Goal: Task Accomplishment & Management: Manage account settings

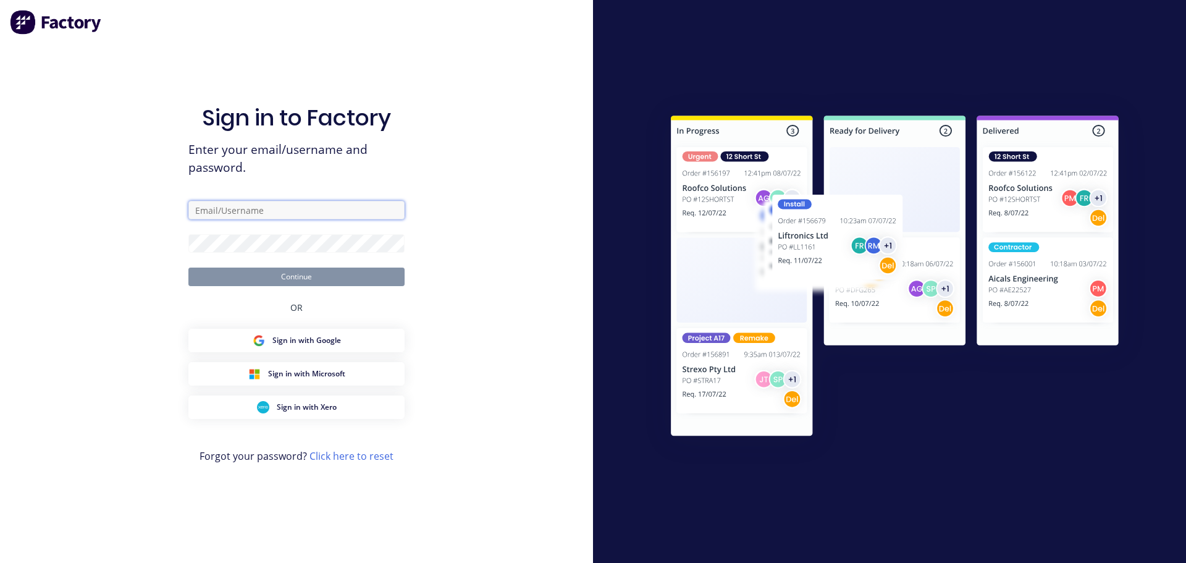
click at [233, 211] on input "text" at bounding box center [296, 210] width 216 height 19
type input "[PERSON_NAME][EMAIL_ADDRESS][DOMAIN_NAME]"
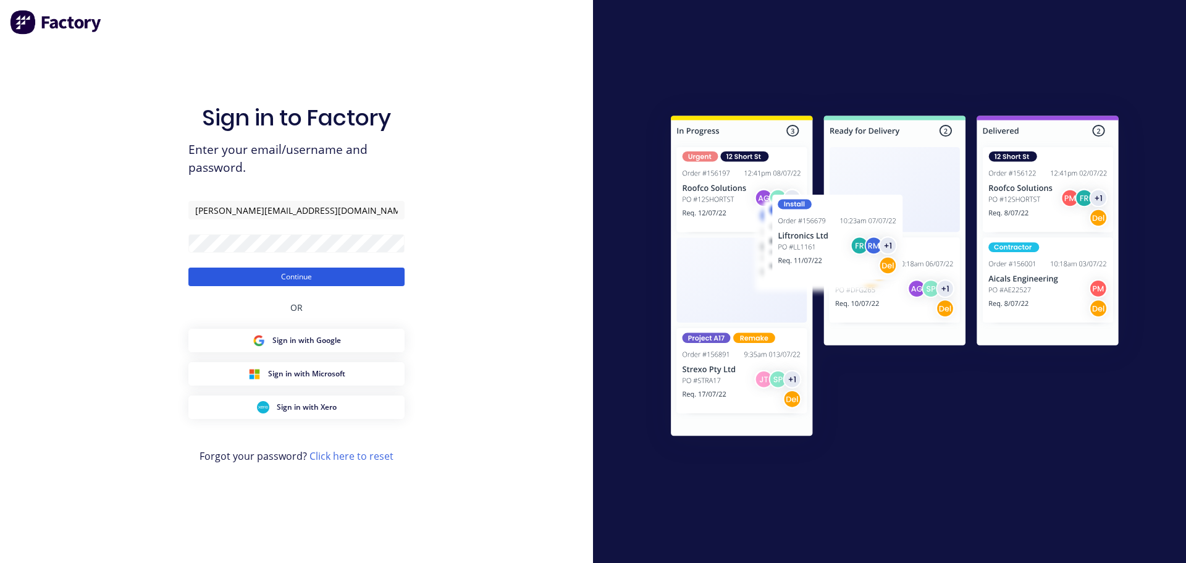
click at [331, 280] on button "Continue" at bounding box center [296, 276] width 216 height 19
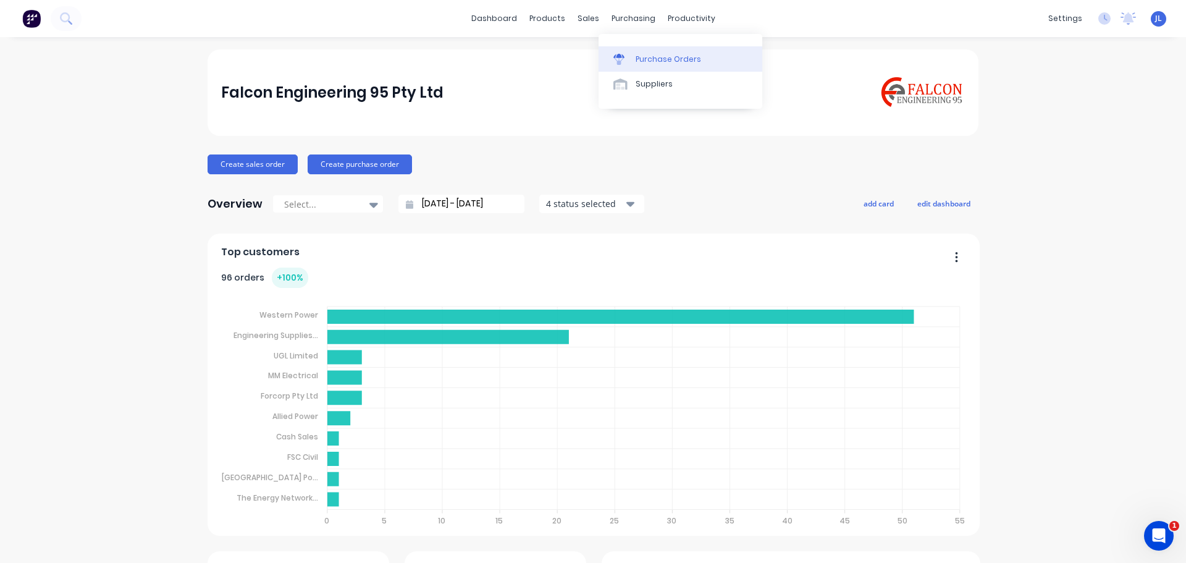
click at [639, 56] on div "Purchase Orders" at bounding box center [668, 59] width 65 height 11
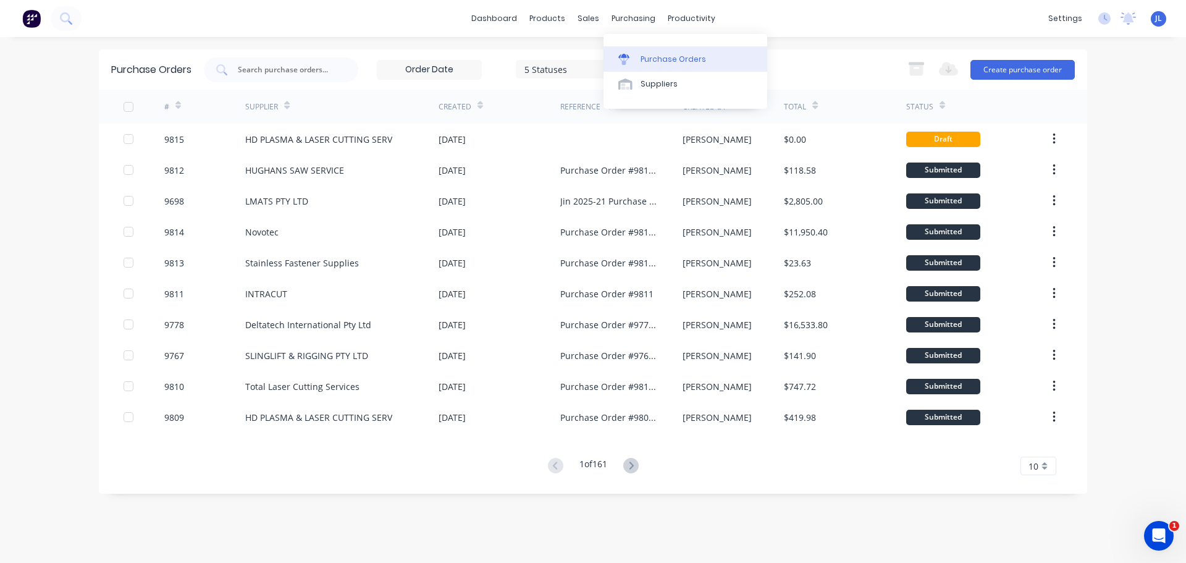
click at [654, 59] on div "Purchase Orders" at bounding box center [673, 59] width 65 height 11
click at [264, 67] on input "text" at bounding box center [288, 70] width 103 height 12
click at [1030, 65] on button "Create purchase order" at bounding box center [1023, 70] width 104 height 20
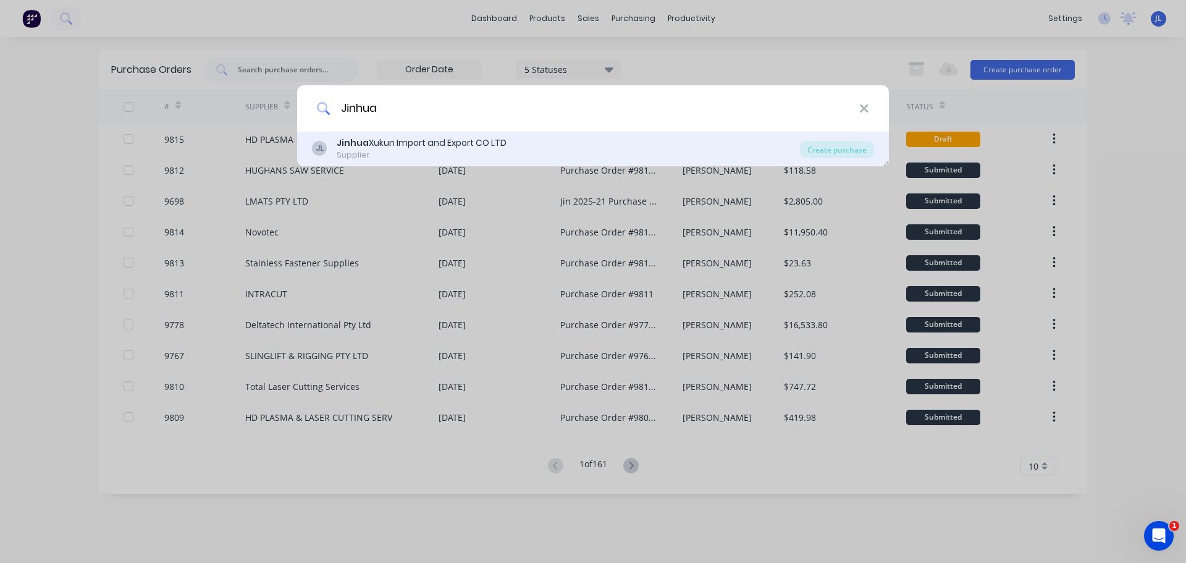
type input "Jinhua"
click at [480, 148] on div "Jinhua Xukun Import and Export CO LTD" at bounding box center [422, 143] width 170 height 13
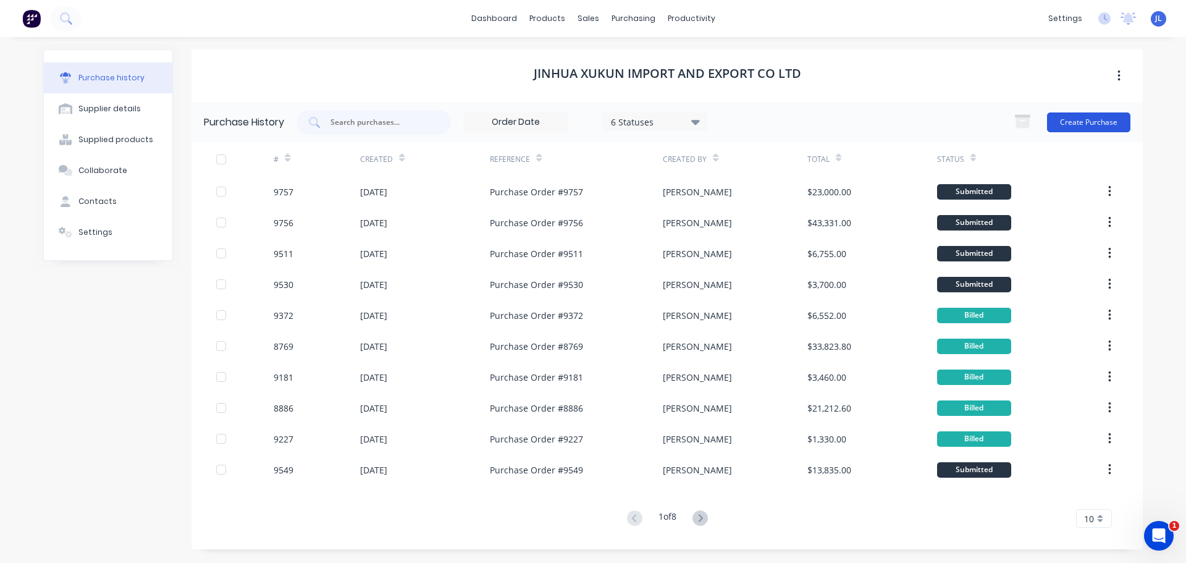
click at [1075, 119] on button "Create Purchase" at bounding box center [1088, 122] width 83 height 20
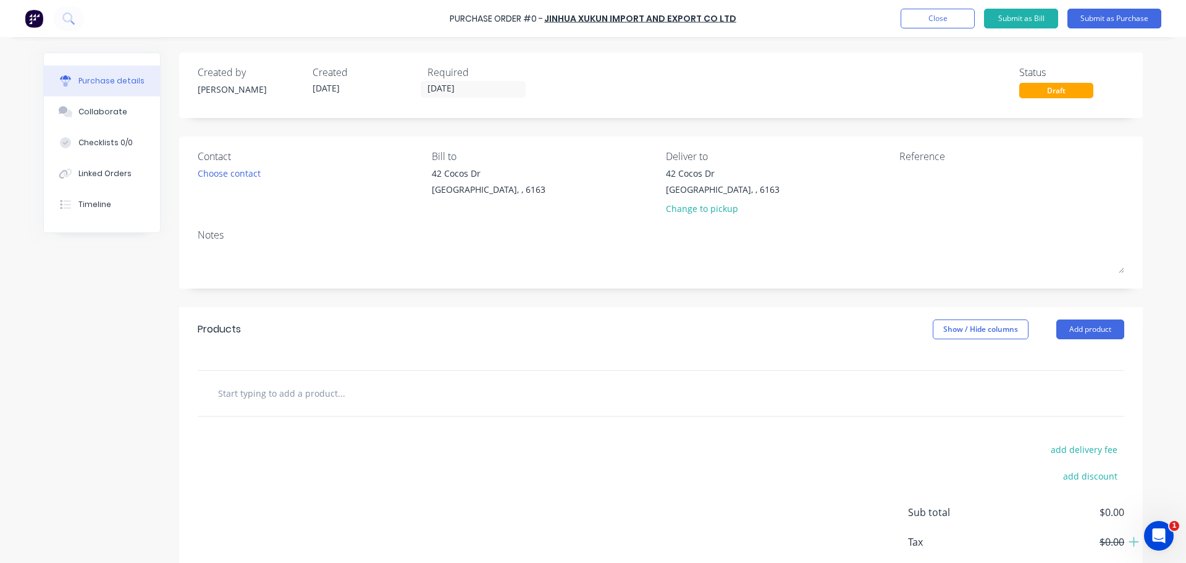
click at [243, 392] on input "text" at bounding box center [340, 393] width 247 height 25
click at [463, 91] on input "[DATE]" at bounding box center [473, 89] width 104 height 15
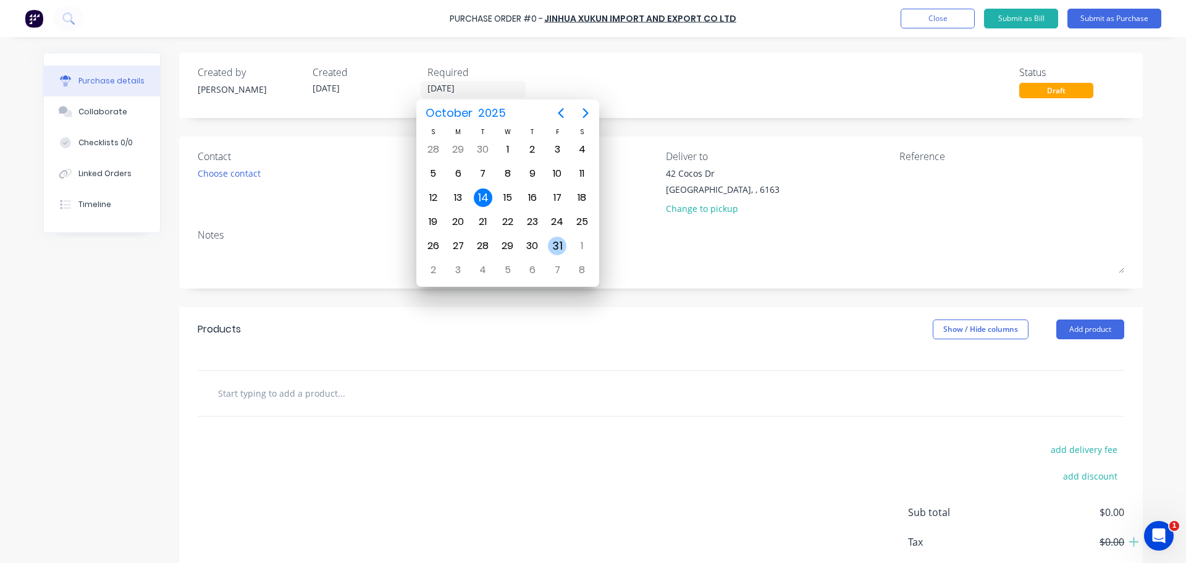
click at [553, 243] on div "31" at bounding box center [557, 246] width 19 height 19
type input "[DATE]"
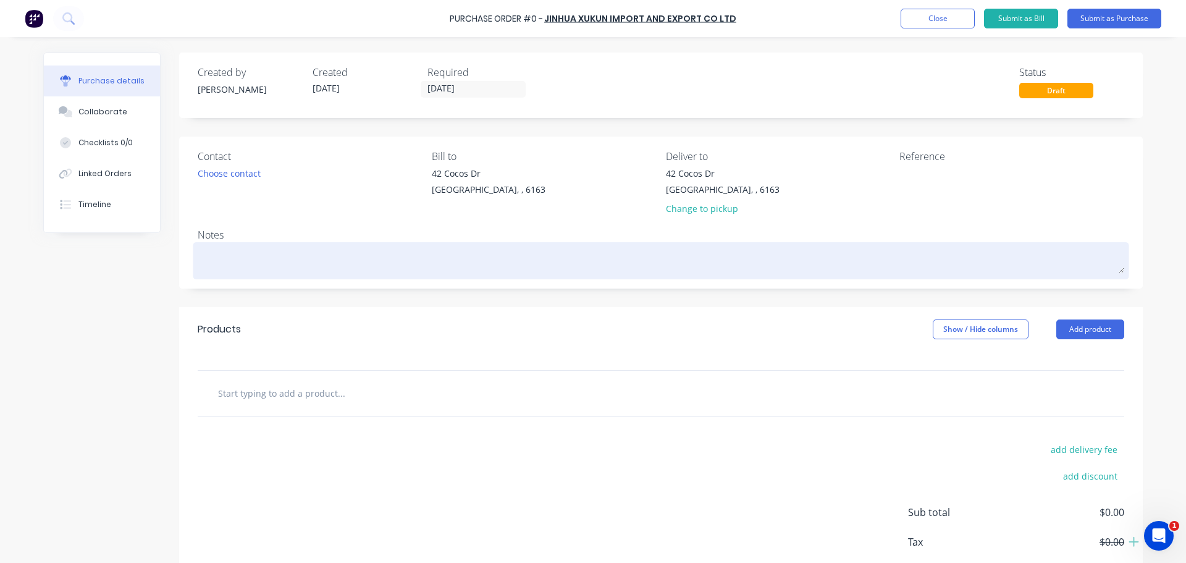
click at [240, 256] on textarea at bounding box center [661, 259] width 927 height 28
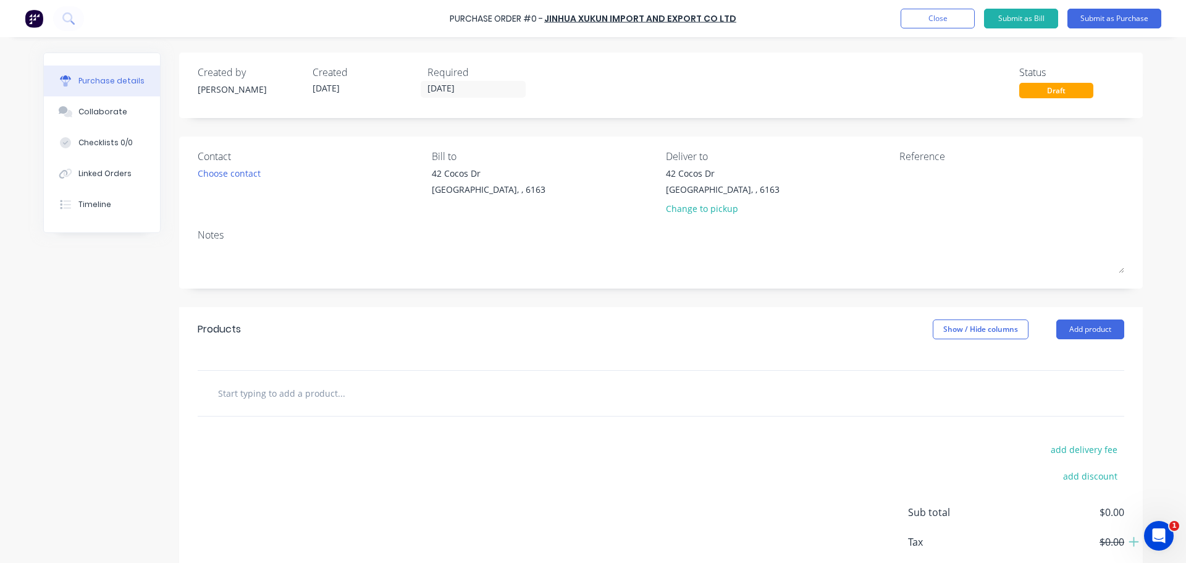
click at [290, 400] on input "text" at bounding box center [340, 393] width 247 height 25
click at [277, 400] on input "0897-996" at bounding box center [340, 393] width 247 height 25
type input "0"
click at [1089, 322] on button "Add product" at bounding box center [1090, 329] width 68 height 20
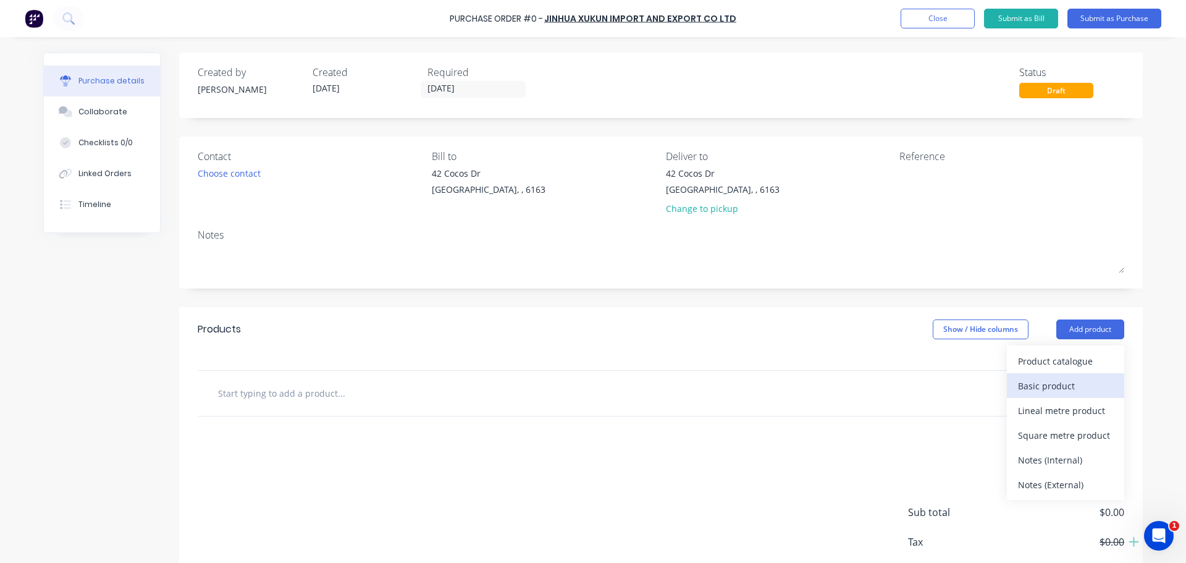
click at [1050, 385] on div "Basic product" at bounding box center [1065, 386] width 95 height 18
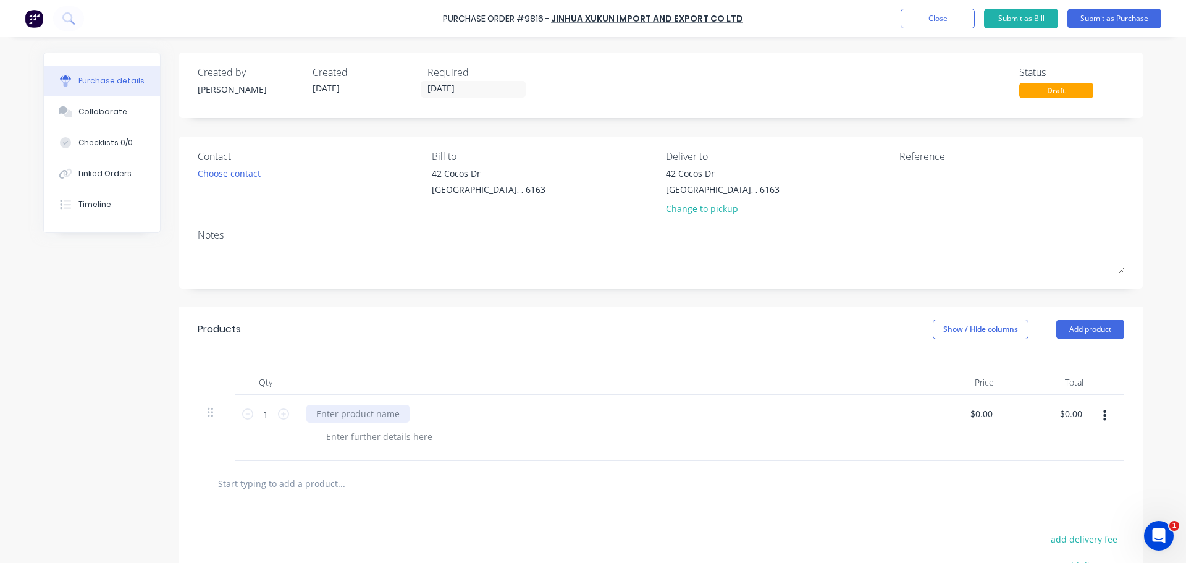
click at [337, 414] on div at bounding box center [357, 414] width 103 height 18
click at [1057, 415] on input "0.00" at bounding box center [1070, 414] width 28 height 18
type input "150.00"
type input "$150.00"
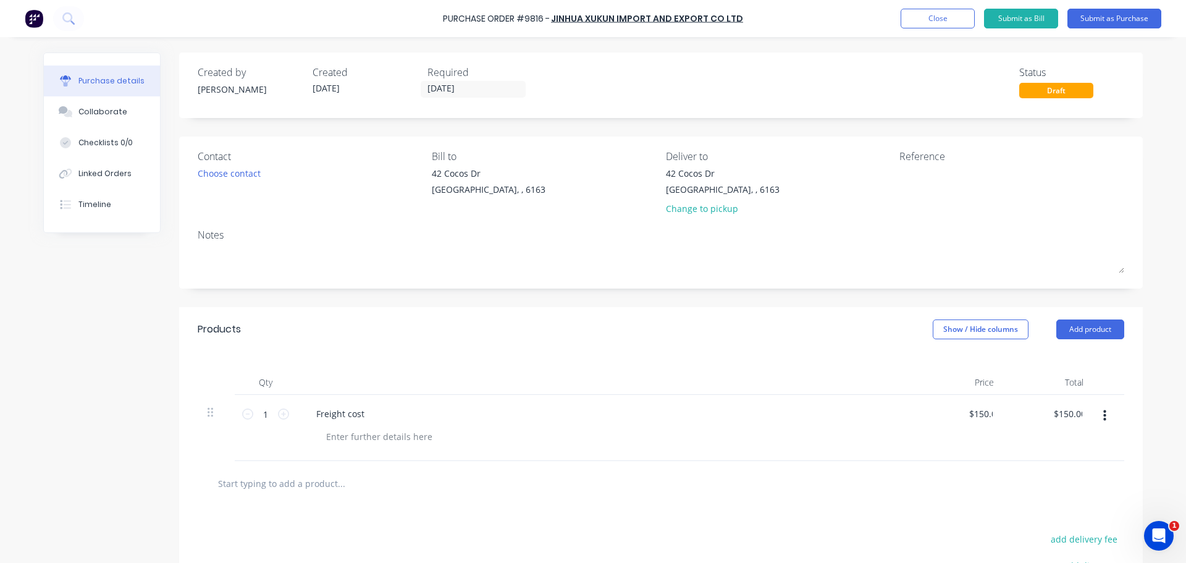
click at [1103, 411] on icon "button" at bounding box center [1104, 415] width 3 height 11
click at [1065, 499] on button "Exclude from tax" at bounding box center [1066, 498] width 105 height 25
drag, startPoint x: 547, startPoint y: 18, endPoint x: 449, endPoint y: 12, distance: 98.4
click at [449, 12] on div "Purchase Order #9816 -" at bounding box center [496, 18] width 107 height 13
copy div "Purchase Order #9816"
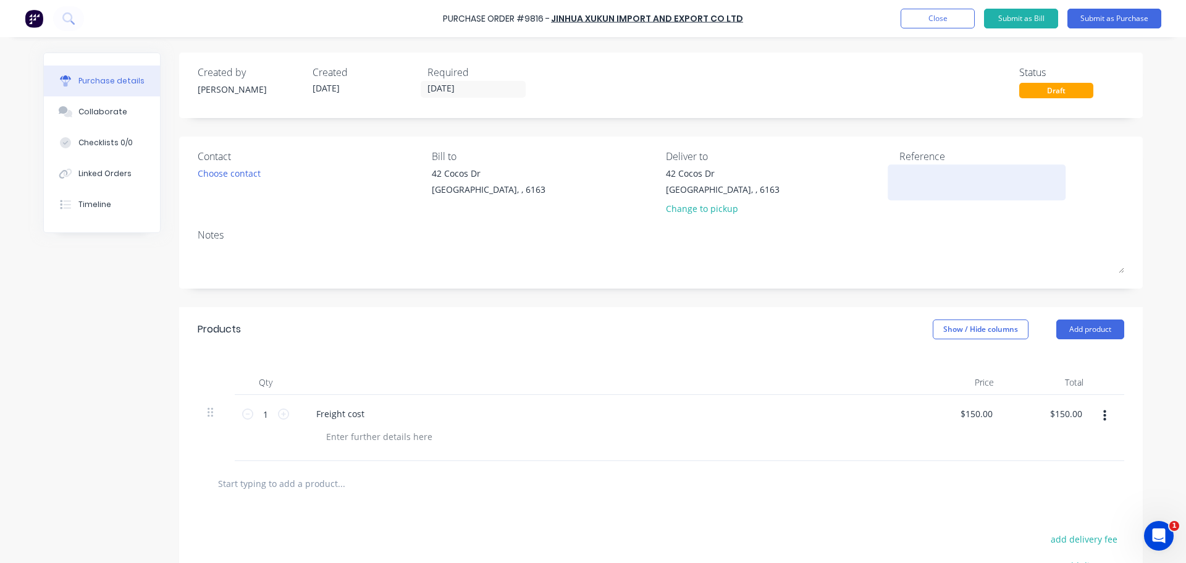
click at [904, 180] on textarea at bounding box center [976, 181] width 154 height 28
paste textarea "Purchase Order #9816"
type textarea "Purchase Order #9816"
type textarea "x"
type textarea "Purchase Order #9816"
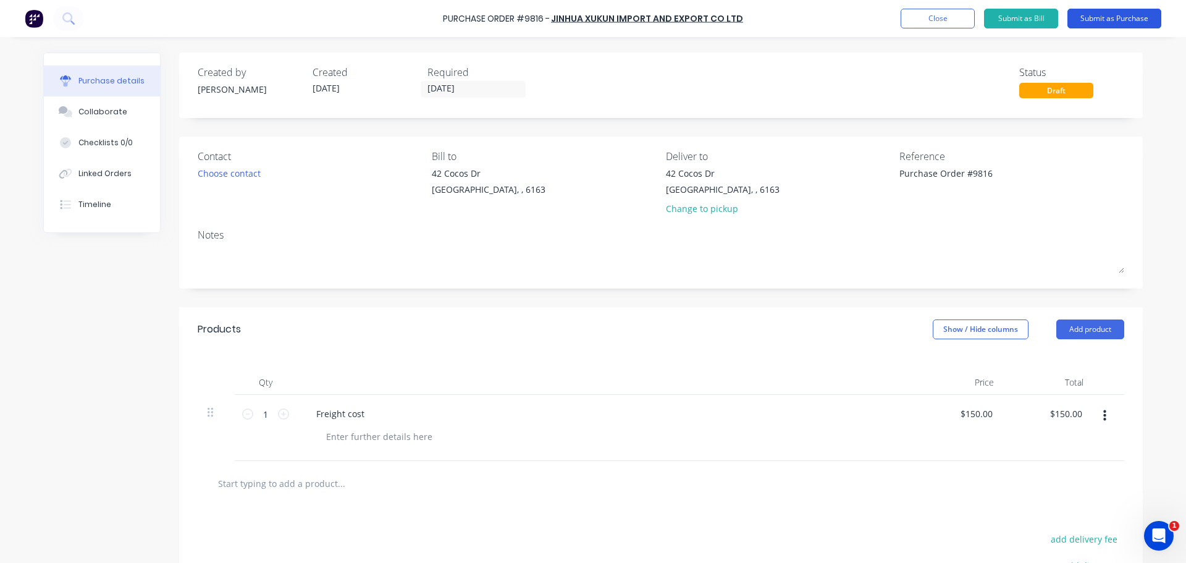
click at [1109, 17] on button "Submit as Purchase" at bounding box center [1115, 19] width 94 height 20
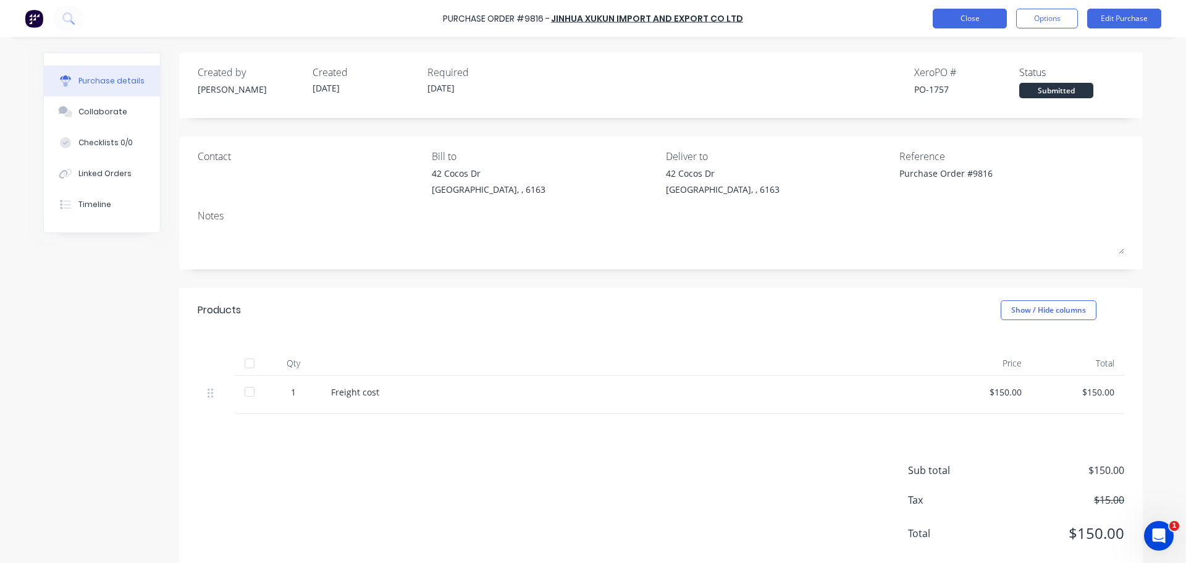
click at [972, 22] on button "Close" at bounding box center [970, 19] width 74 height 20
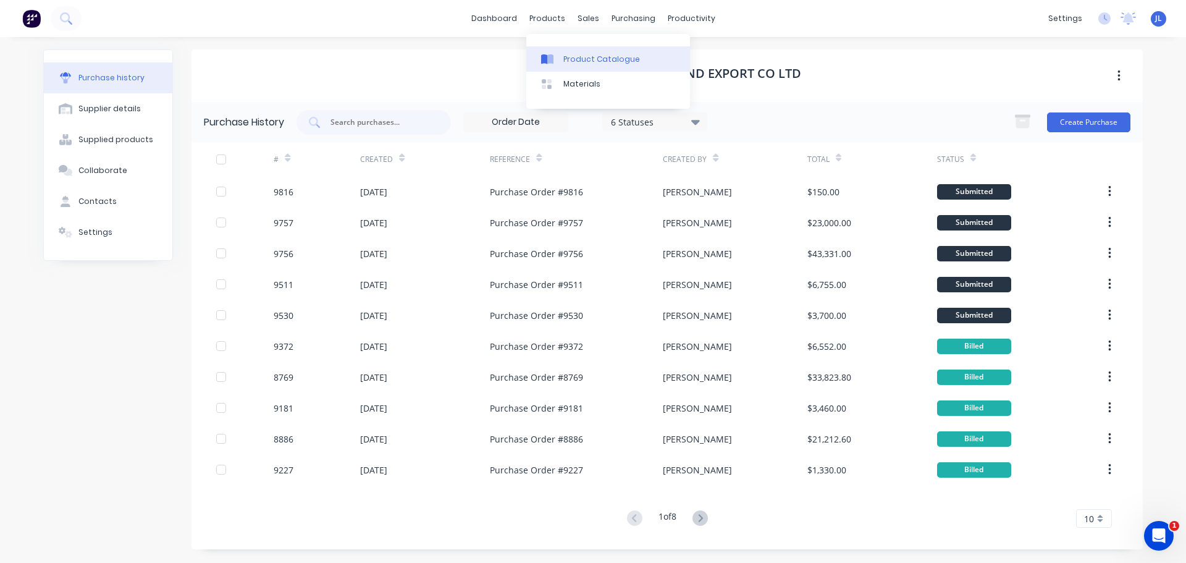
click at [567, 57] on div "Product Catalogue" at bounding box center [601, 59] width 77 height 11
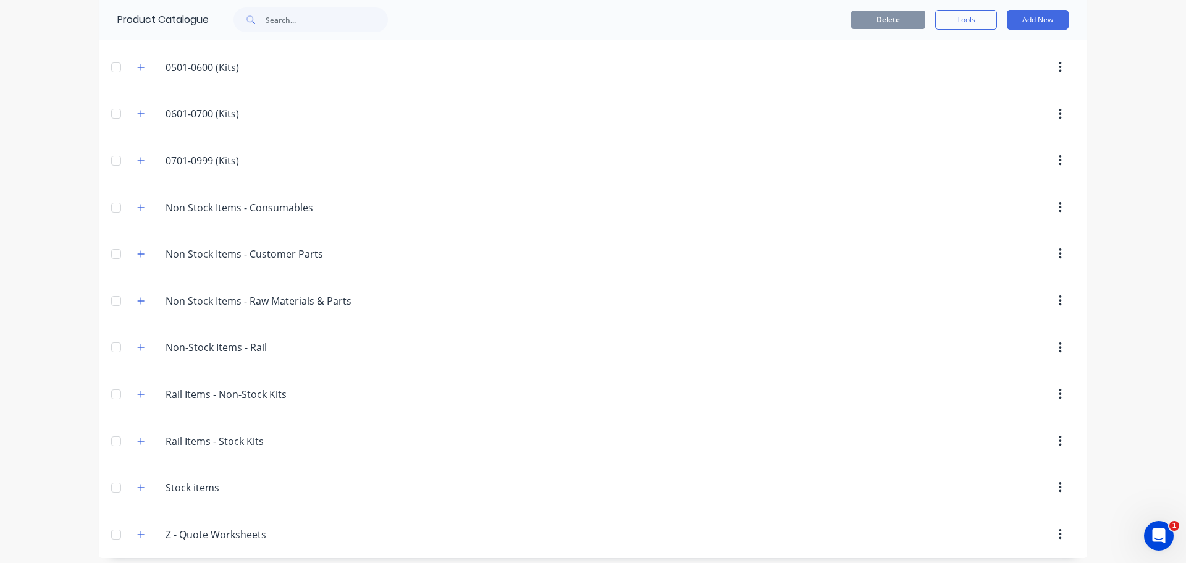
scroll to position [326, 0]
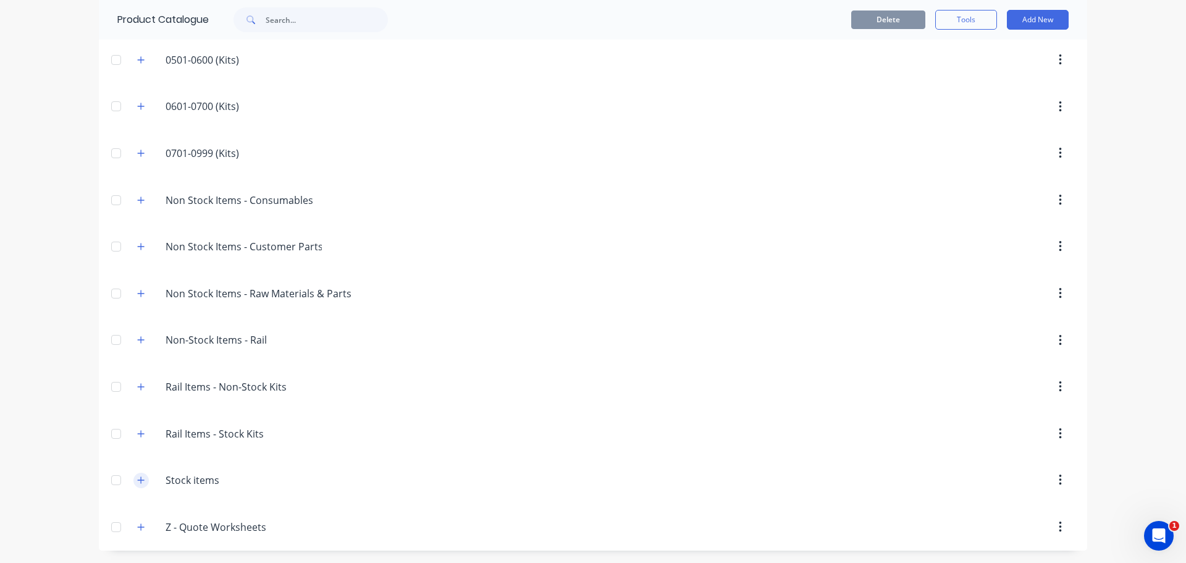
click at [137, 479] on icon "button" at bounding box center [140, 480] width 7 height 9
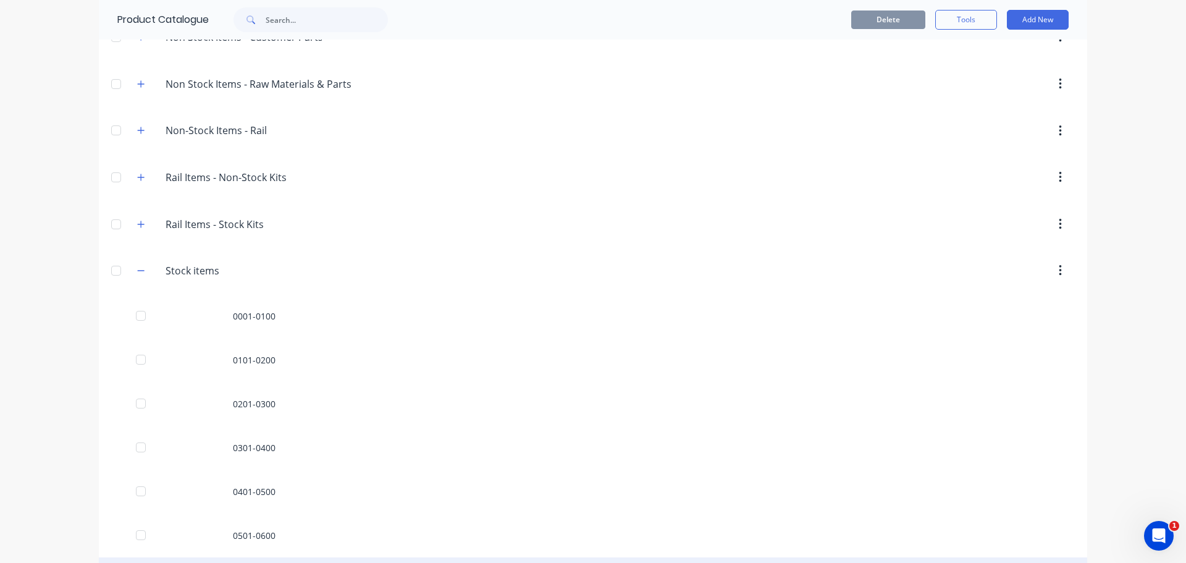
scroll to position [712, 0]
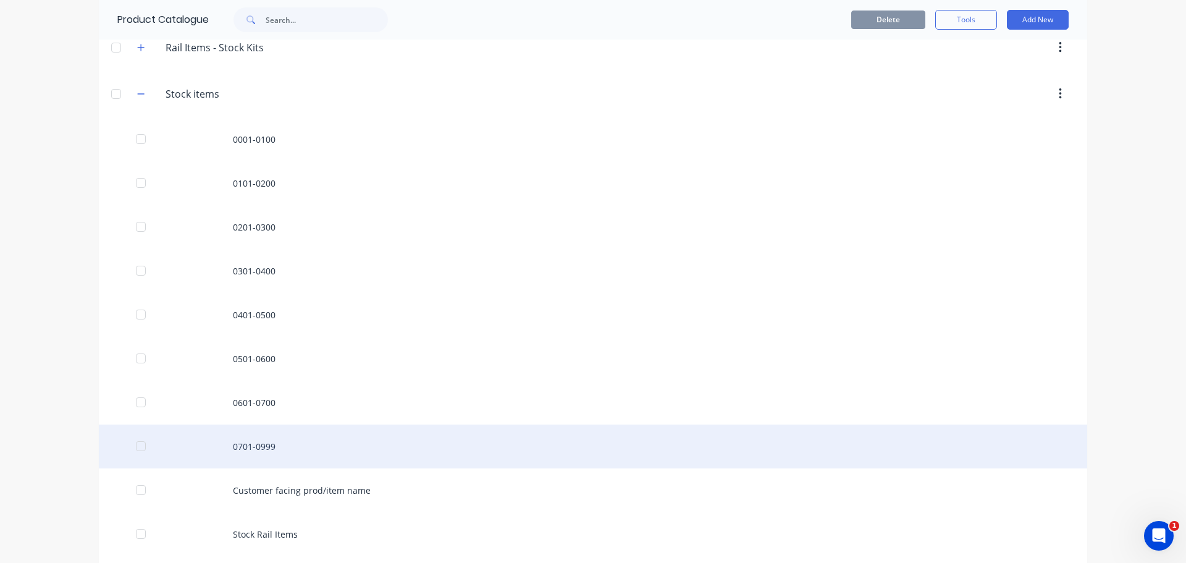
click at [341, 447] on div "0701-0999" at bounding box center [593, 446] width 988 height 44
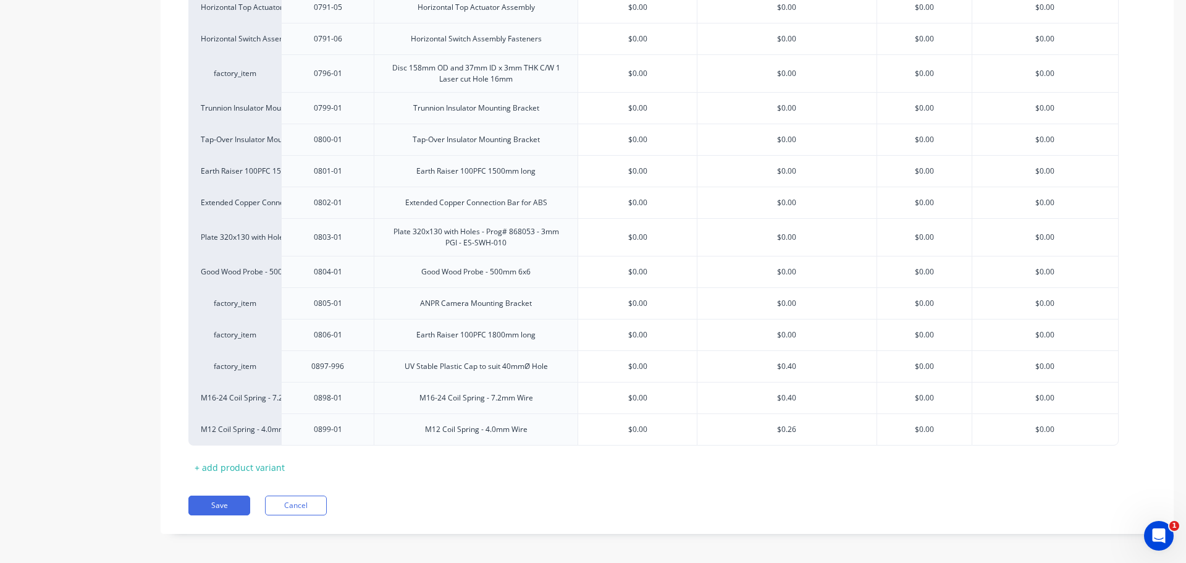
scroll to position [2111, 0]
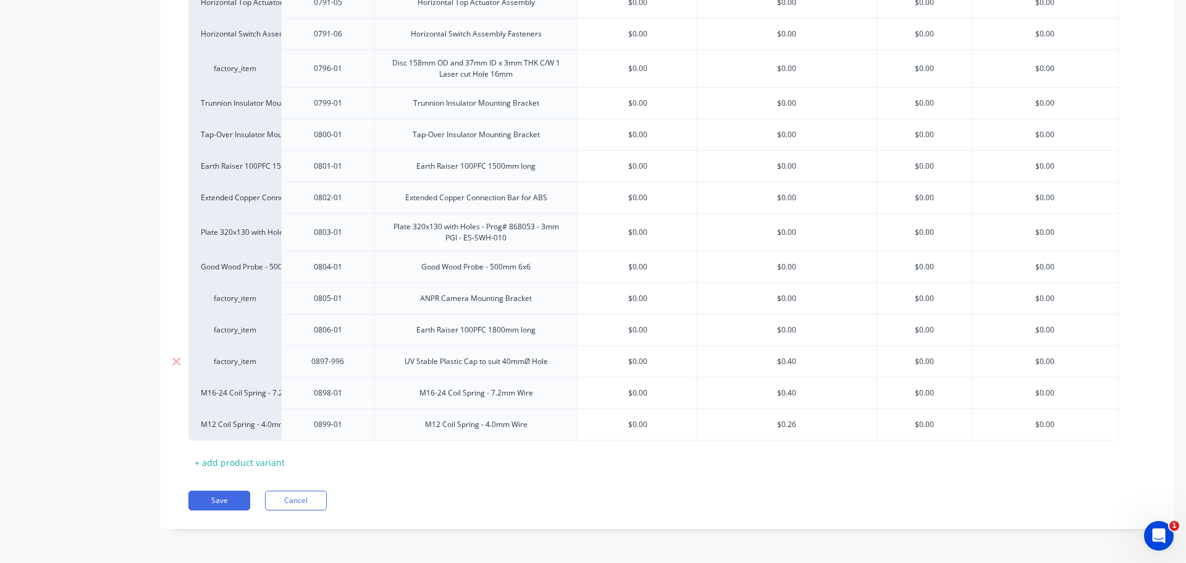
click at [471, 366] on div "UV Stable Plastic Cap to suit 40mmØ Hole" at bounding box center [476, 361] width 163 height 16
drag, startPoint x: 466, startPoint y: 364, endPoint x: 436, endPoint y: 364, distance: 30.3
click at [436, 364] on div "UV Stable Plastic Cap to suit 40mmØ Hole" at bounding box center [476, 361] width 163 height 16
click at [406, 366] on div "UV Stable Plastic Cap to suit 40mmØ Hole" at bounding box center [476, 361] width 163 height 16
drag, startPoint x: 406, startPoint y: 364, endPoint x: 550, endPoint y: 373, distance: 144.2
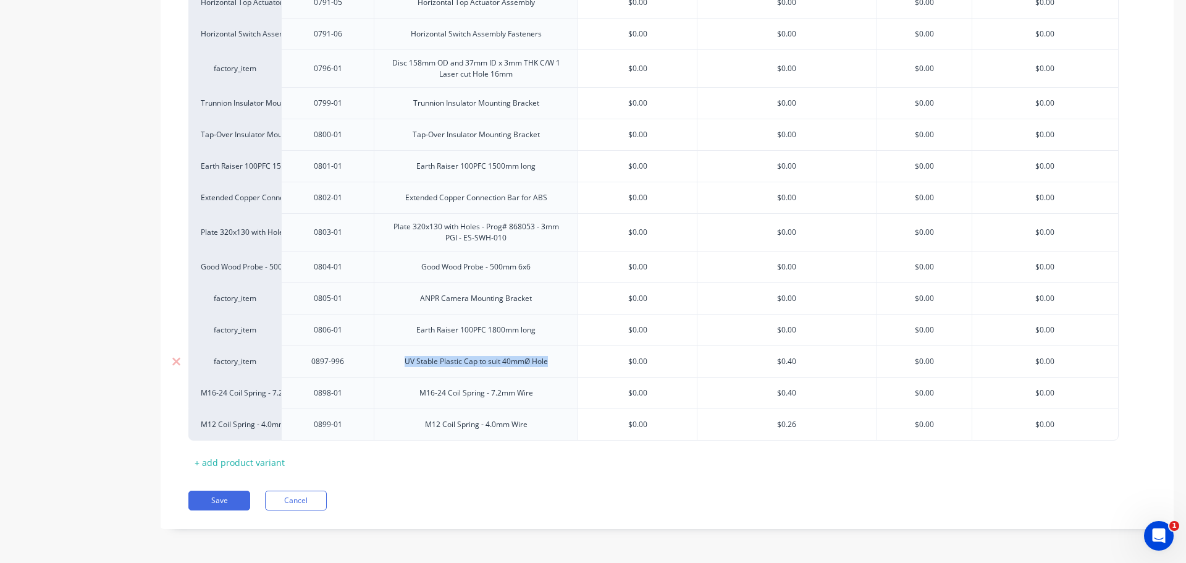
click at [550, 373] on div "UV Stable Plastic Cap to suit 40mmØ Hole" at bounding box center [476, 361] width 204 height 32
copy div "UV Stable Plastic Cap to suit 40mmØ Hole"
click at [222, 362] on div "factory_item" at bounding box center [235, 361] width 68 height 11
click at [228, 368] on div "factory_item" at bounding box center [234, 361] width 93 height 32
drag, startPoint x: 225, startPoint y: 365, endPoint x: 536, endPoint y: 510, distance: 342.4
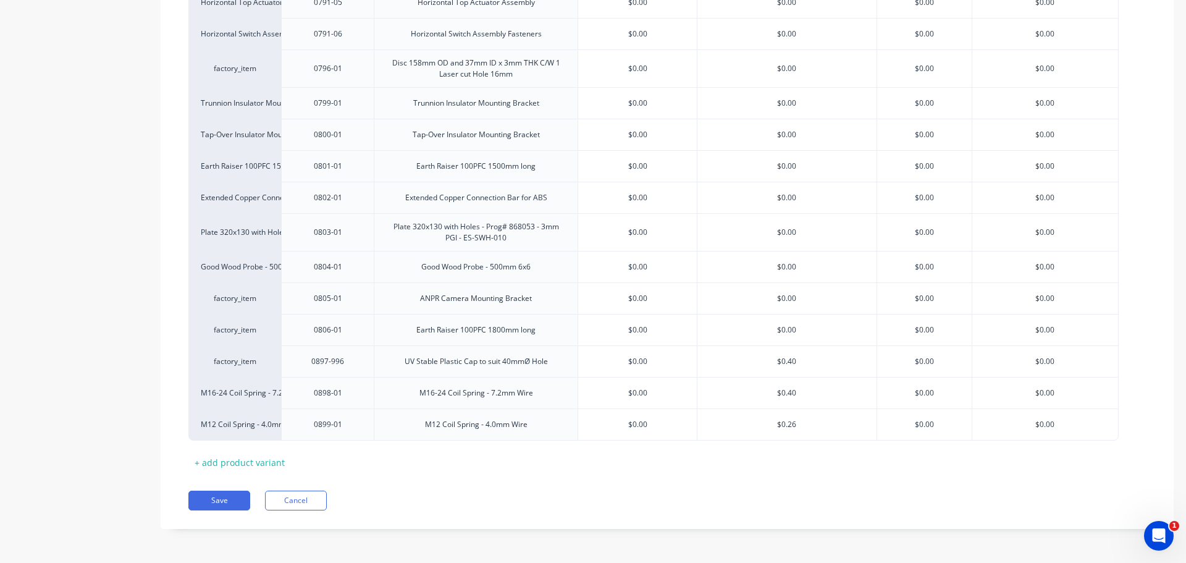
click at [250, 364] on div "factory_item" at bounding box center [235, 361] width 68 height 11
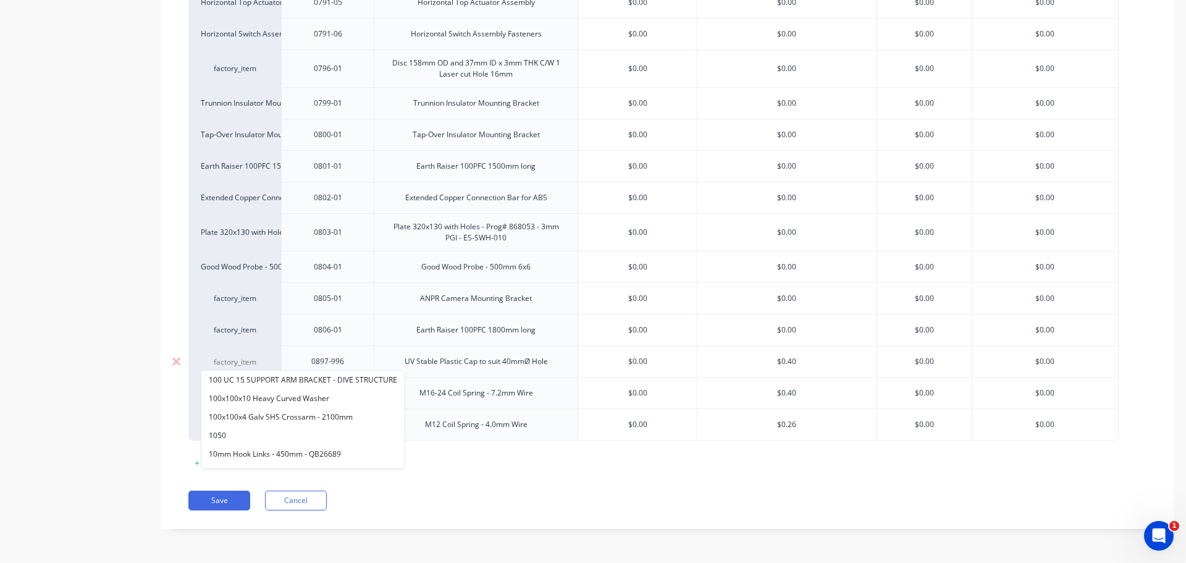
click at [252, 361] on input at bounding box center [235, 362] width 68 height 12
click at [308, 363] on div "0897-996" at bounding box center [328, 361] width 62 height 16
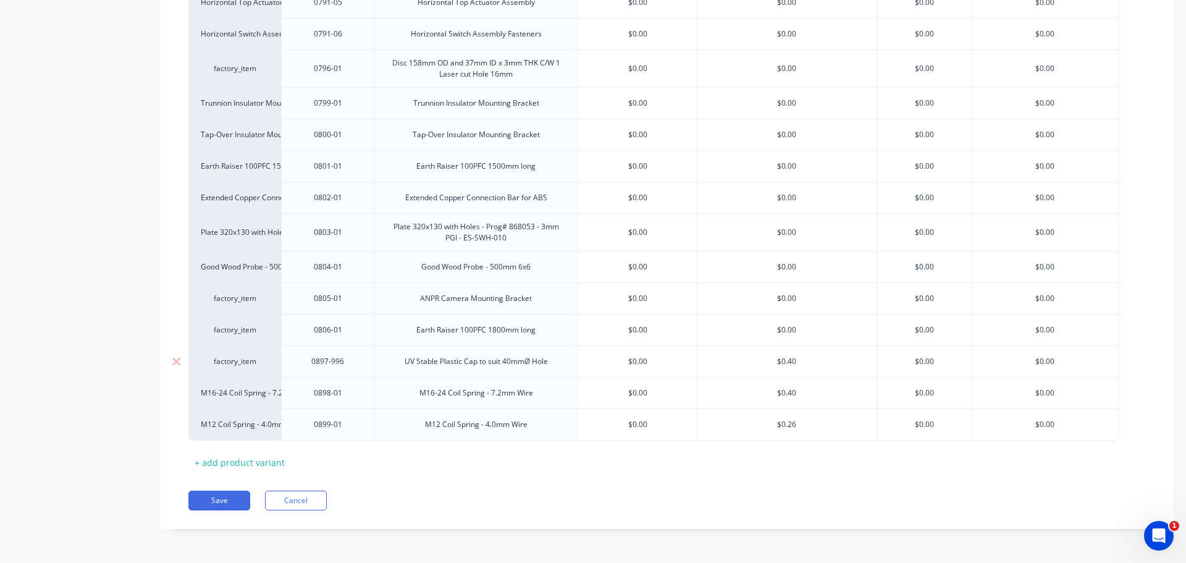
click at [222, 361] on div "factory_item" at bounding box center [235, 361] width 68 height 11
click at [227, 363] on div "factory_item" at bounding box center [235, 361] width 68 height 11
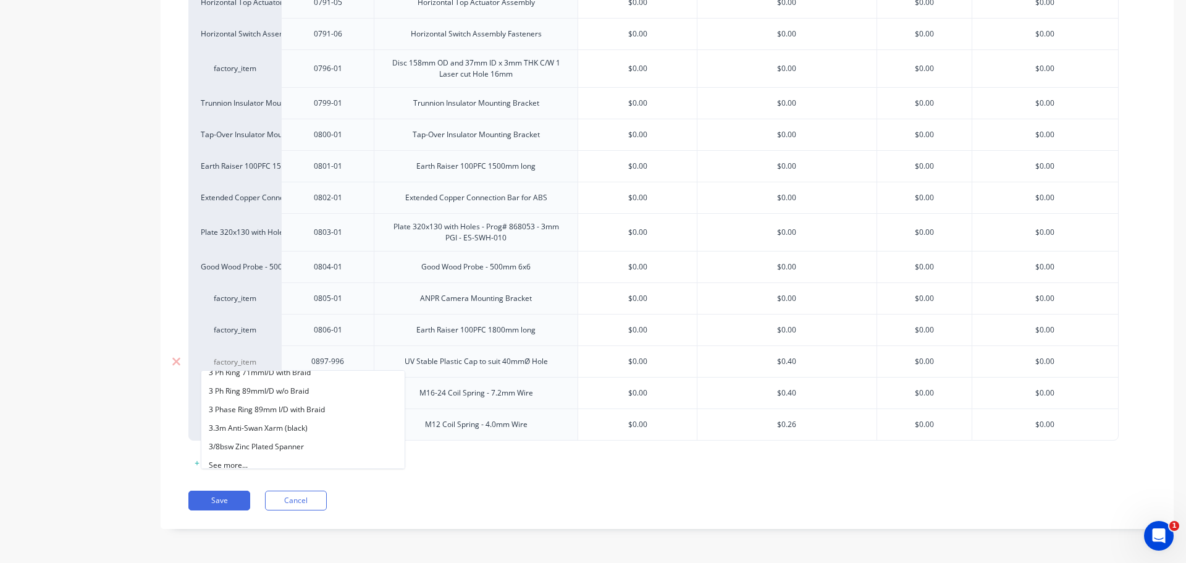
scroll to position [477, 0]
click at [269, 462] on button "See more..." at bounding box center [302, 459] width 203 height 19
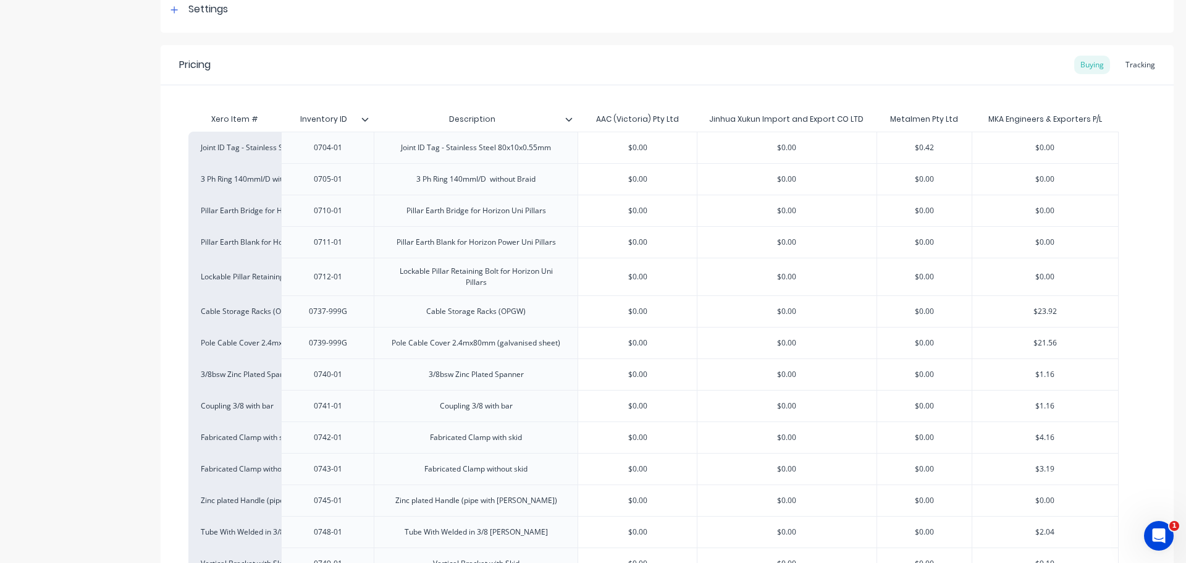
scroll to position [0, 0]
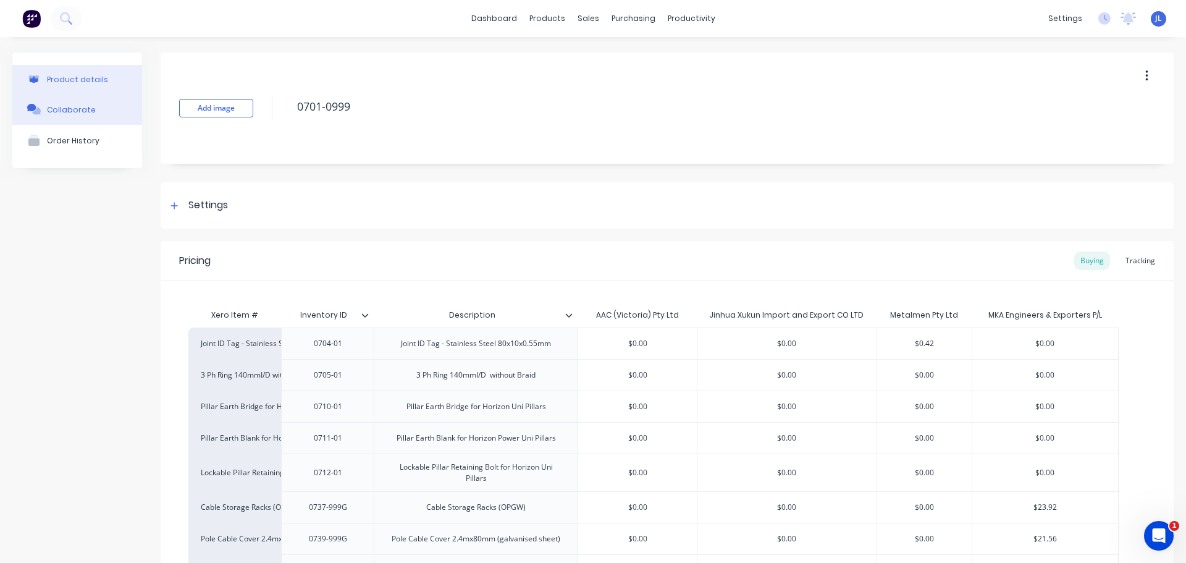
click at [90, 111] on div "Collaborate" at bounding box center [71, 109] width 49 height 9
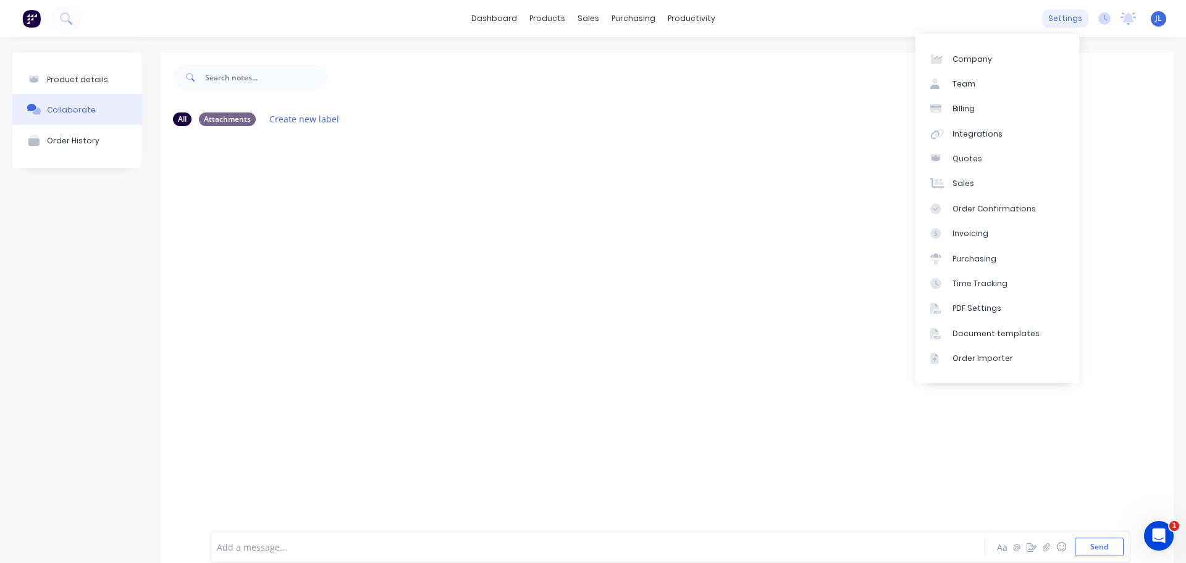
click at [1060, 17] on div "settings" at bounding box center [1065, 18] width 46 height 19
click at [999, 137] on link "Integrations" at bounding box center [998, 134] width 164 height 25
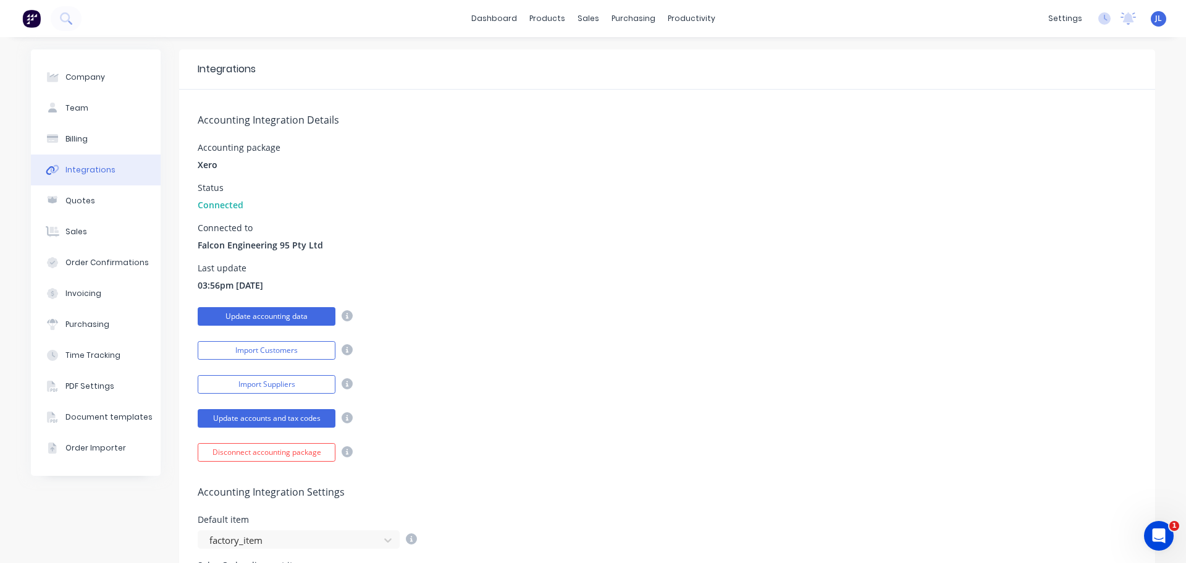
click at [276, 316] on button "Update accounting data" at bounding box center [267, 316] width 138 height 19
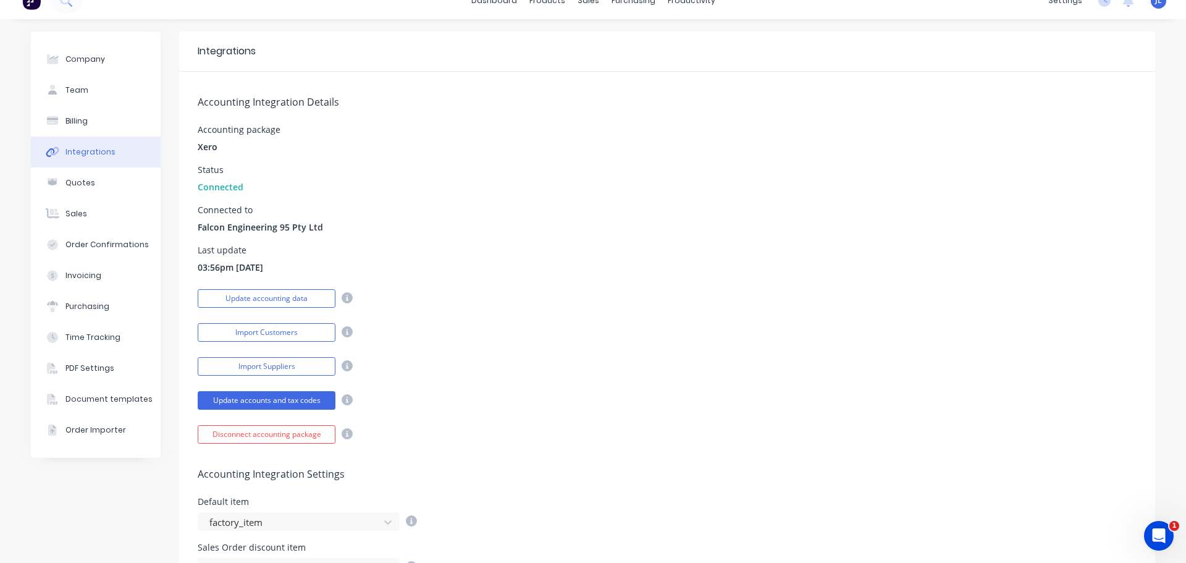
scroll to position [77, 0]
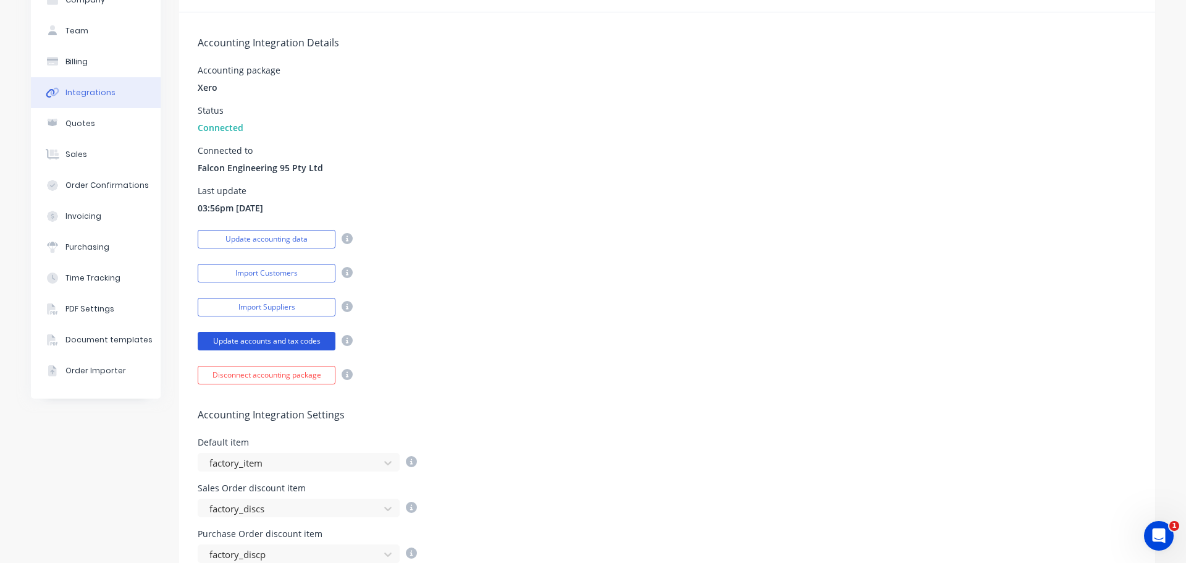
click at [225, 340] on button "Update accounts and tax codes" at bounding box center [267, 341] width 138 height 19
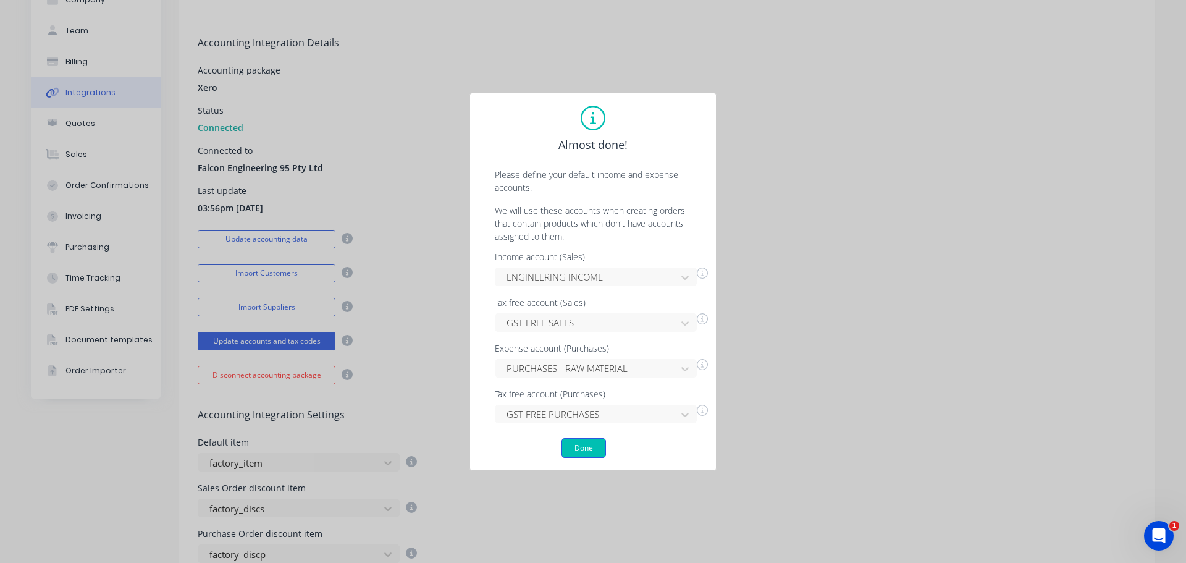
click at [587, 447] on button "Done" at bounding box center [584, 448] width 44 height 20
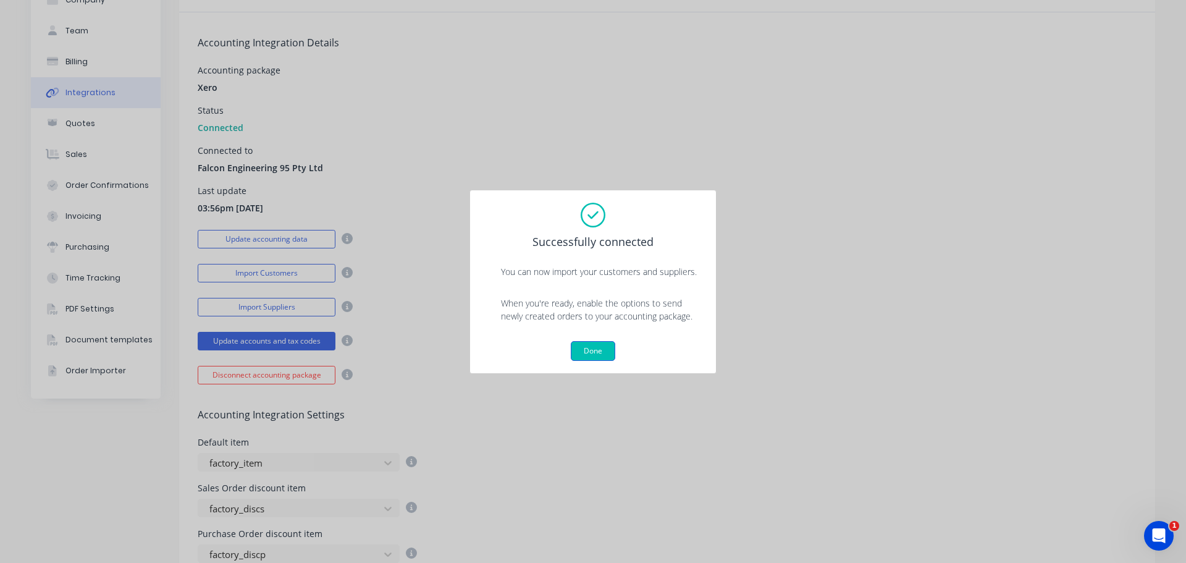
click at [599, 346] on button "Done" at bounding box center [593, 351] width 44 height 20
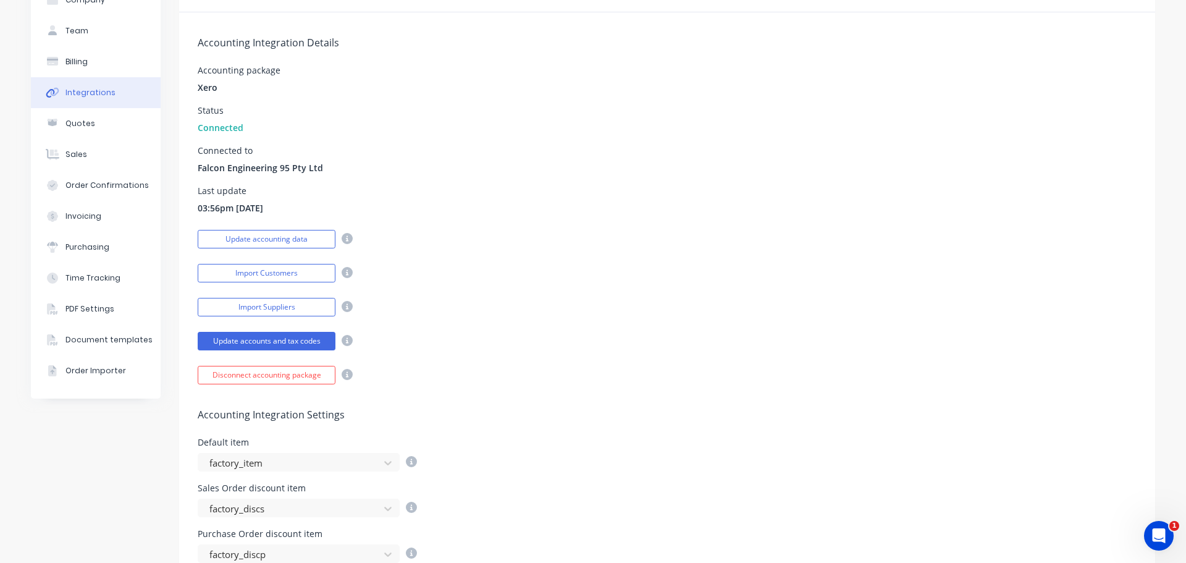
scroll to position [0, 0]
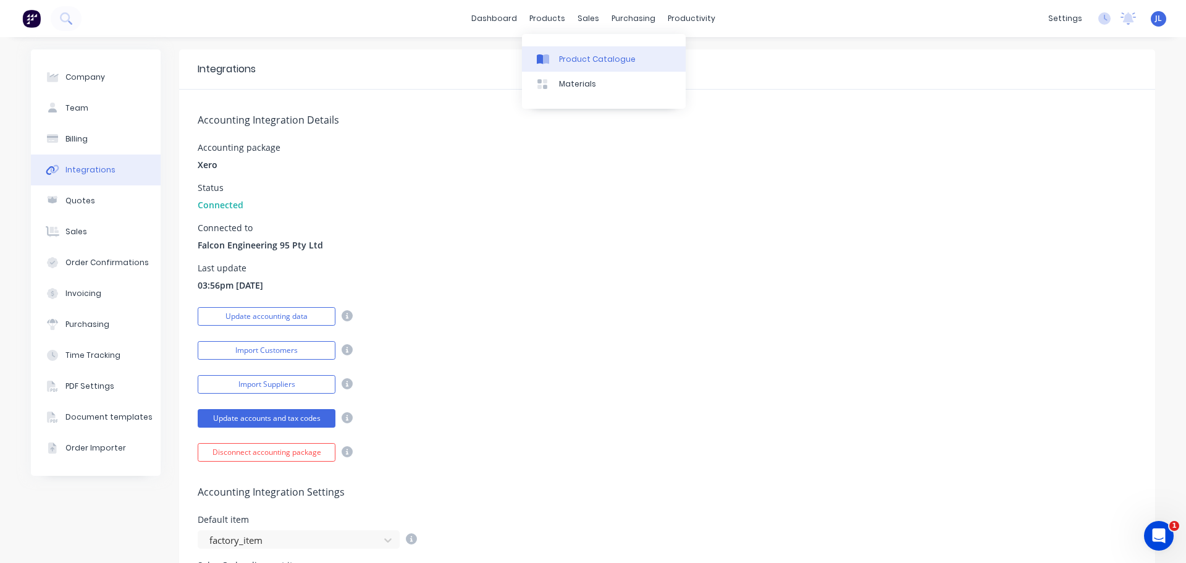
click at [583, 62] on div "Product Catalogue" at bounding box center [597, 59] width 77 height 11
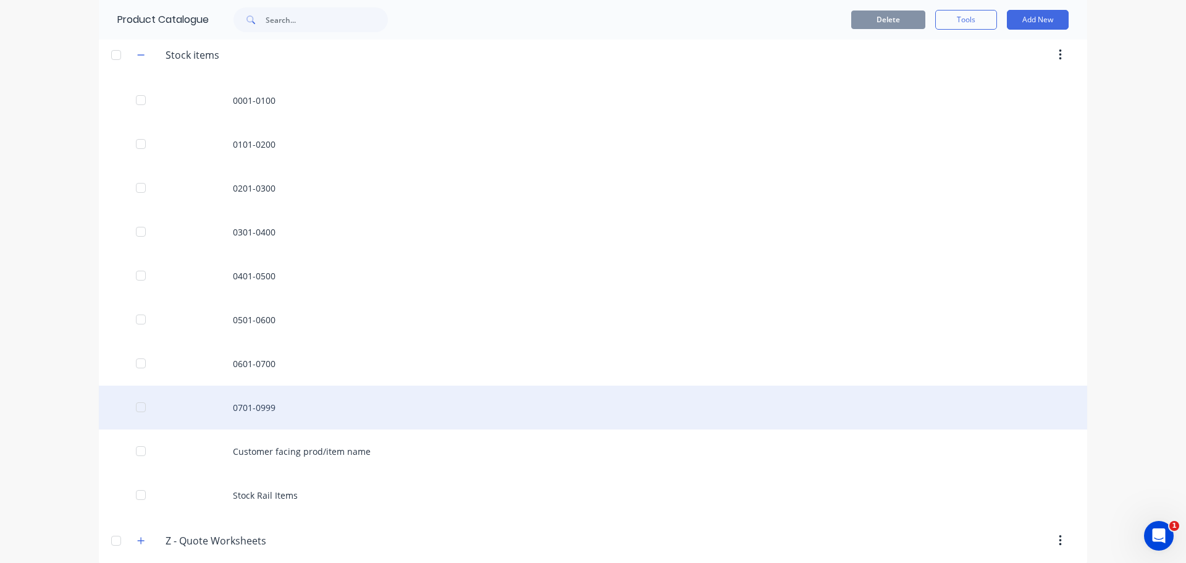
scroll to position [765, 0]
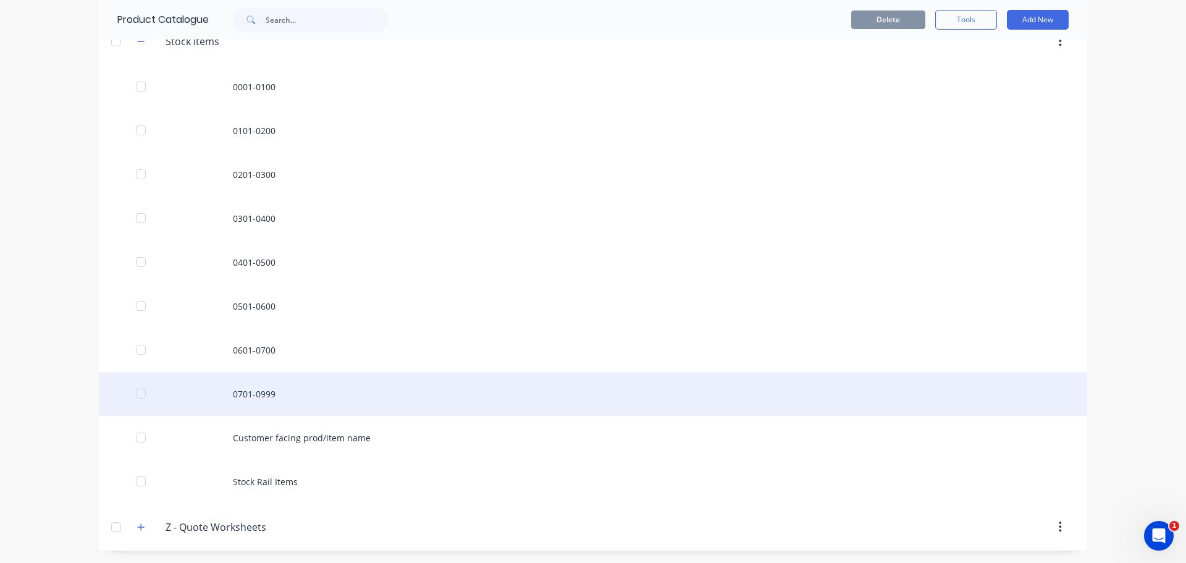
click at [261, 394] on div "0701-0999" at bounding box center [593, 394] width 988 height 44
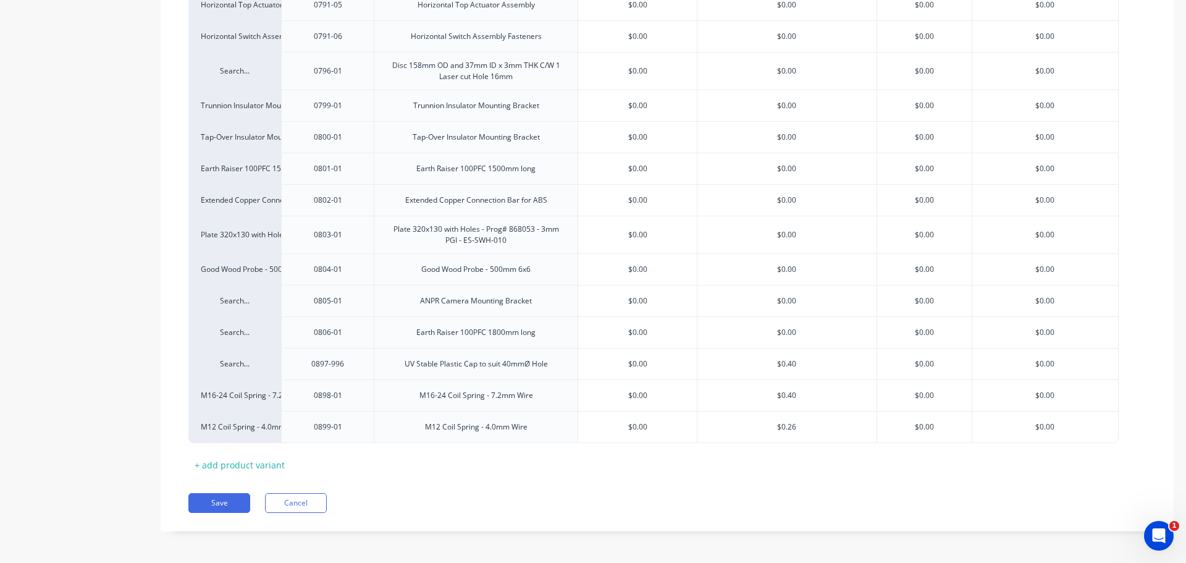
scroll to position [2111, 0]
drag, startPoint x: 239, startPoint y: 366, endPoint x: 231, endPoint y: 363, distance: 8.6
click at [233, 365] on div "Search..." at bounding box center [235, 361] width 68 height 11
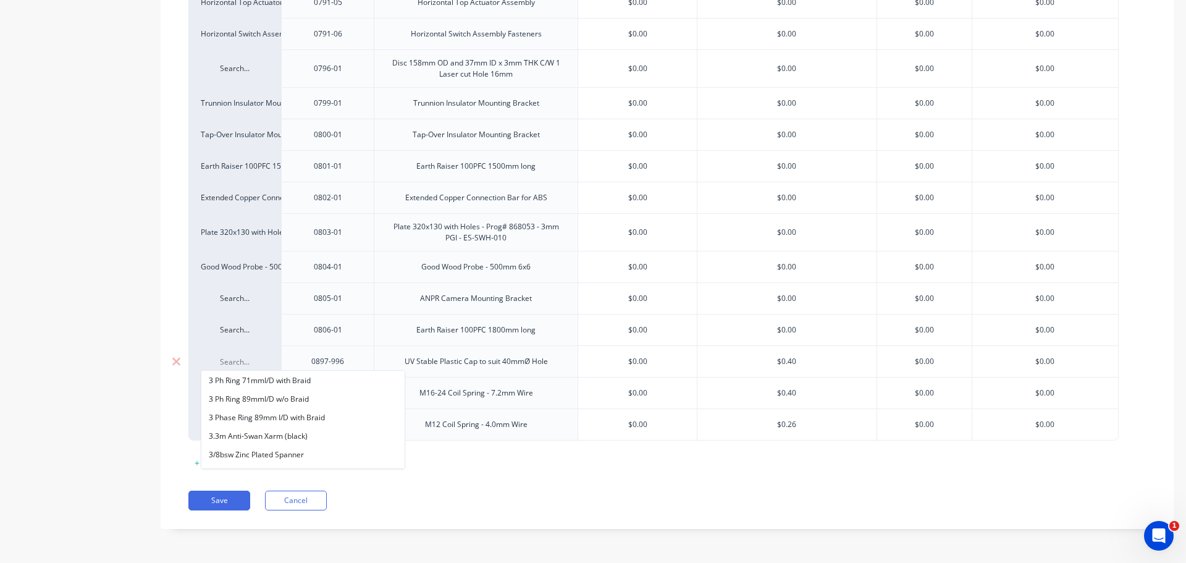
scroll to position [477, 0]
click at [258, 462] on button "See more..." at bounding box center [302, 459] width 203 height 19
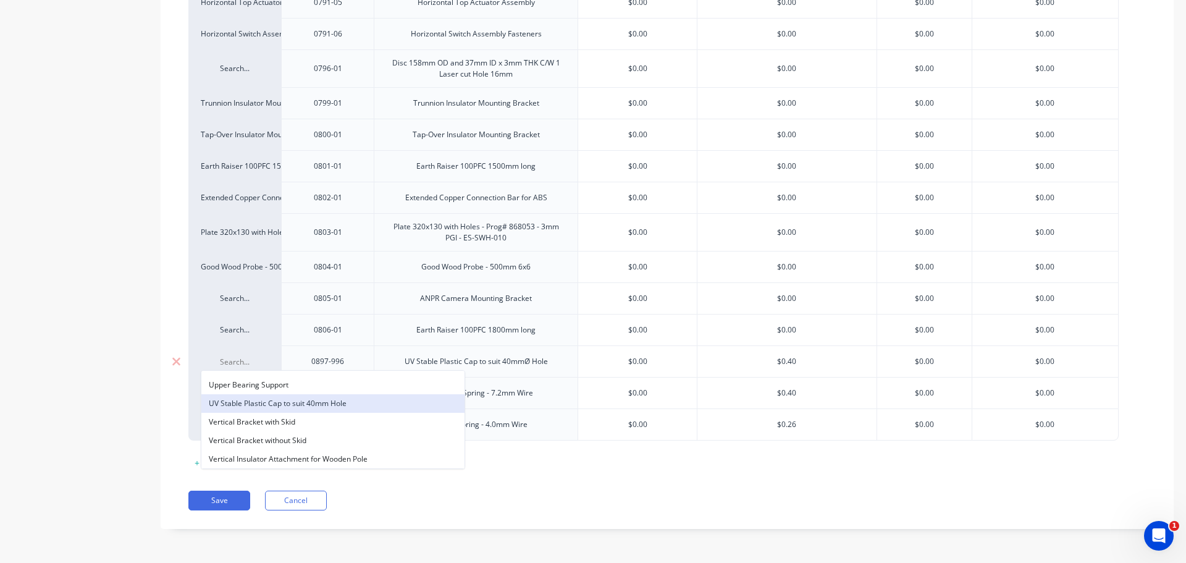
click at [329, 403] on button "UV Stable Plastic Cap to suit 40mm Hole" at bounding box center [332, 403] width 263 height 19
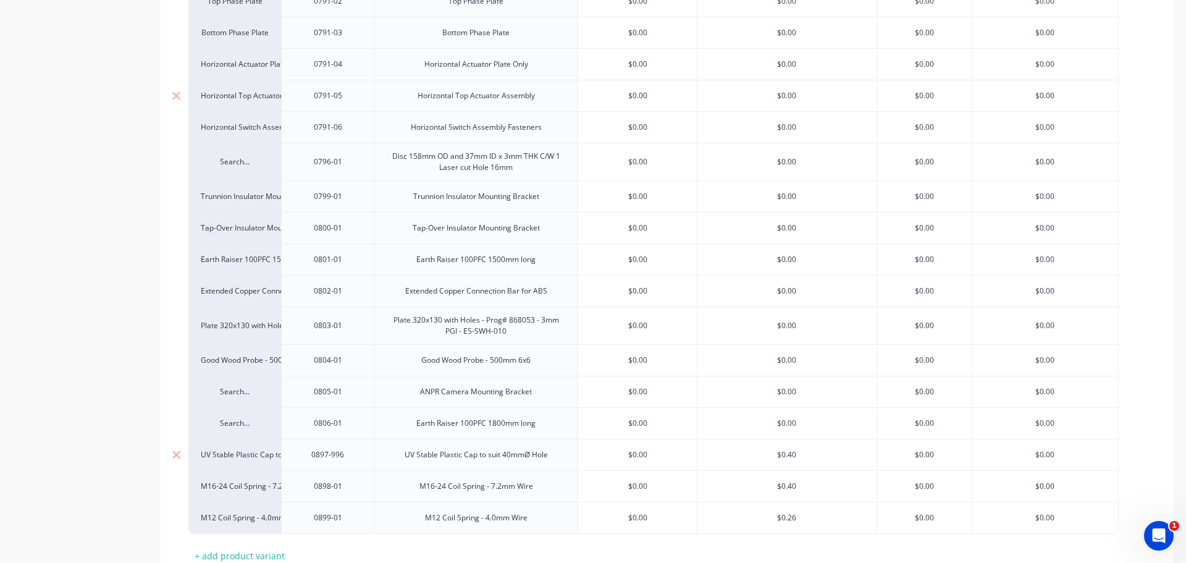
scroll to position [2034, 0]
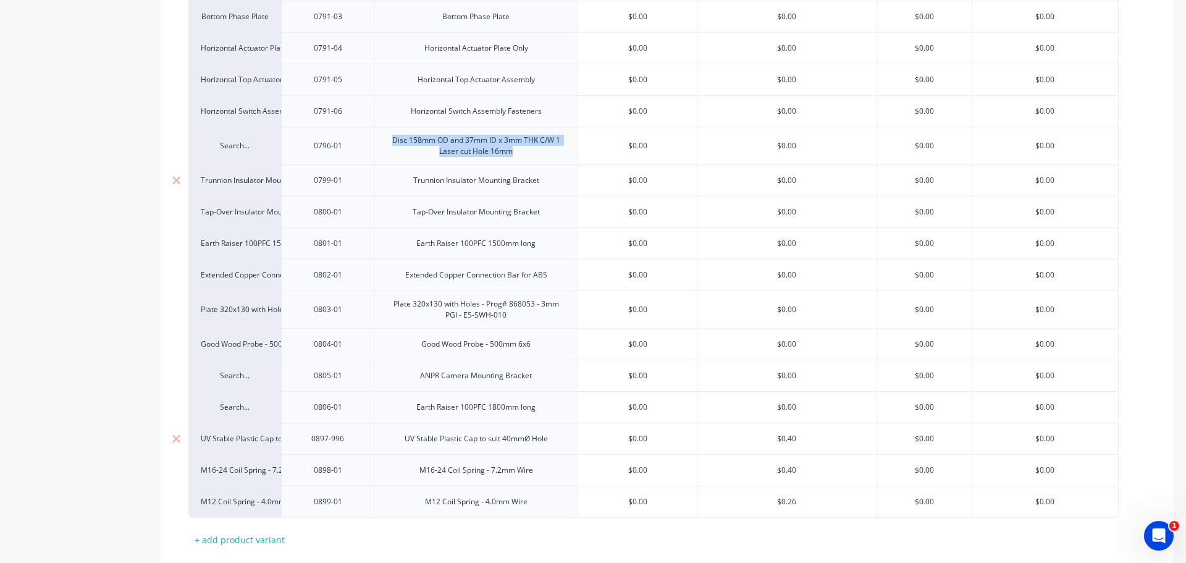
drag, startPoint x: 392, startPoint y: 142, endPoint x: 516, endPoint y: 164, distance: 125.5
copy div "Disc 158mm OD and 37mm ID x 3mm THK C/W 1 Laser cut Hole 16mm"
drag, startPoint x: 421, startPoint y: 349, endPoint x: 529, endPoint y: 356, distance: 108.4
click at [529, 356] on div "Good Wood Probe - 500mm 6x6" at bounding box center [476, 344] width 204 height 32
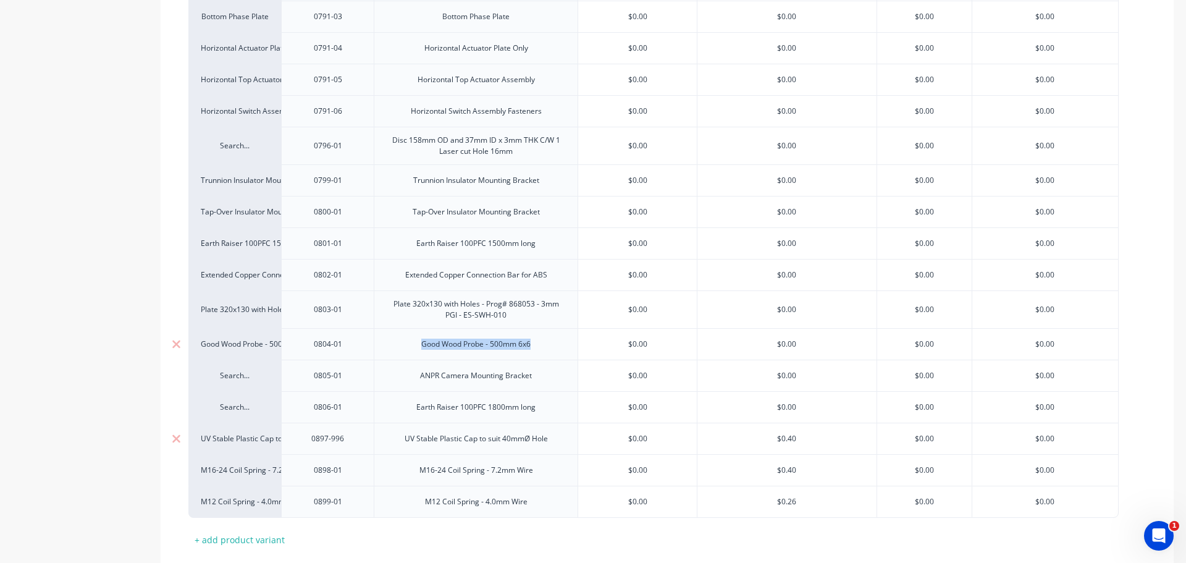
copy div "Good Wood Probe - 500mm 6x6"
drag, startPoint x: 420, startPoint y: 406, endPoint x: 493, endPoint y: 410, distance: 73.0
click at [493, 410] on div "Earth Raiser 100PFC 1800mm long" at bounding box center [475, 407] width 139 height 16
click at [405, 411] on div "Earth Raiser 100PFC 1800mm long" at bounding box center [476, 407] width 204 height 32
click at [411, 406] on div "Earth Raiser 100PFC 1800mm long" at bounding box center [475, 407] width 139 height 16
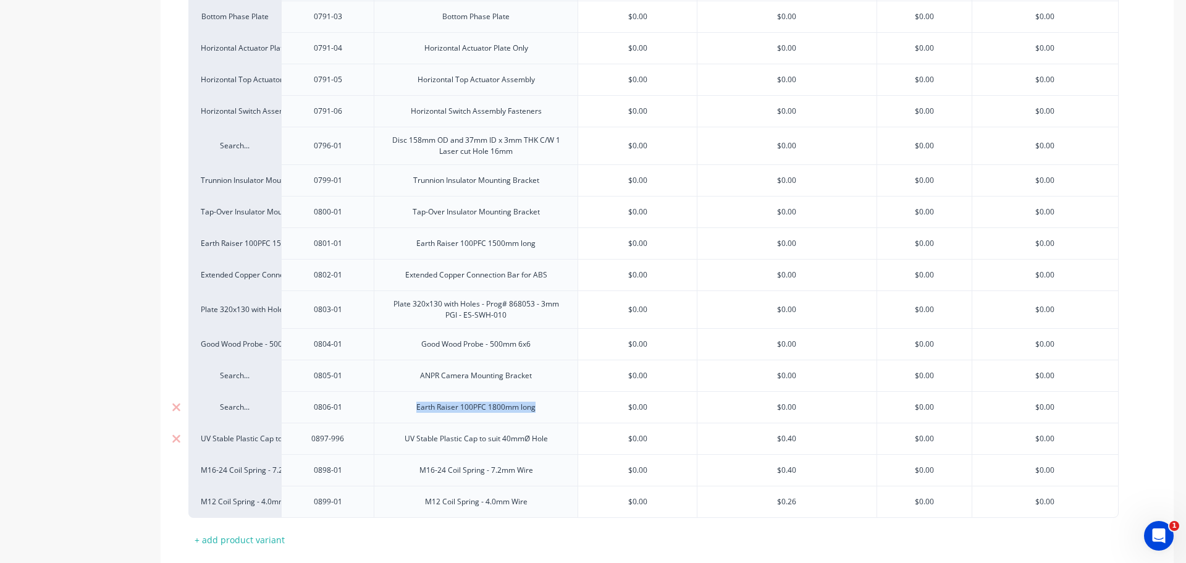
drag, startPoint x: 411, startPoint y: 408, endPoint x: 536, endPoint y: 417, distance: 125.7
click at [536, 417] on div "Earth Raiser 100PFC 1800mm long" at bounding box center [476, 407] width 204 height 32
copy div "Earth Raiser 100PFC 1800mm long"
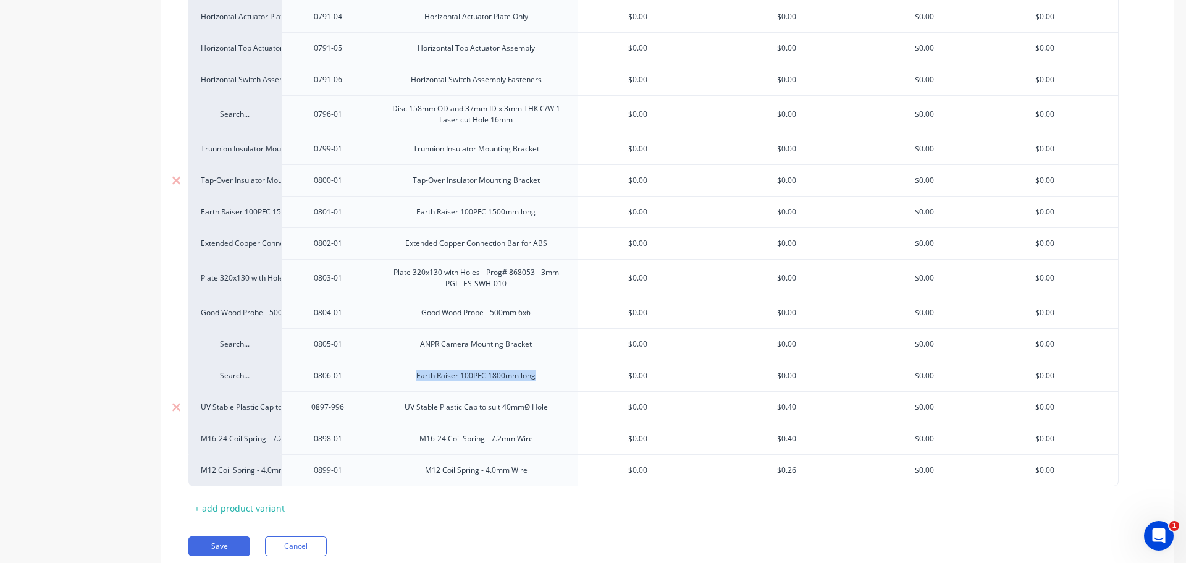
scroll to position [2111, 0]
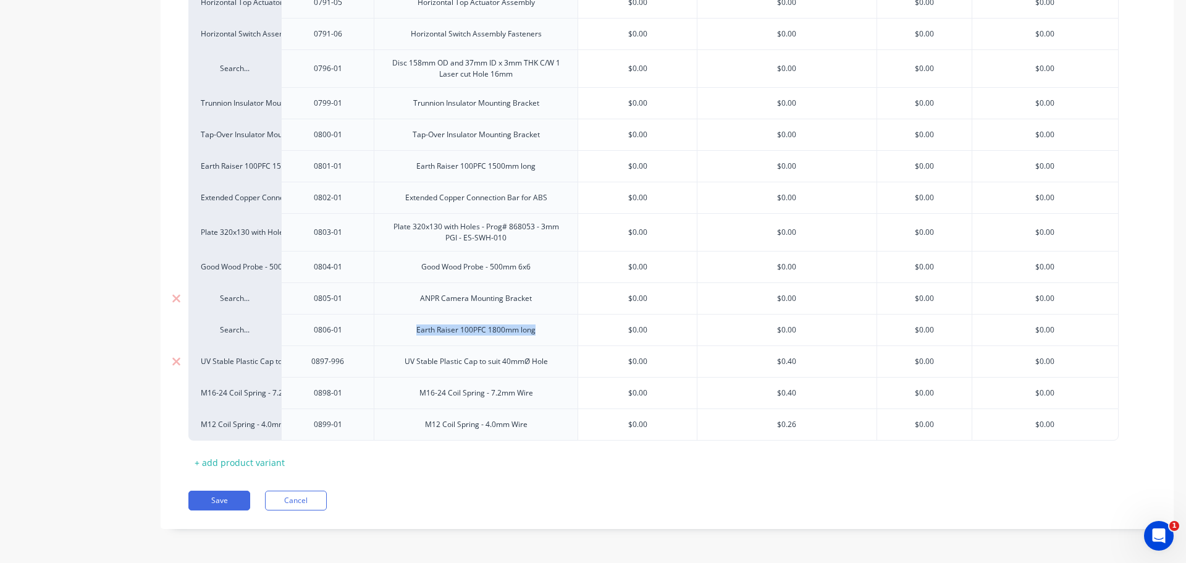
click at [245, 303] on div "Search..." at bounding box center [235, 298] width 68 height 11
click at [229, 297] on div "Search..." at bounding box center [235, 298] width 68 height 11
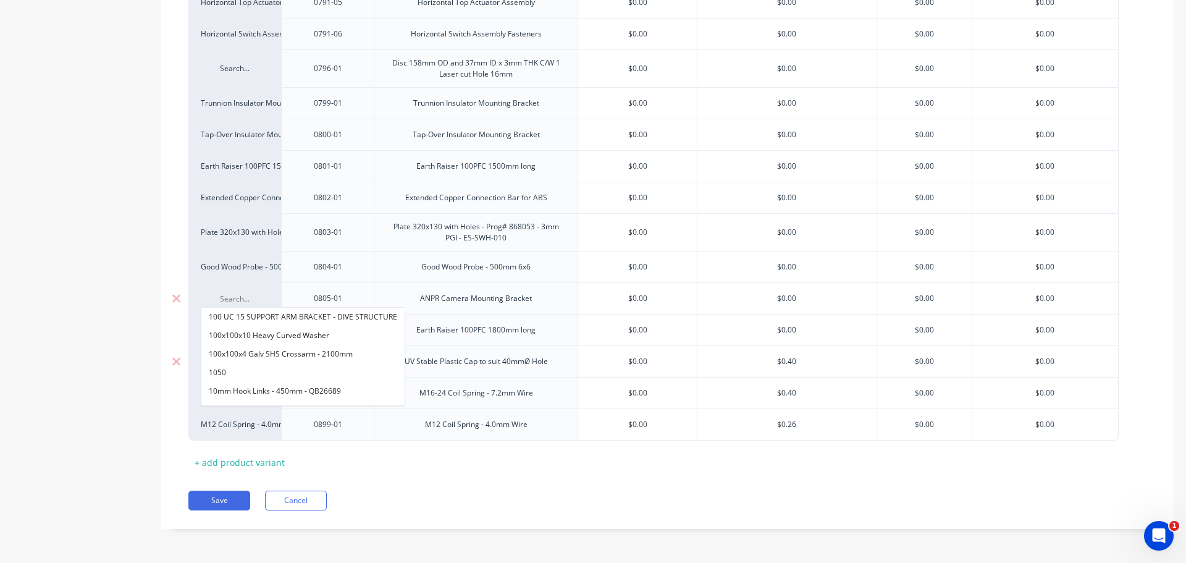
click at [405, 405] on div "100 UC 15 SUPPORT ARM BRACKET - DIVE STRUCTURE 100x100x10 Heavy Curved Washer 1…" at bounding box center [303, 356] width 204 height 99
click at [314, 390] on button "See more..." at bounding box center [302, 396] width 203 height 19
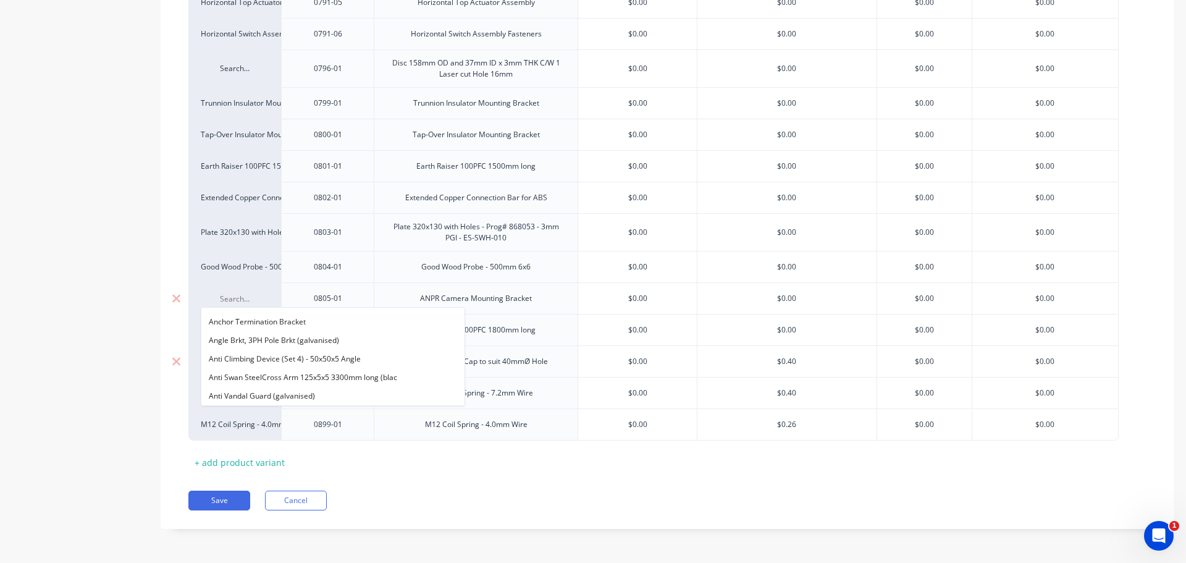
scroll to position [1302, 0]
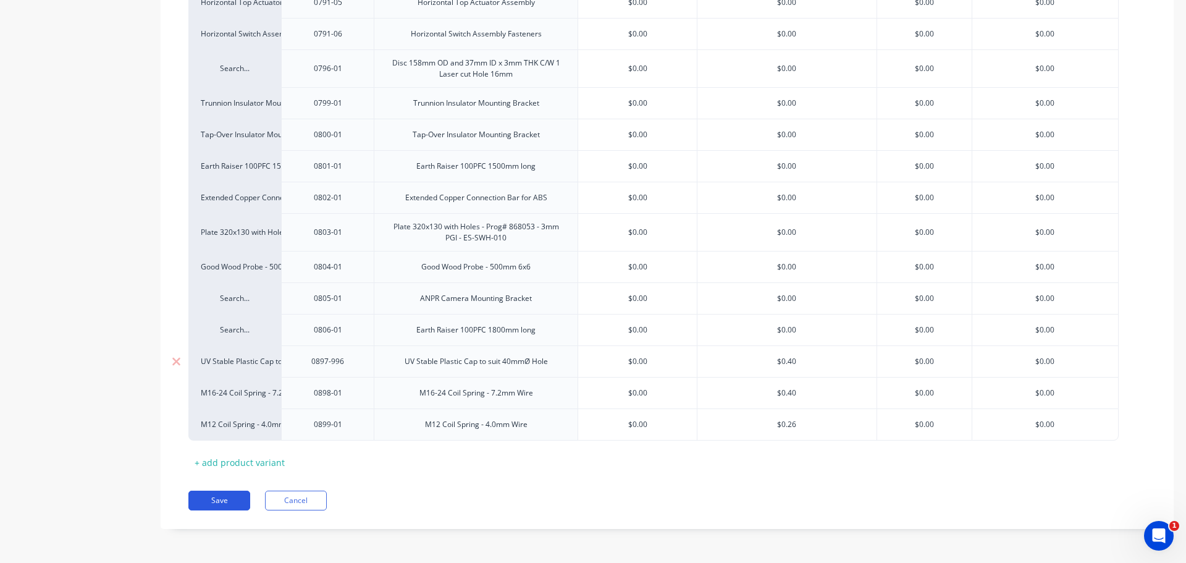
click at [224, 499] on button "Save" at bounding box center [219, 501] width 62 height 20
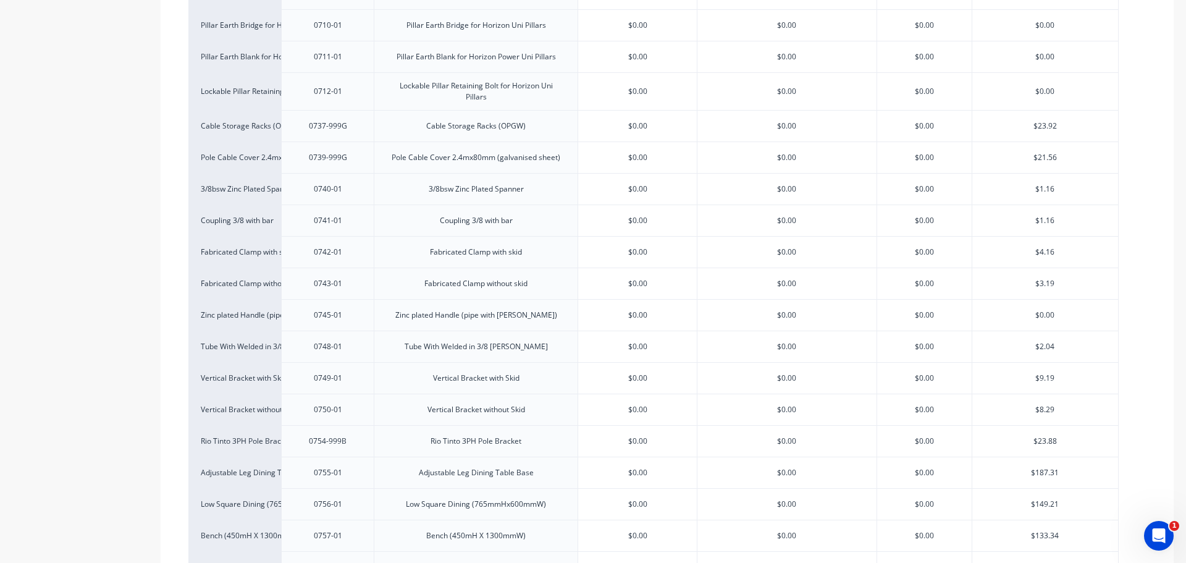
scroll to position [0, 0]
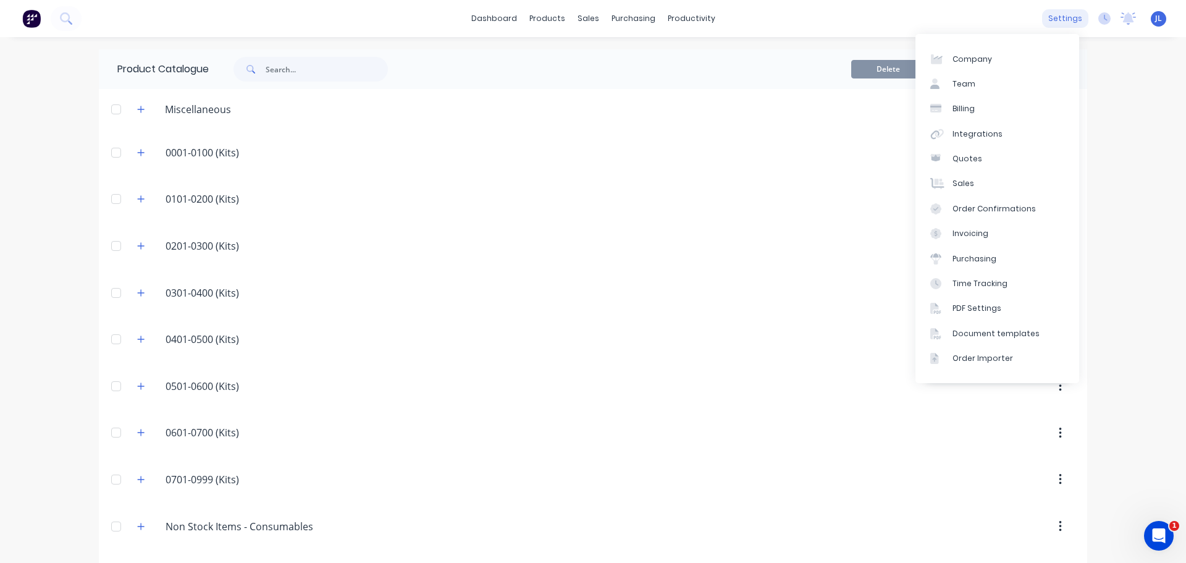
click at [1050, 18] on div "settings" at bounding box center [1065, 18] width 46 height 19
click at [981, 134] on div "Integrations" at bounding box center [978, 133] width 50 height 11
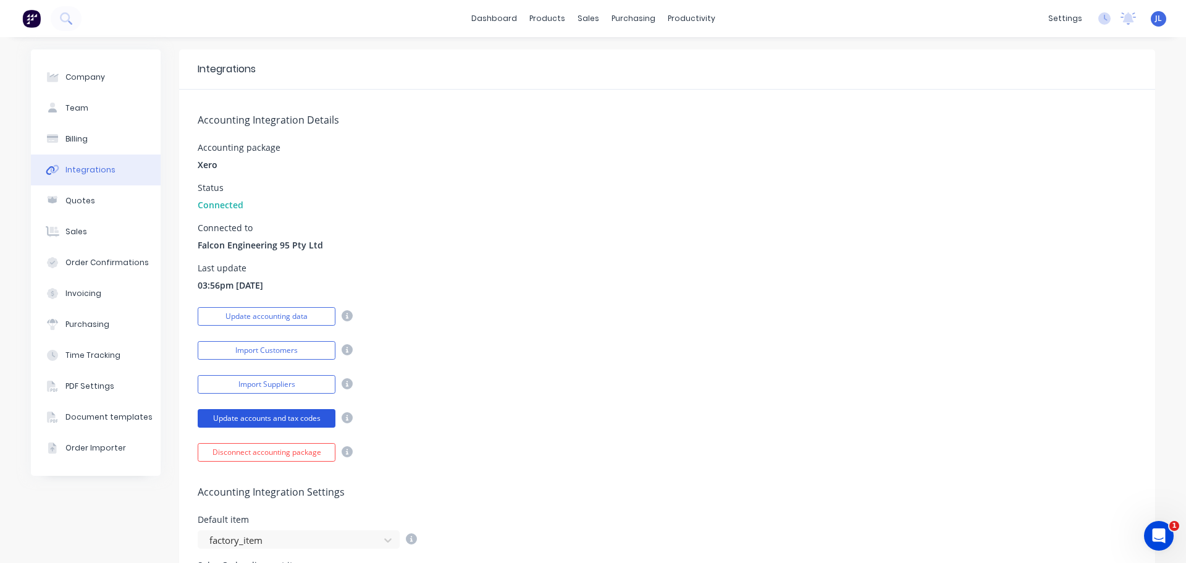
click at [264, 415] on button "Update accounts and tax codes" at bounding box center [267, 418] width 138 height 19
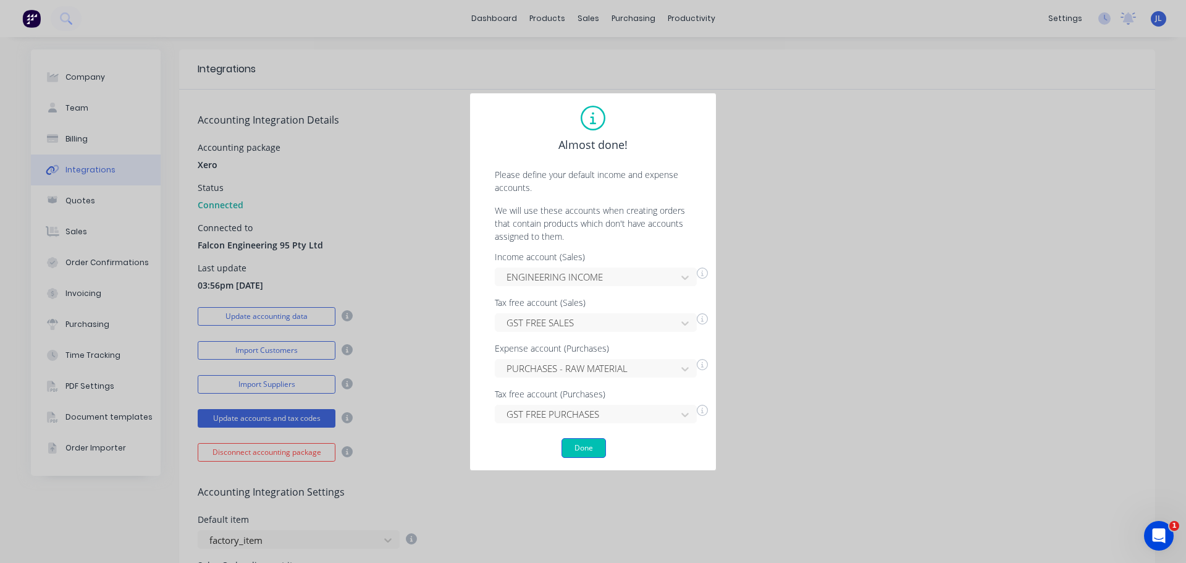
click at [584, 449] on button "Done" at bounding box center [584, 448] width 44 height 20
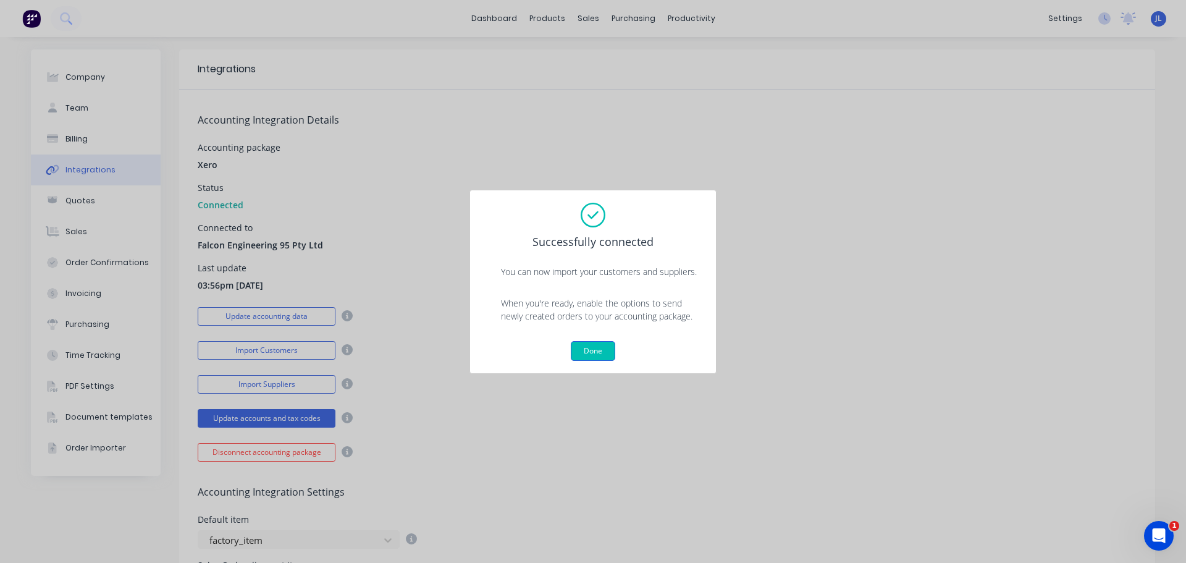
click at [595, 347] on button "Done" at bounding box center [593, 351] width 44 height 20
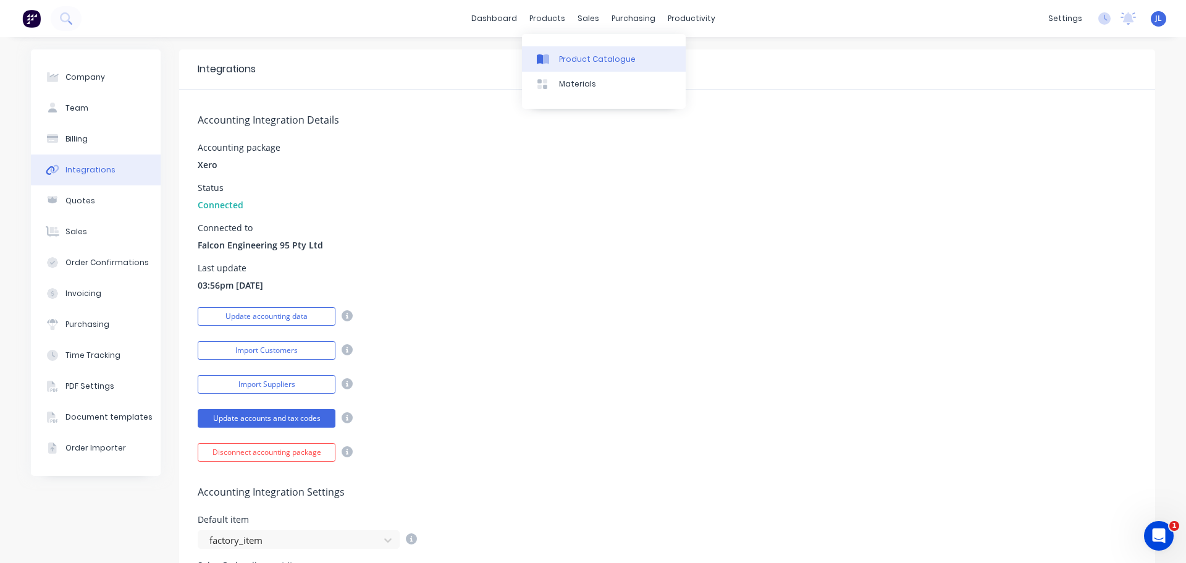
click at [583, 60] on div "Product Catalogue" at bounding box center [597, 59] width 77 height 11
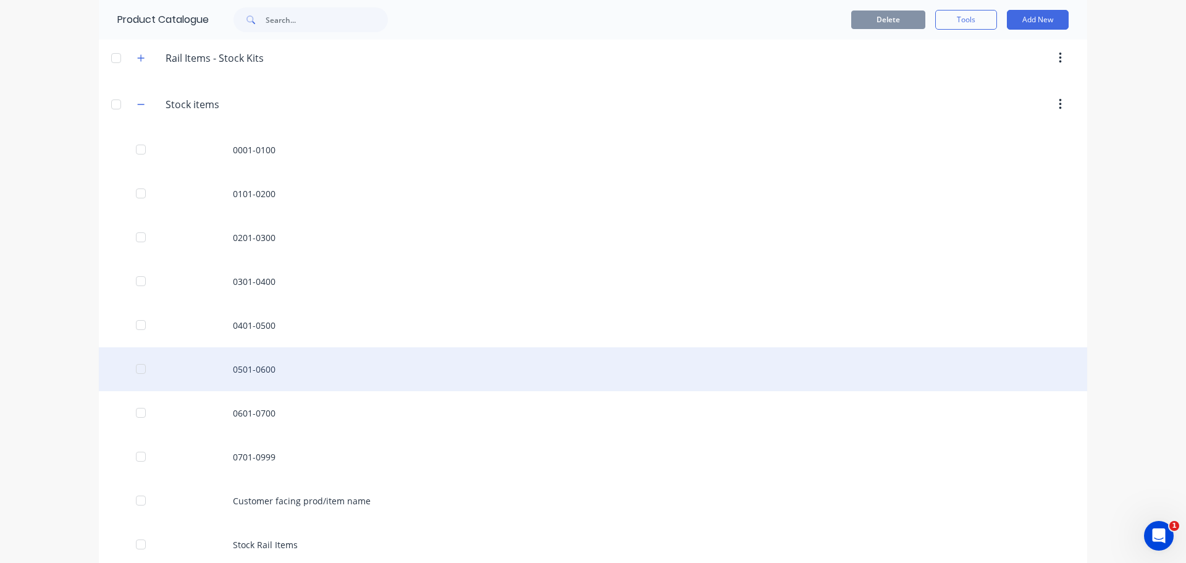
scroll to position [765, 0]
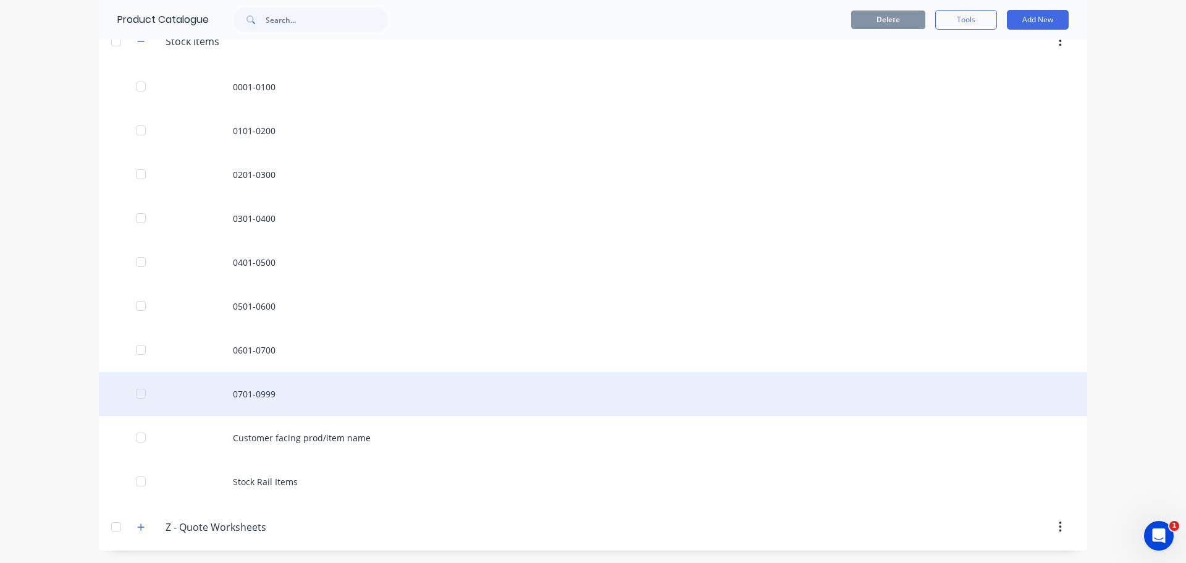
click at [282, 390] on div "0701-0999" at bounding box center [593, 394] width 988 height 44
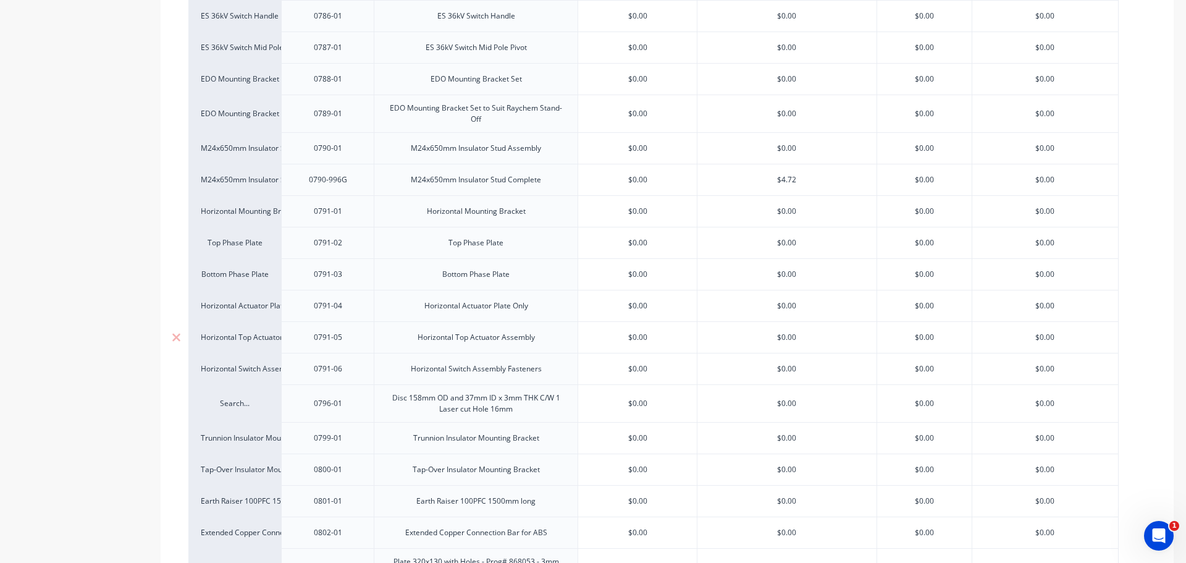
scroll to position [2111, 0]
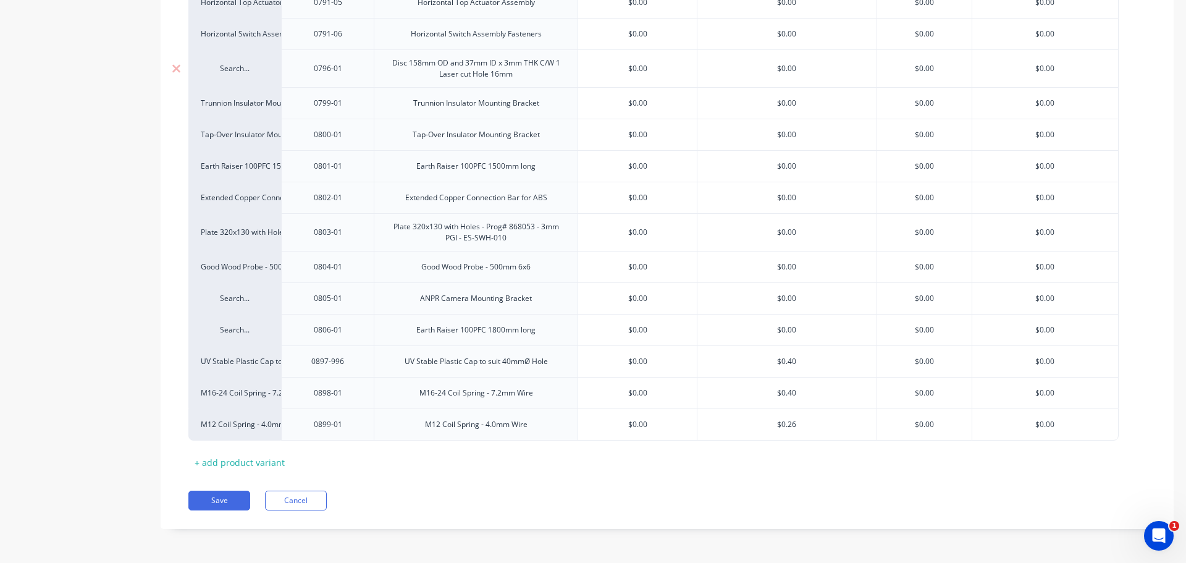
click at [242, 77] on div "Search..." at bounding box center [234, 68] width 93 height 38
click at [235, 72] on div "Search..." at bounding box center [235, 68] width 68 height 11
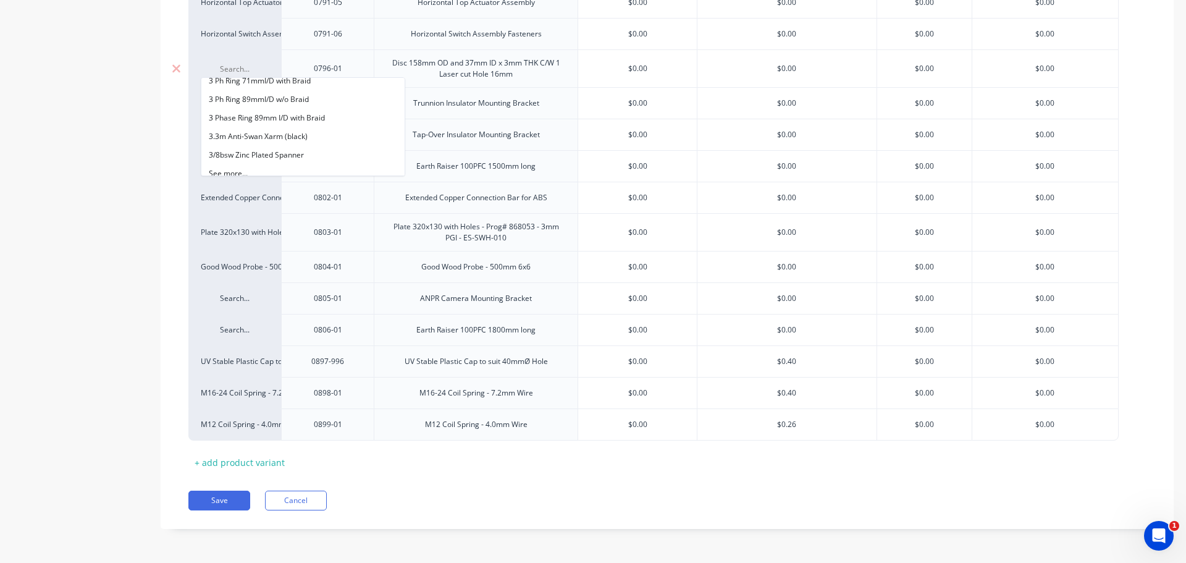
scroll to position [477, 0]
click at [308, 167] on button "See more..." at bounding box center [302, 166] width 203 height 19
click at [427, 175] on div "100 UC 15 SUPPORT ARM BRACKET - DIVE STRUCTURE 100x100x10 Heavy Curved Washer 1…" at bounding box center [333, 126] width 264 height 99
click at [456, 276] on div "Good Wood Probe - 500mm 6x6" at bounding box center [476, 267] width 204 height 32
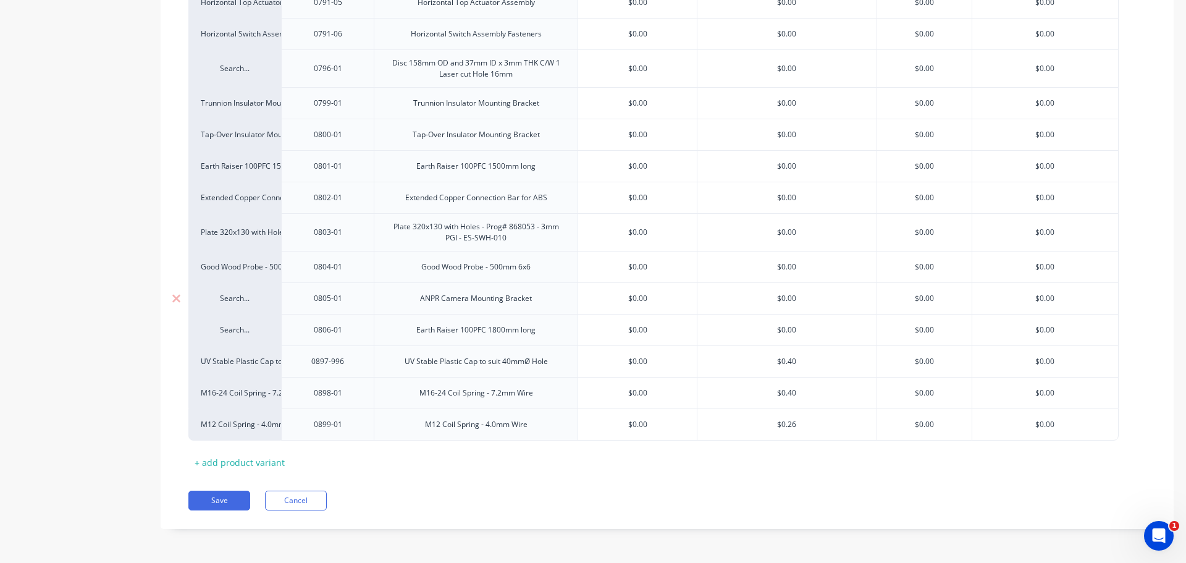
click at [243, 303] on div "Search..." at bounding box center [235, 298] width 68 height 11
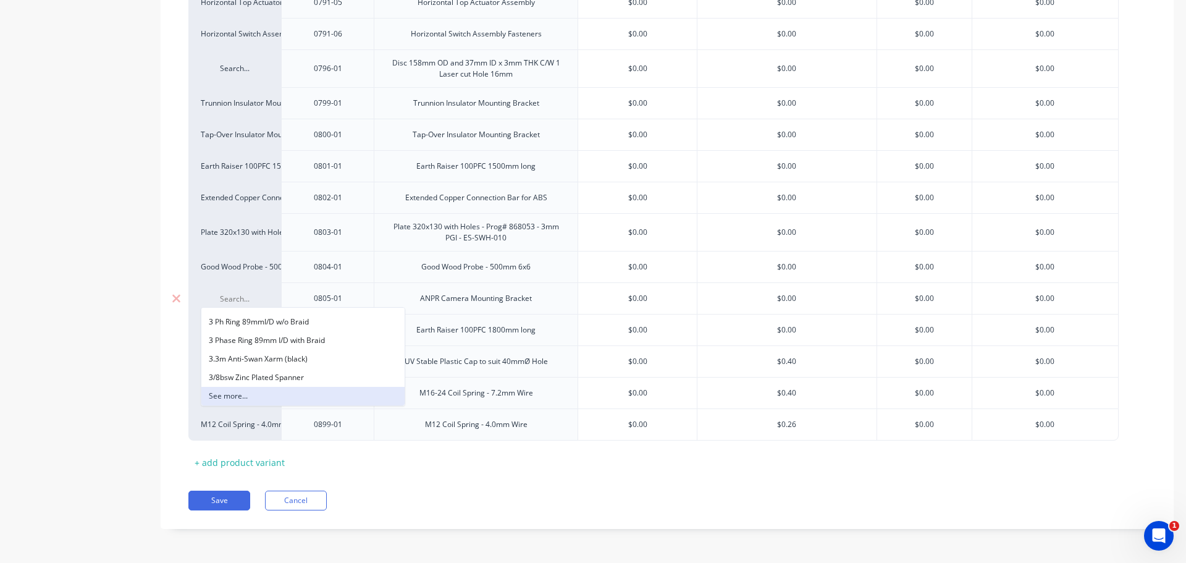
click at [297, 400] on button "See more..." at bounding box center [302, 396] width 203 height 19
click at [424, 405] on div "100 UC 15 SUPPORT ARM BRACKET - DIVE STRUCTURE 100x100x10 Heavy Curved Washer 1…" at bounding box center [333, 356] width 264 height 99
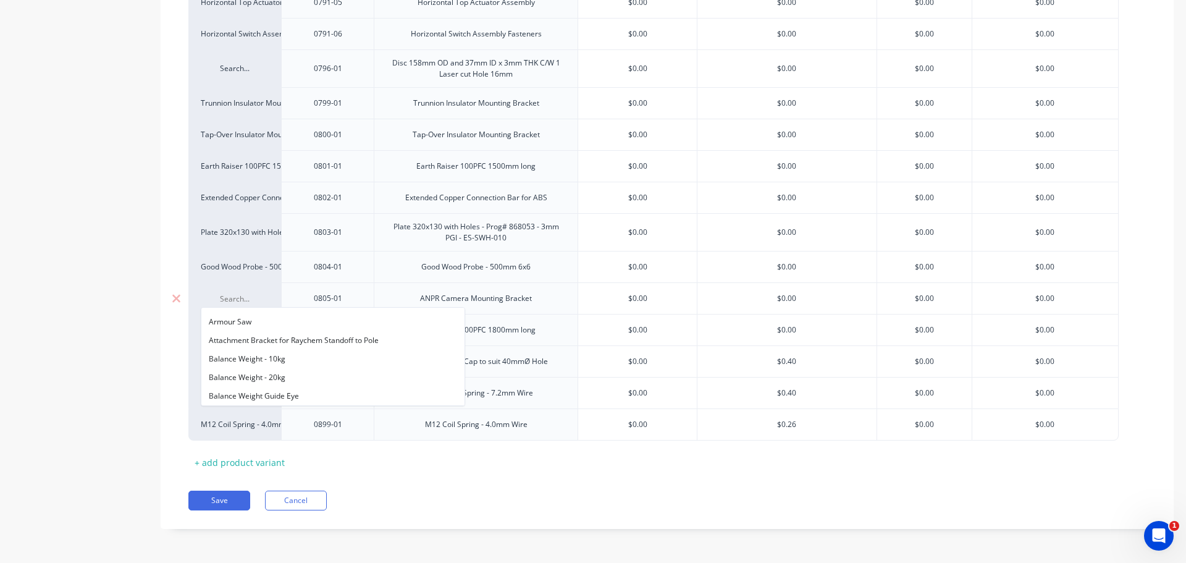
scroll to position [1482, 0]
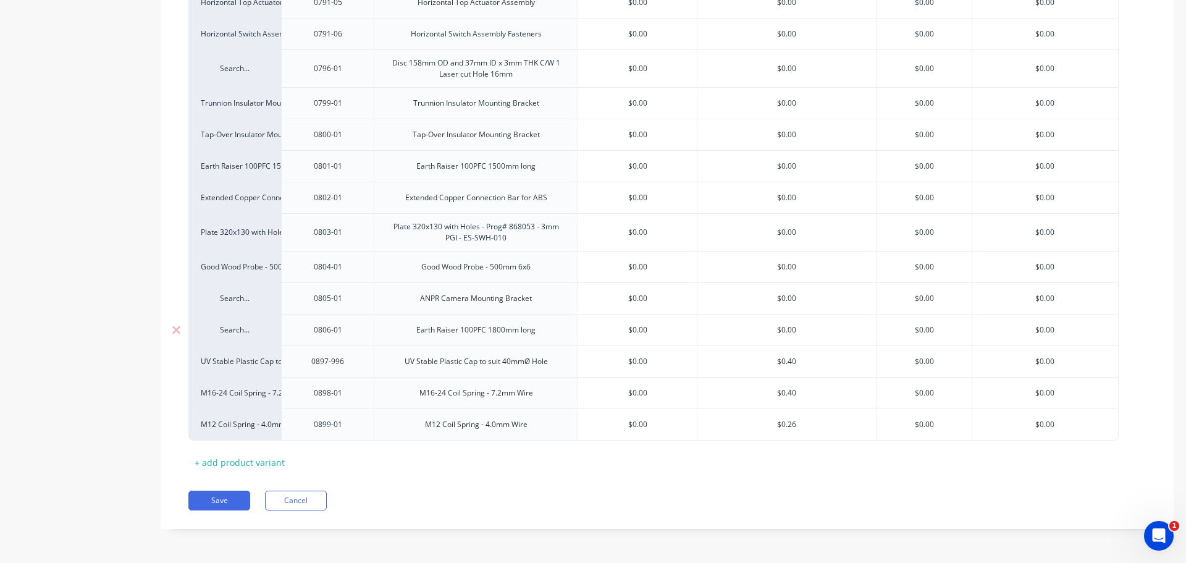
click at [234, 332] on div "Search..." at bounding box center [235, 329] width 68 height 11
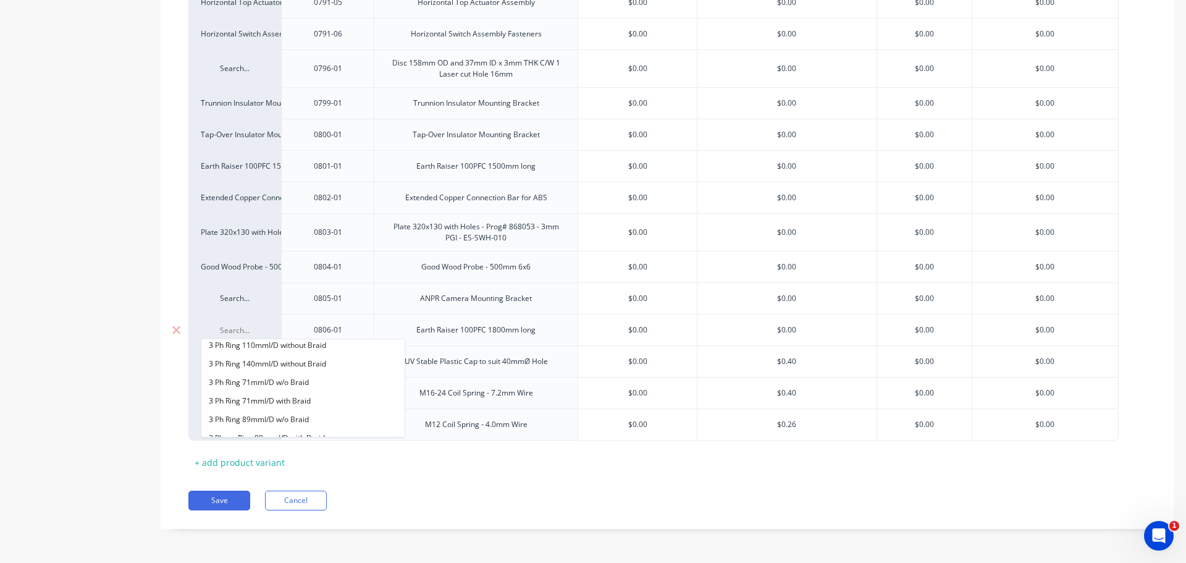
scroll to position [477, 0]
click at [285, 426] on button "See more..." at bounding box center [302, 427] width 203 height 19
click at [427, 437] on div "M12 Coil Spring - 4.0mm Wire" at bounding box center [476, 424] width 204 height 32
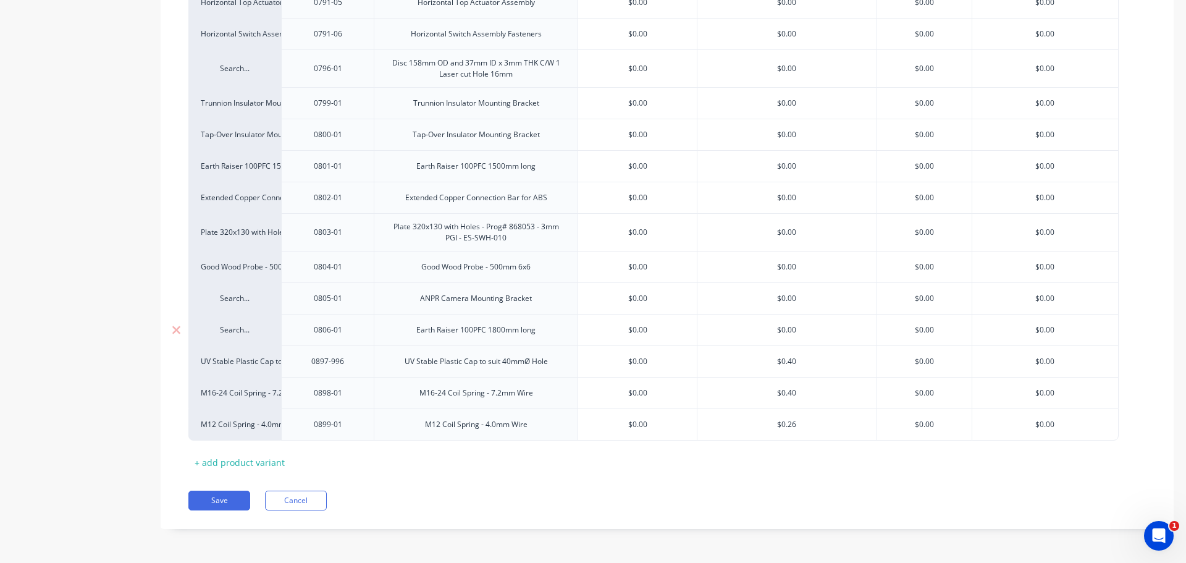
click at [240, 335] on div "Search..." at bounding box center [234, 330] width 93 height 32
drag, startPoint x: 240, startPoint y: 335, endPoint x: 159, endPoint y: 326, distance: 81.5
click at [180, 317] on div at bounding box center [176, 329] width 31 height 31
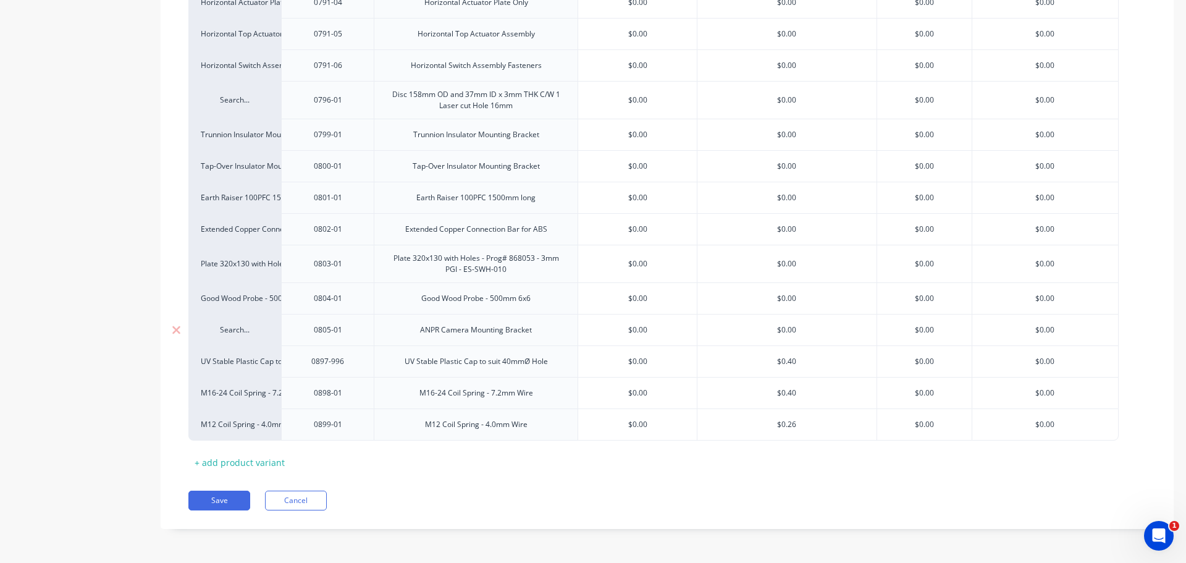
click at [234, 334] on div "Search..." at bounding box center [235, 329] width 68 height 11
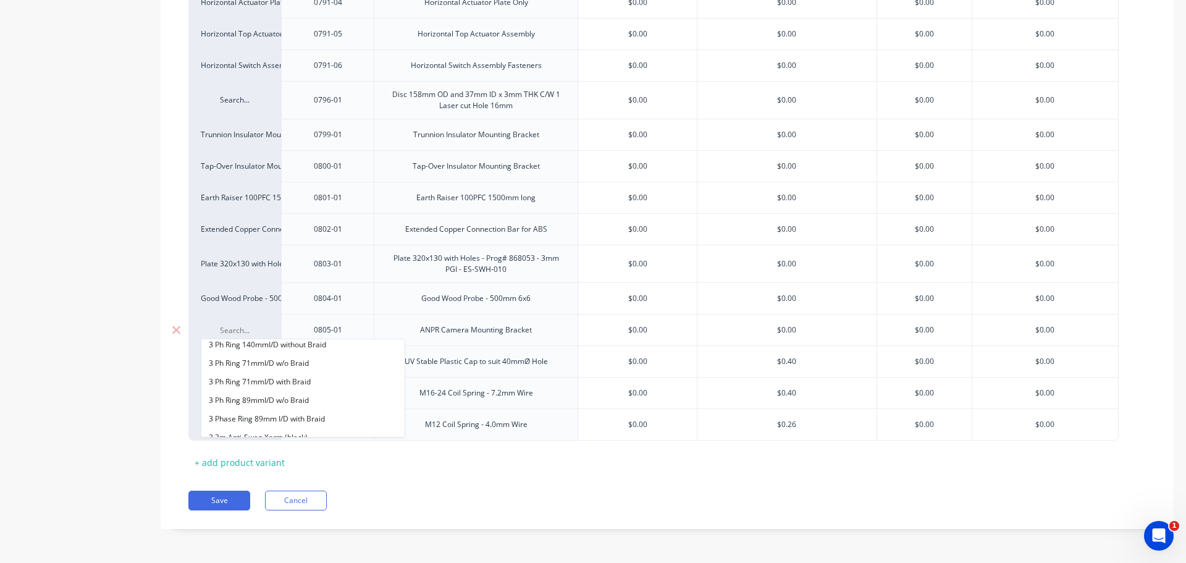
scroll to position [477, 0]
click at [292, 429] on button "See more..." at bounding box center [302, 427] width 203 height 19
click at [504, 365] on div "UV Stable Plastic Cap to suit 40mmØ Hole" at bounding box center [476, 361] width 163 height 16
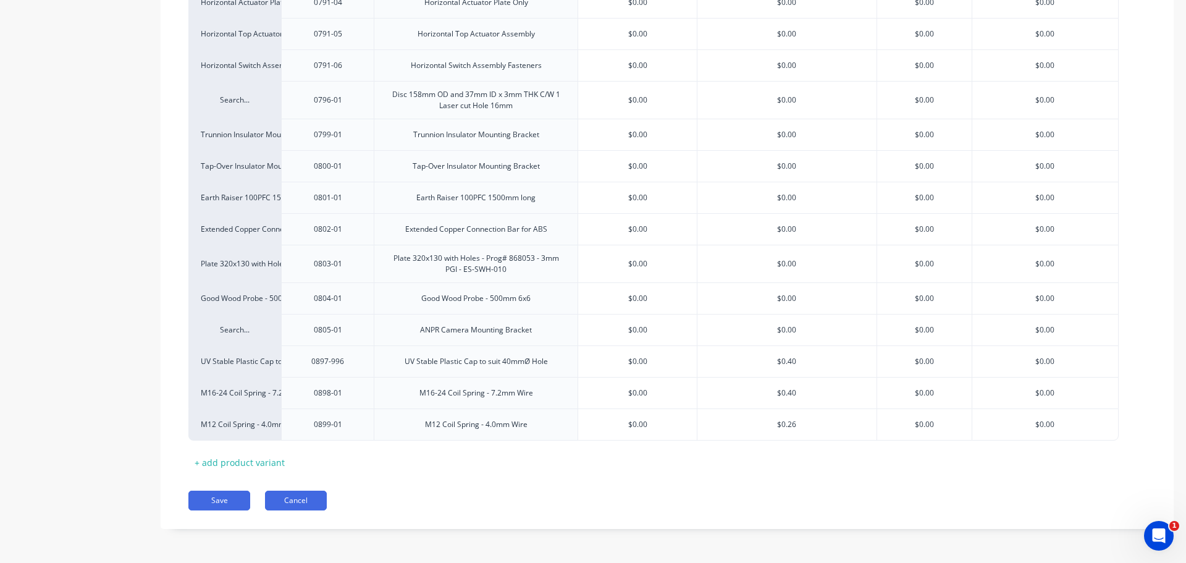
click at [298, 500] on button "Cancel" at bounding box center [296, 501] width 62 height 20
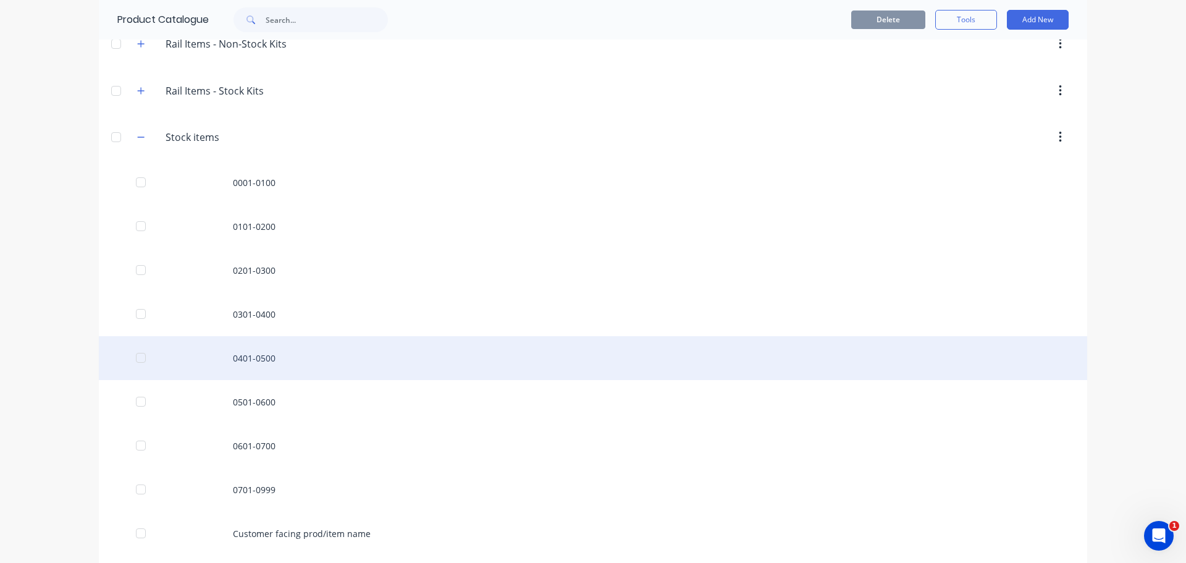
scroll to position [765, 0]
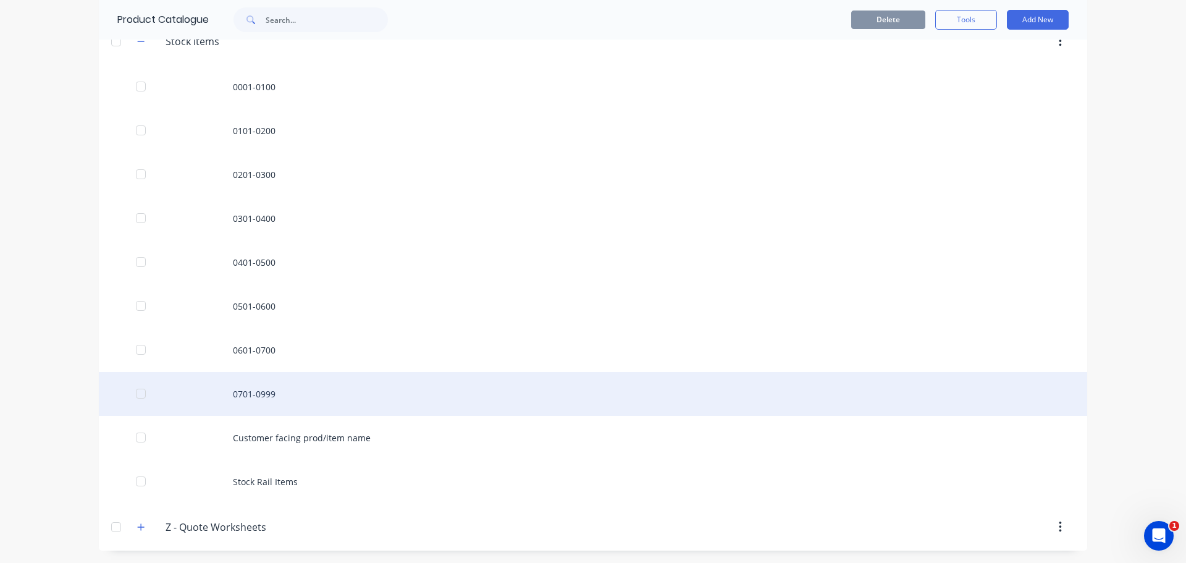
click at [277, 395] on div "0701-0999" at bounding box center [593, 394] width 988 height 44
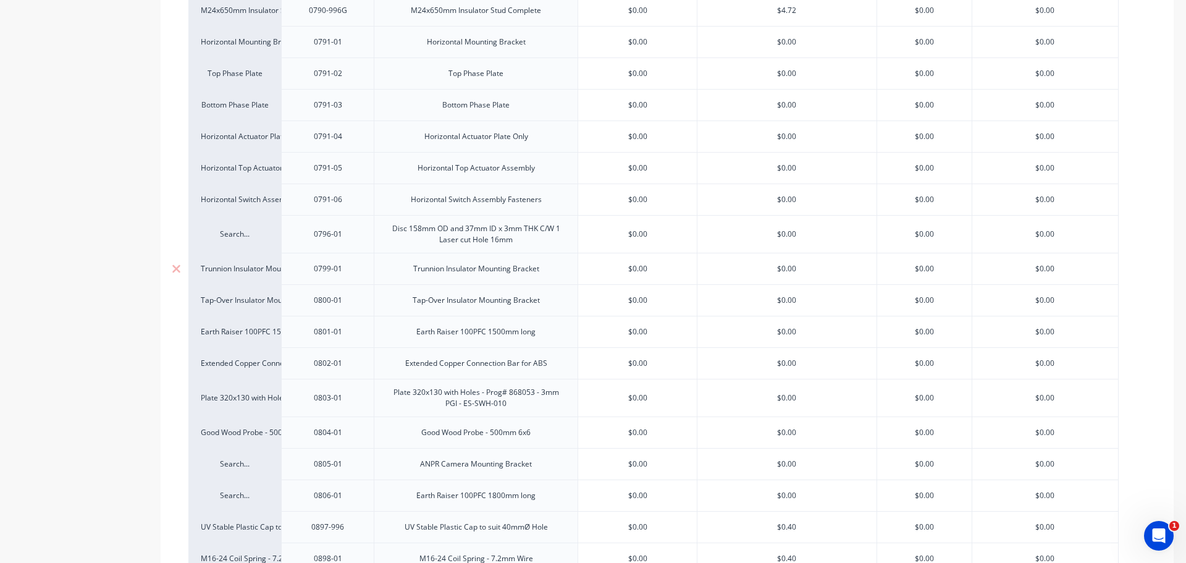
scroll to position [2111, 0]
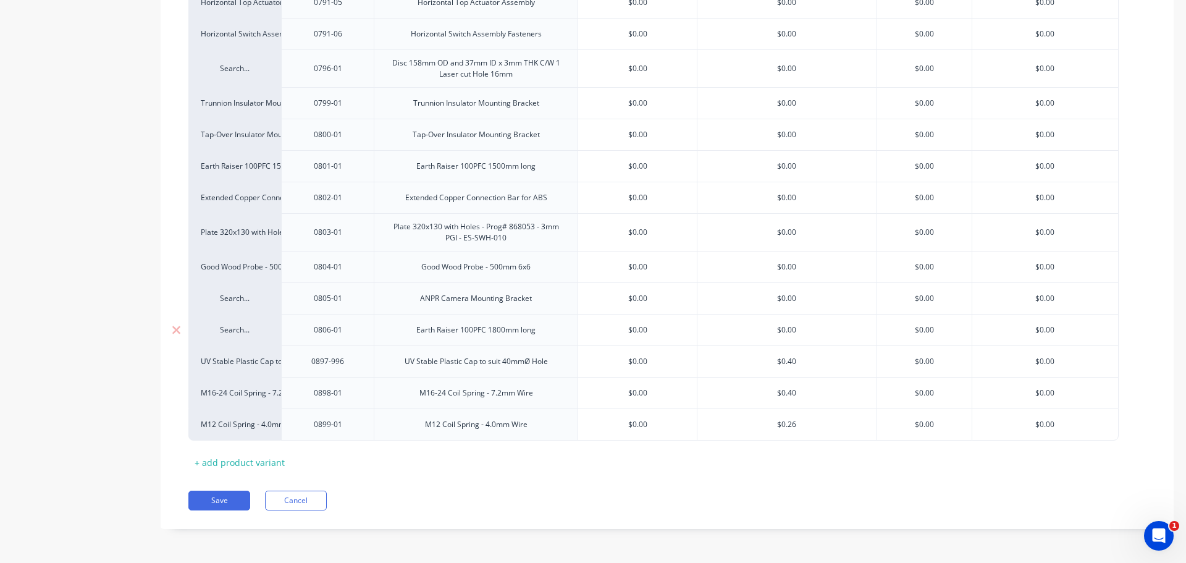
click at [237, 335] on div "Search..." at bounding box center [234, 330] width 93 height 32
click at [238, 335] on div "Search..." at bounding box center [234, 330] width 93 height 32
click at [238, 334] on div "Search..." at bounding box center [235, 329] width 68 height 11
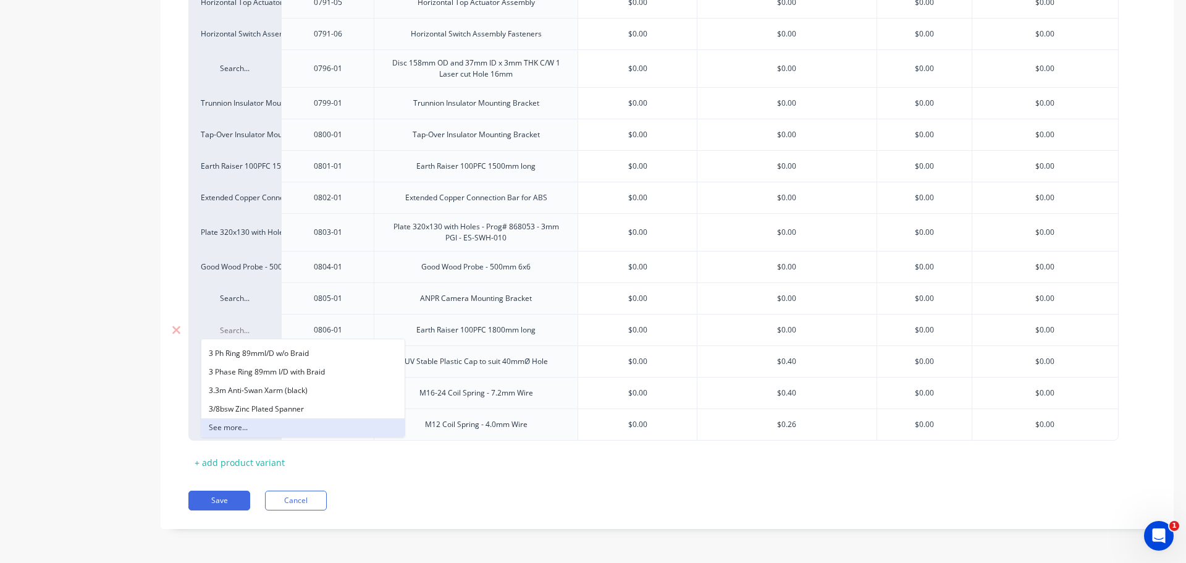
click at [322, 425] on button "See more..." at bounding box center [302, 427] width 203 height 19
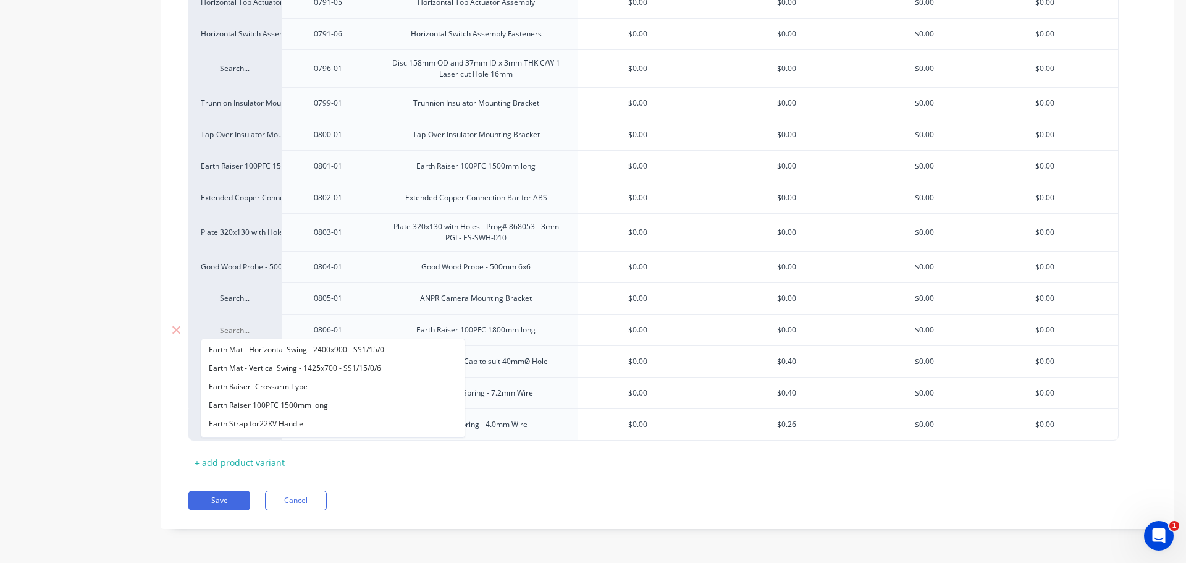
scroll to position [3696, 0]
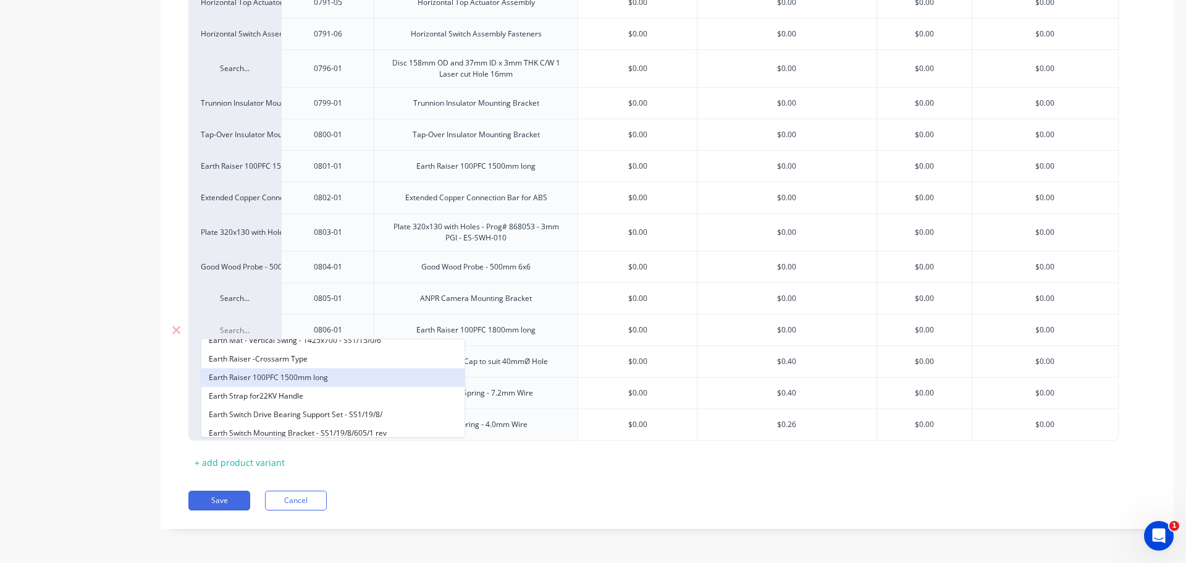
click at [329, 379] on button "Earth Raiser 100PFC 1500mm long" at bounding box center [332, 377] width 263 height 19
type textarea "x"
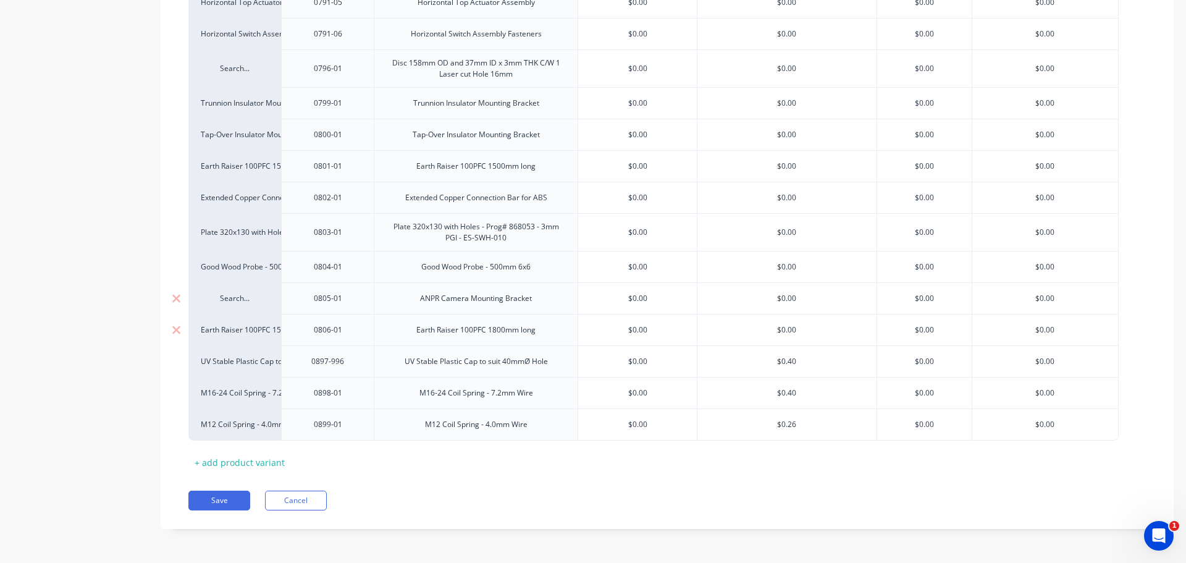
click at [246, 306] on div "Search..." at bounding box center [234, 298] width 93 height 32
click at [230, 301] on div "Search..." at bounding box center [235, 298] width 68 height 11
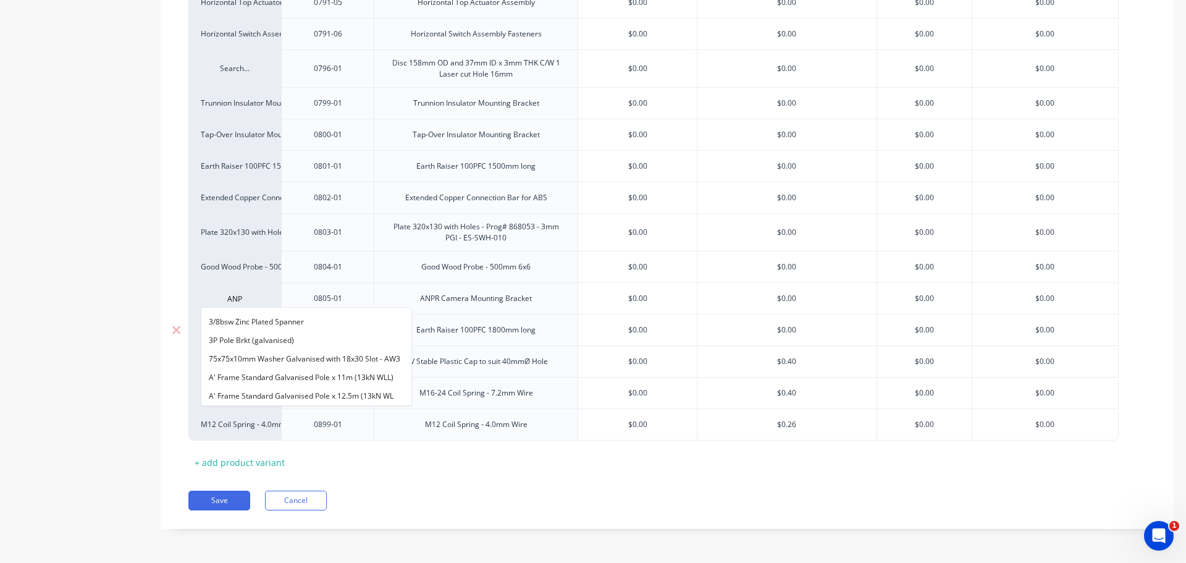
scroll to position [0, 0]
type input "A"
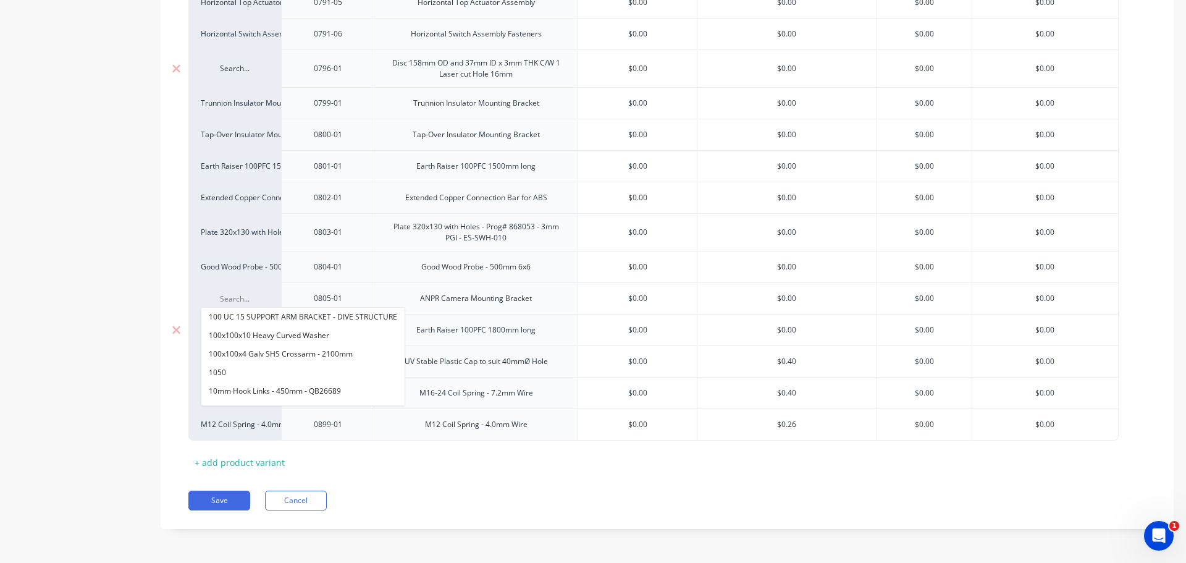
click at [240, 76] on div "Search..." at bounding box center [234, 68] width 93 height 38
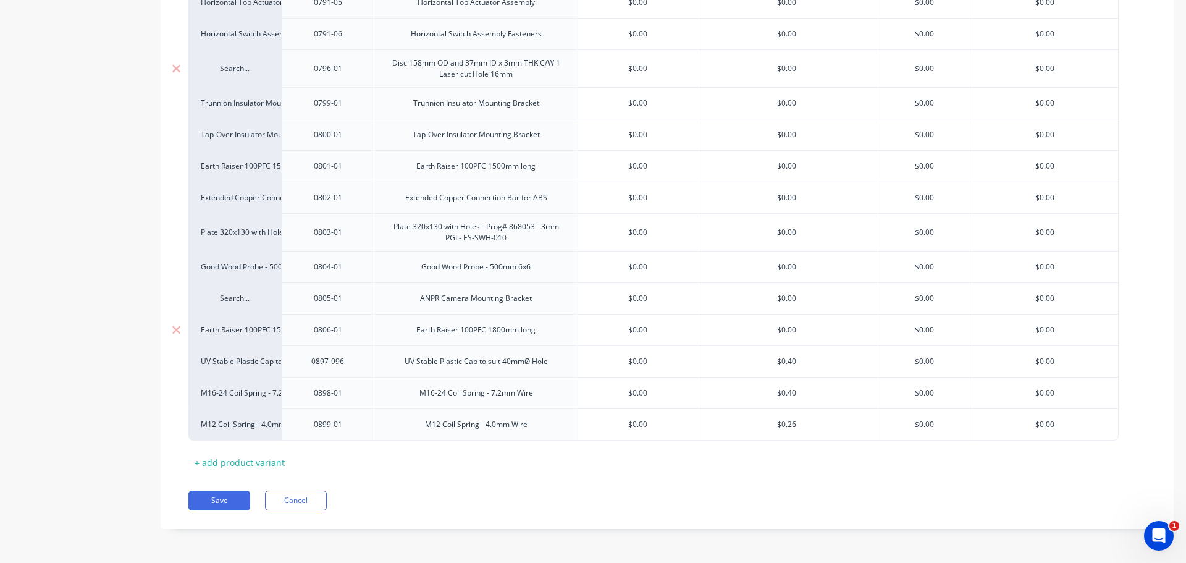
click at [237, 75] on div "Search..." at bounding box center [234, 68] width 93 height 38
click at [236, 74] on div "Search..." at bounding box center [235, 68] width 68 height 11
type input "DISC"
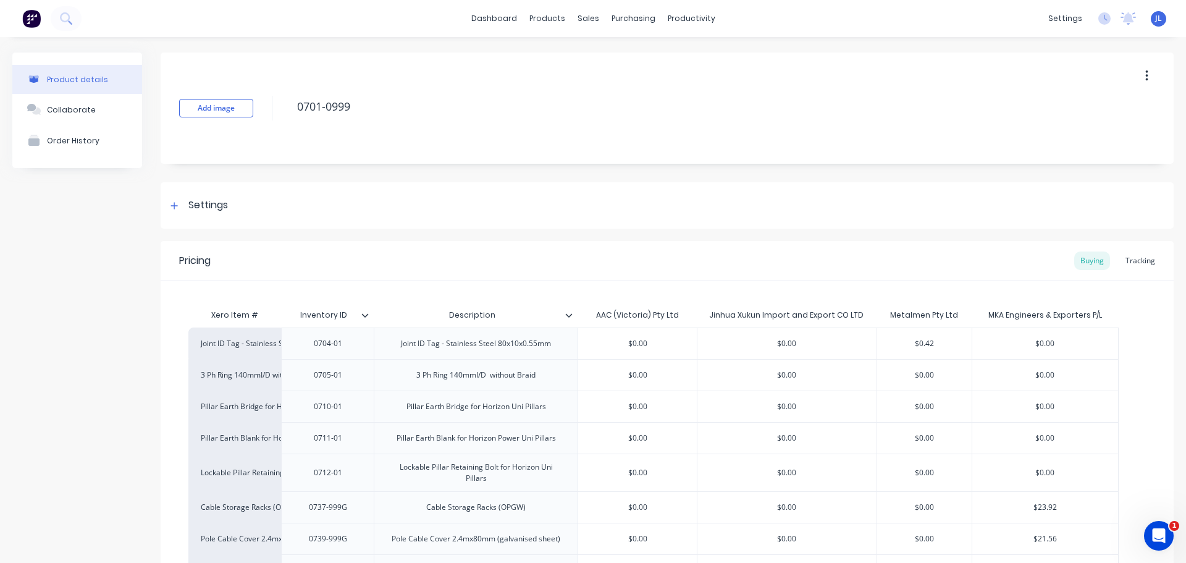
click at [1155, 16] on span "JL" at bounding box center [1158, 18] width 7 height 11
type textarea "x"
click at [1044, 156] on div "Sign out" at bounding box center [1051, 155] width 33 height 11
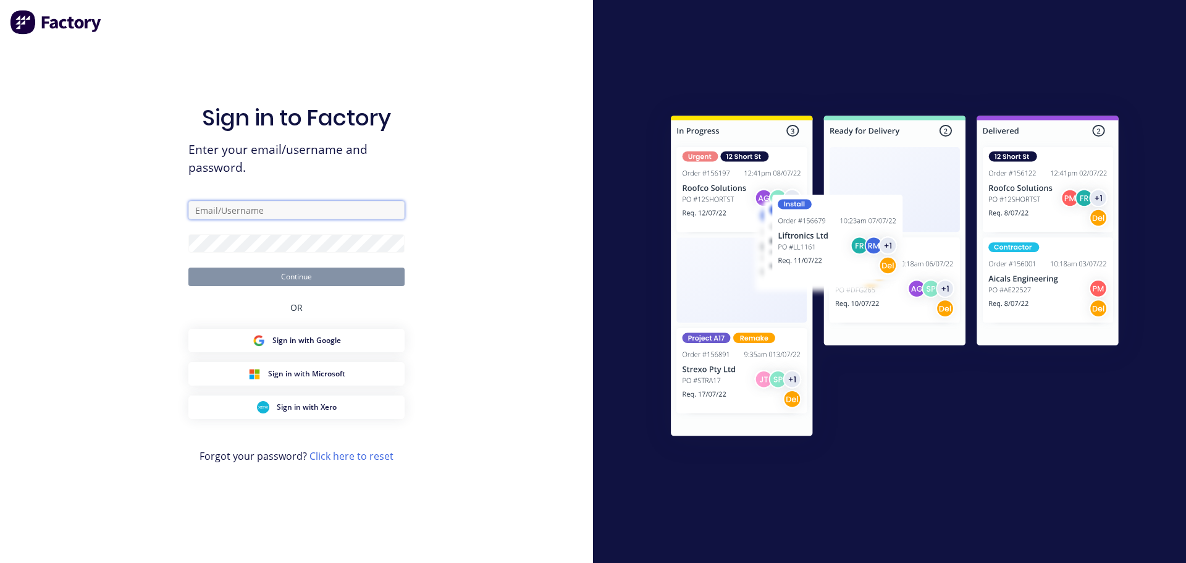
click at [213, 211] on input "text" at bounding box center [296, 210] width 216 height 19
type input "[PERSON_NAME][EMAIL_ADDRESS][DOMAIN_NAME]"
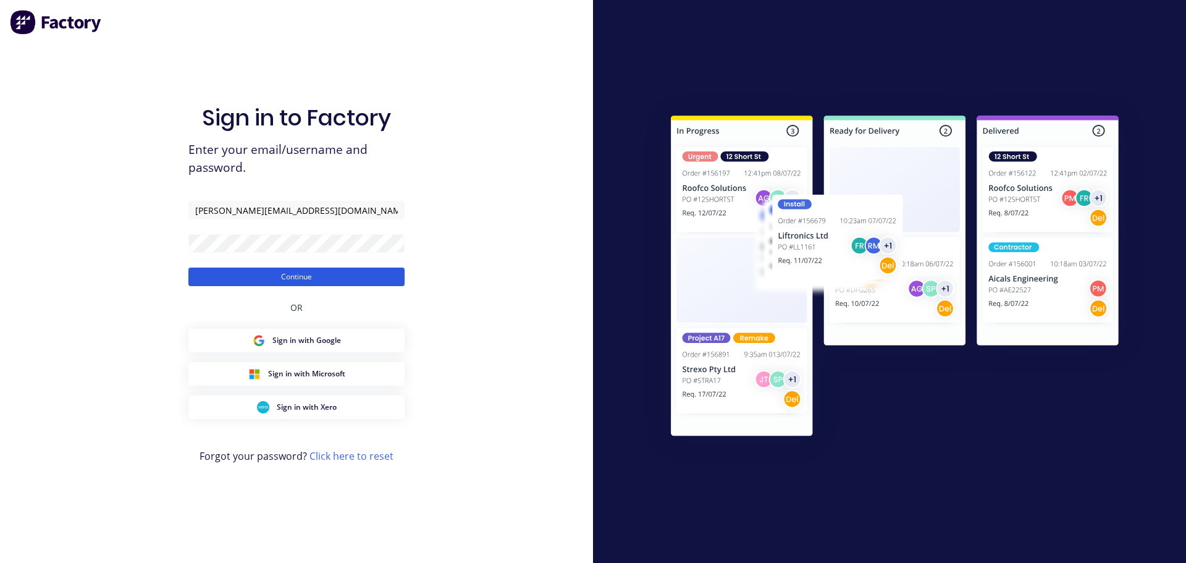
click at [292, 278] on button "Continue" at bounding box center [296, 276] width 216 height 19
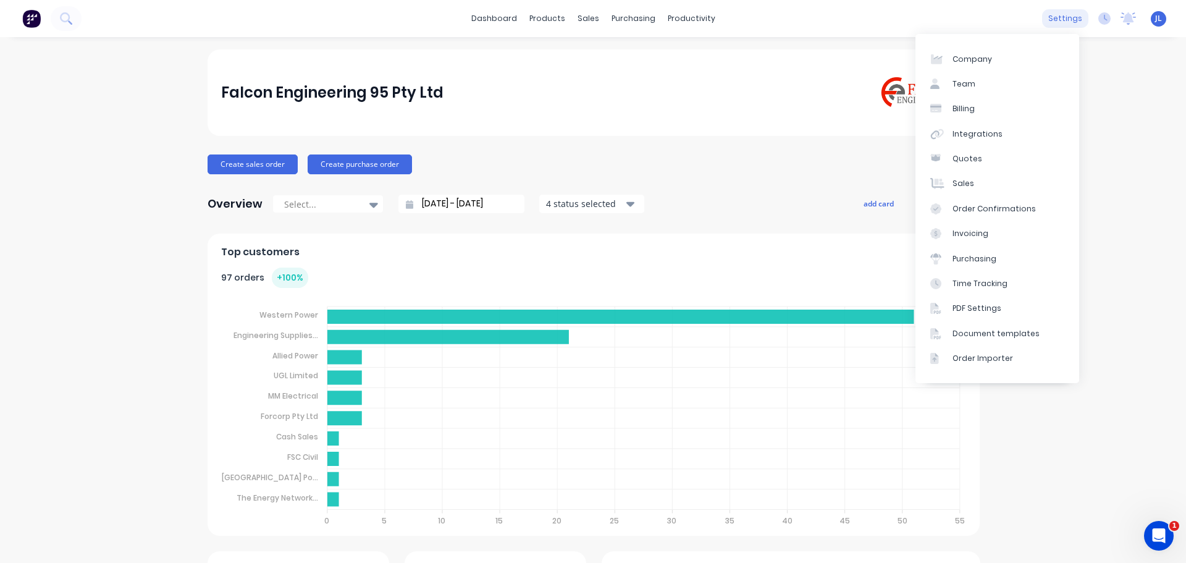
click at [1055, 20] on div "settings" at bounding box center [1065, 18] width 46 height 19
click at [981, 135] on div "Integrations" at bounding box center [978, 133] width 50 height 11
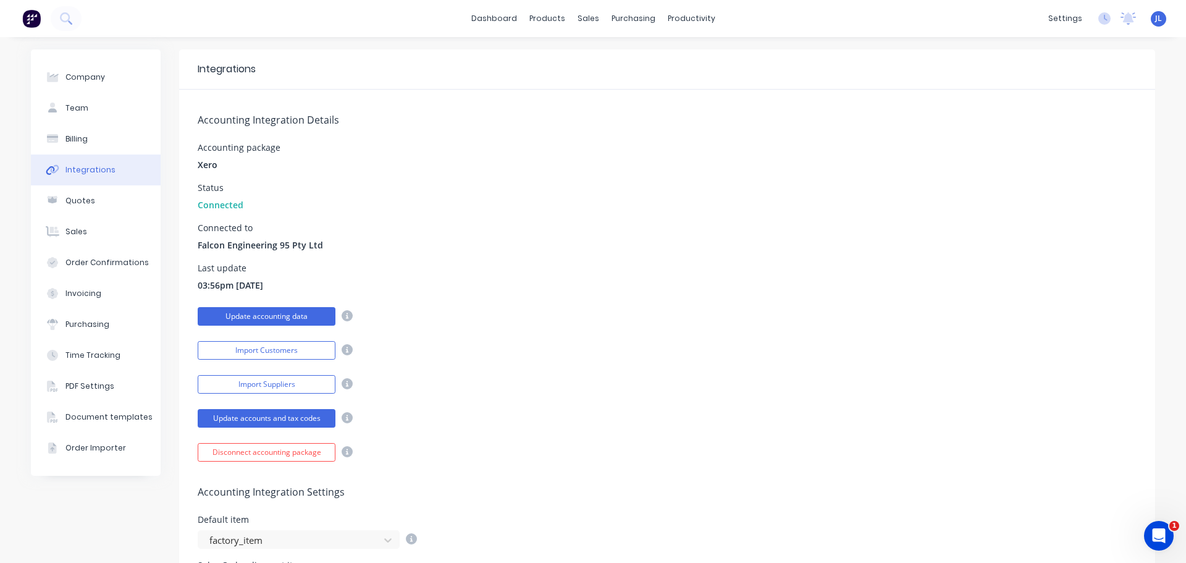
click at [279, 313] on button "Update accounting data" at bounding box center [267, 316] width 138 height 19
click at [271, 418] on button "Update accounts and tax codes" at bounding box center [267, 418] width 138 height 19
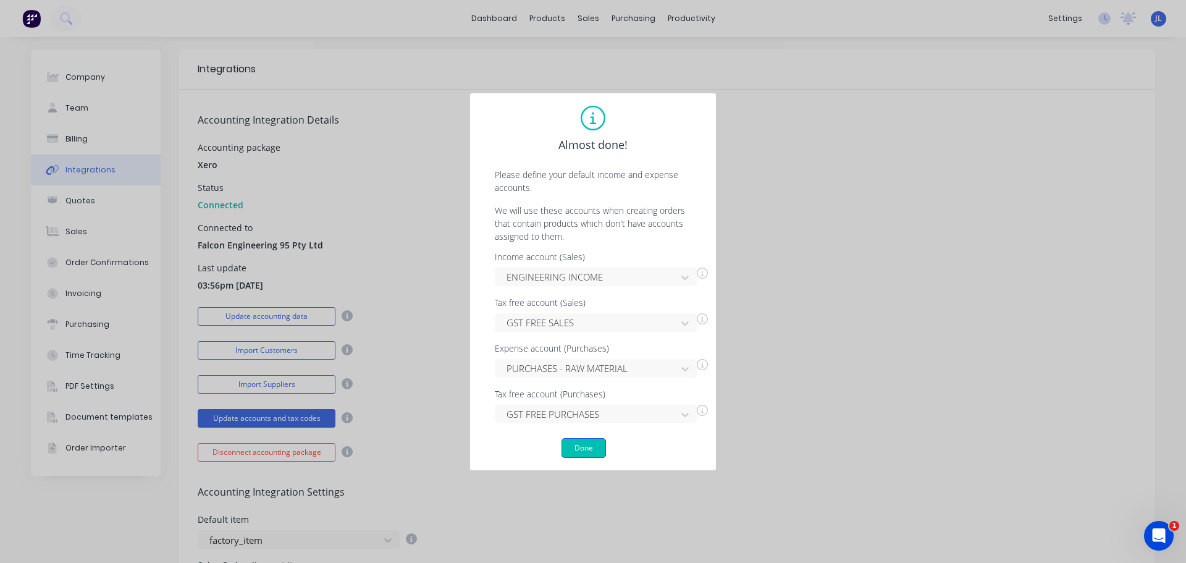
click at [582, 445] on button "Done" at bounding box center [584, 448] width 44 height 20
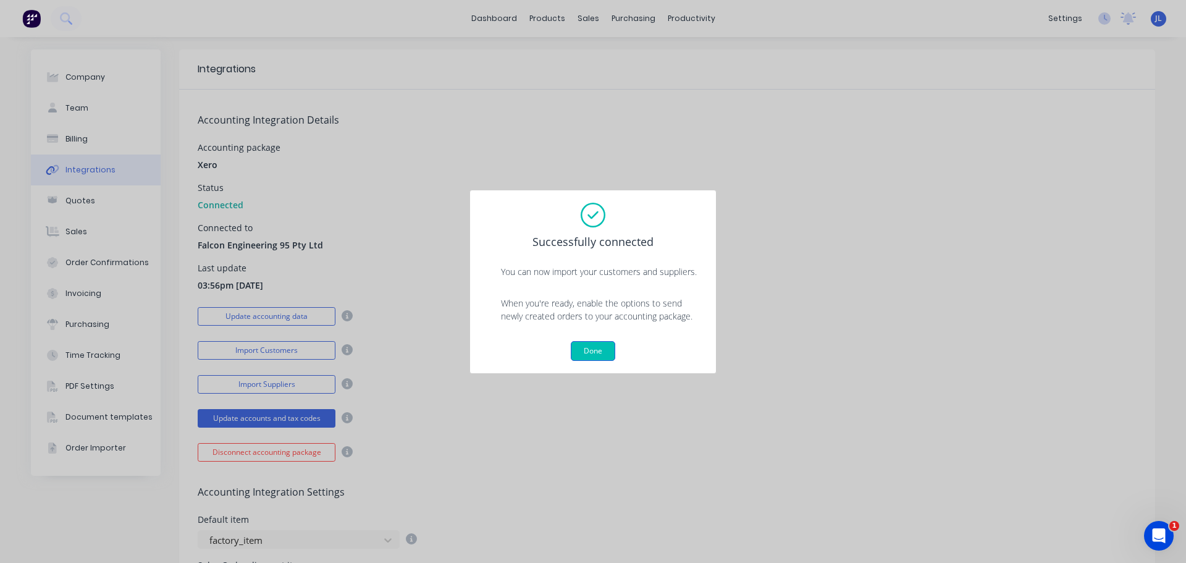
click at [593, 350] on button "Done" at bounding box center [593, 351] width 44 height 20
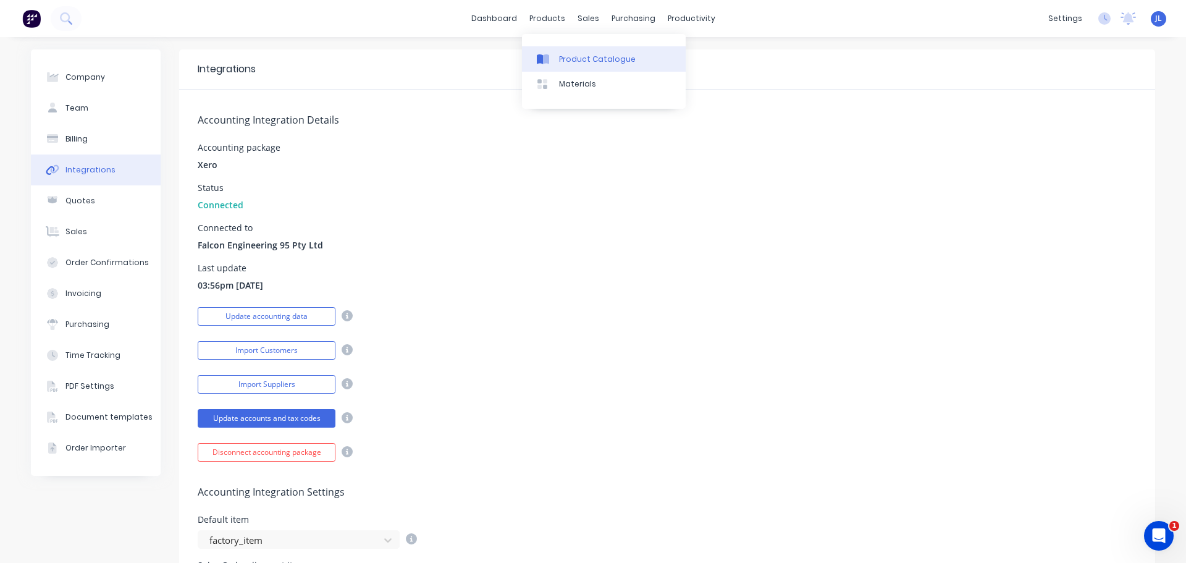
click at [560, 62] on div "Product Catalogue" at bounding box center [597, 59] width 77 height 11
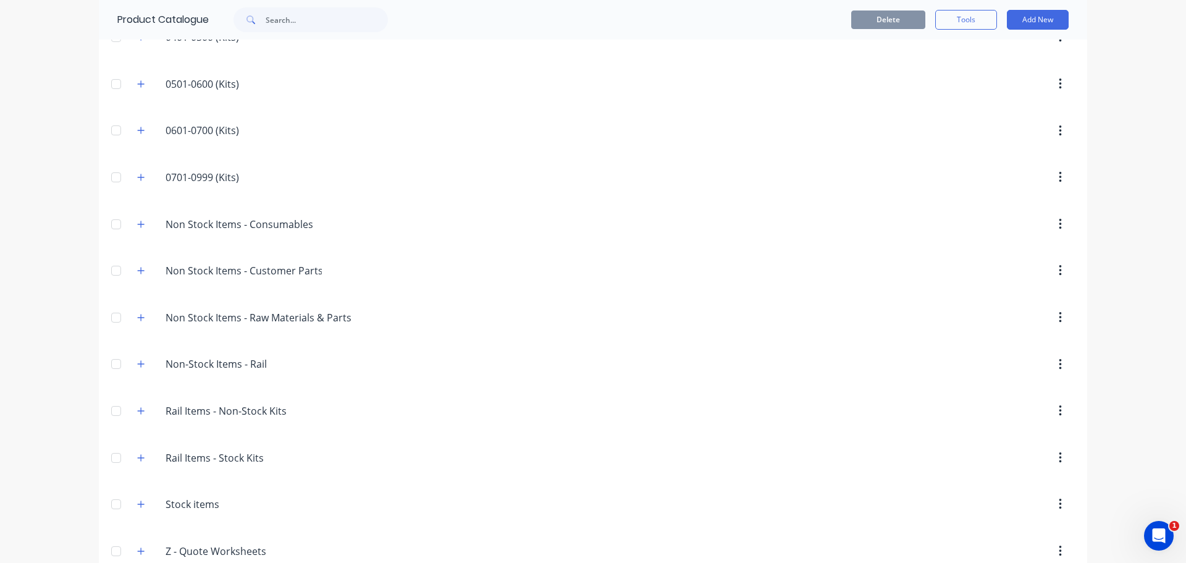
scroll to position [326, 0]
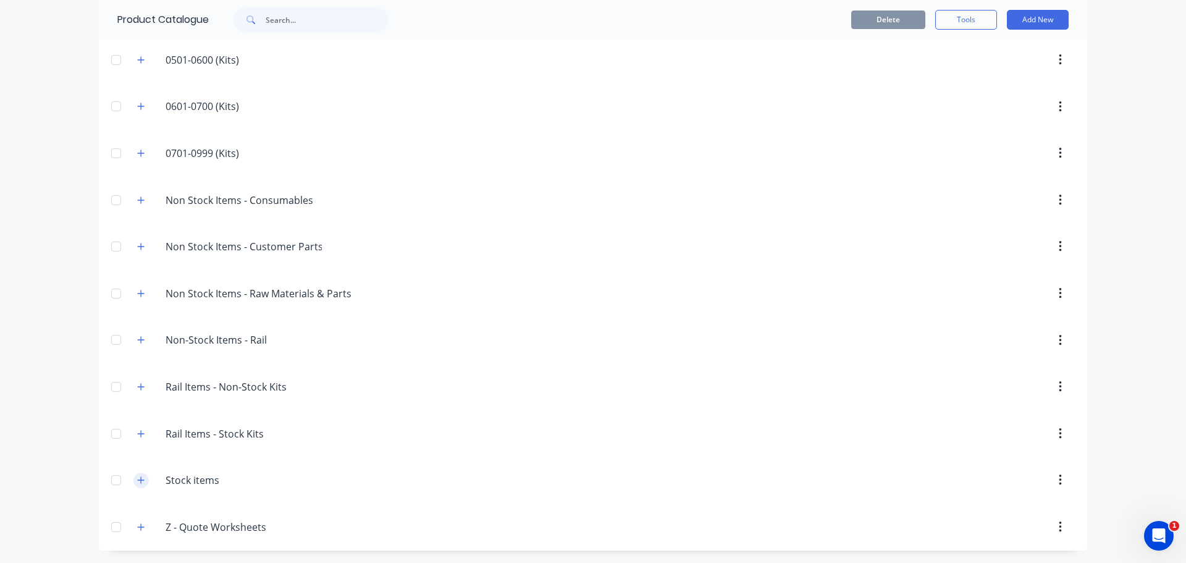
click at [137, 476] on icon "button" at bounding box center [140, 480] width 7 height 9
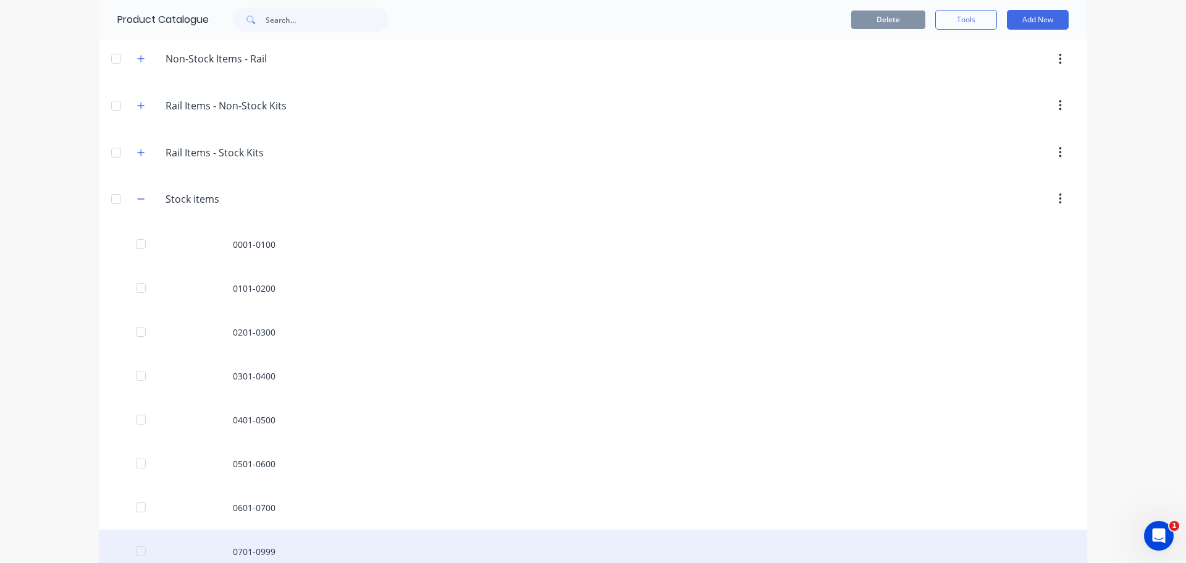
scroll to position [666, 0]
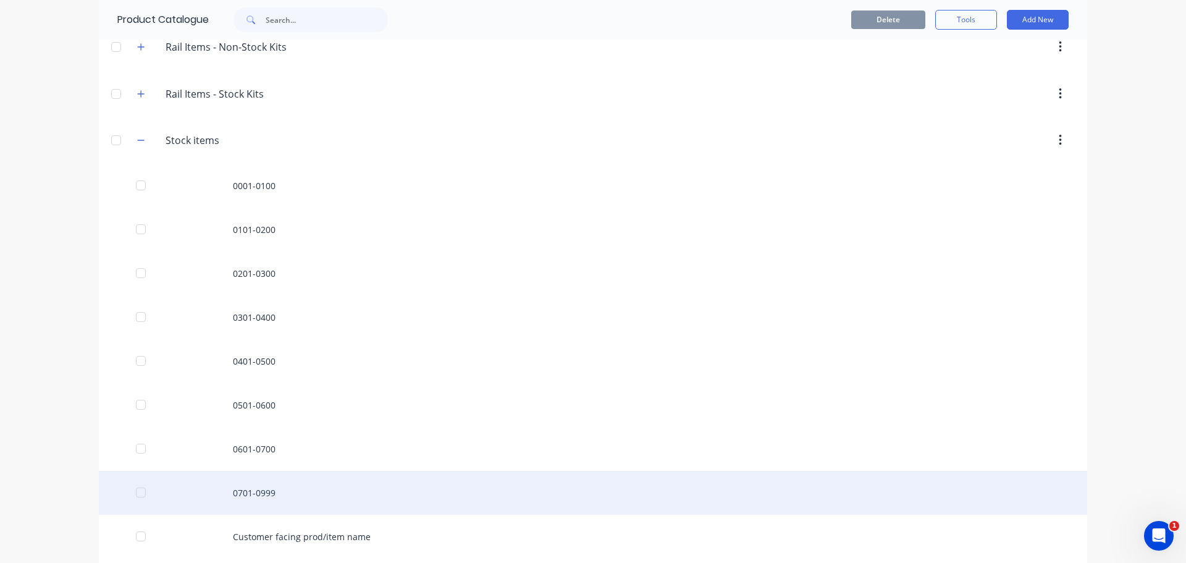
click at [273, 490] on div "0701-0999" at bounding box center [593, 493] width 988 height 44
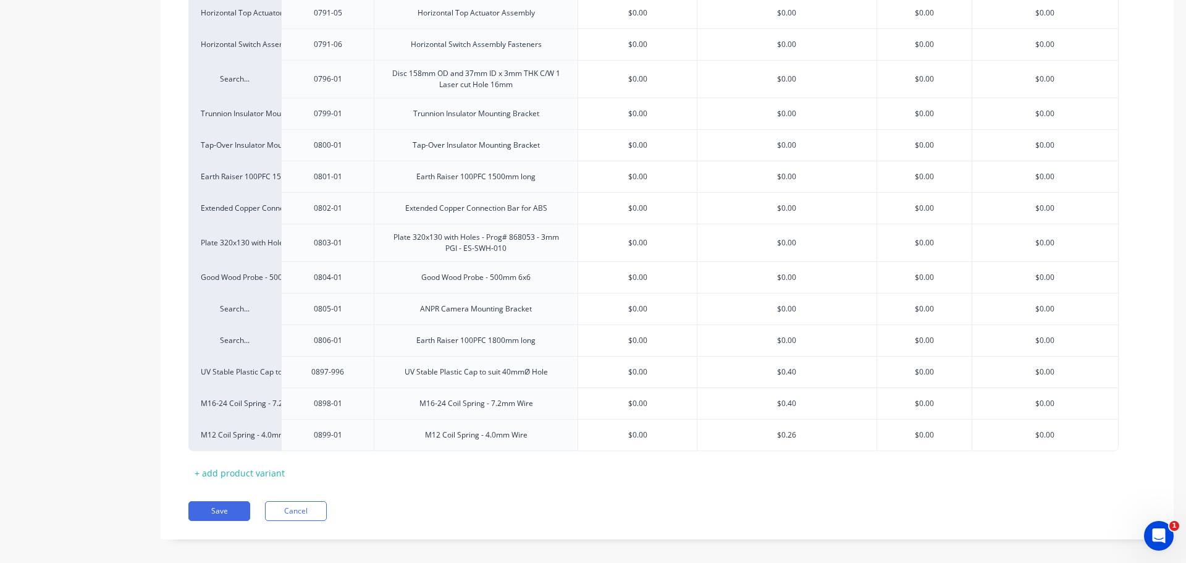
scroll to position [2111, 0]
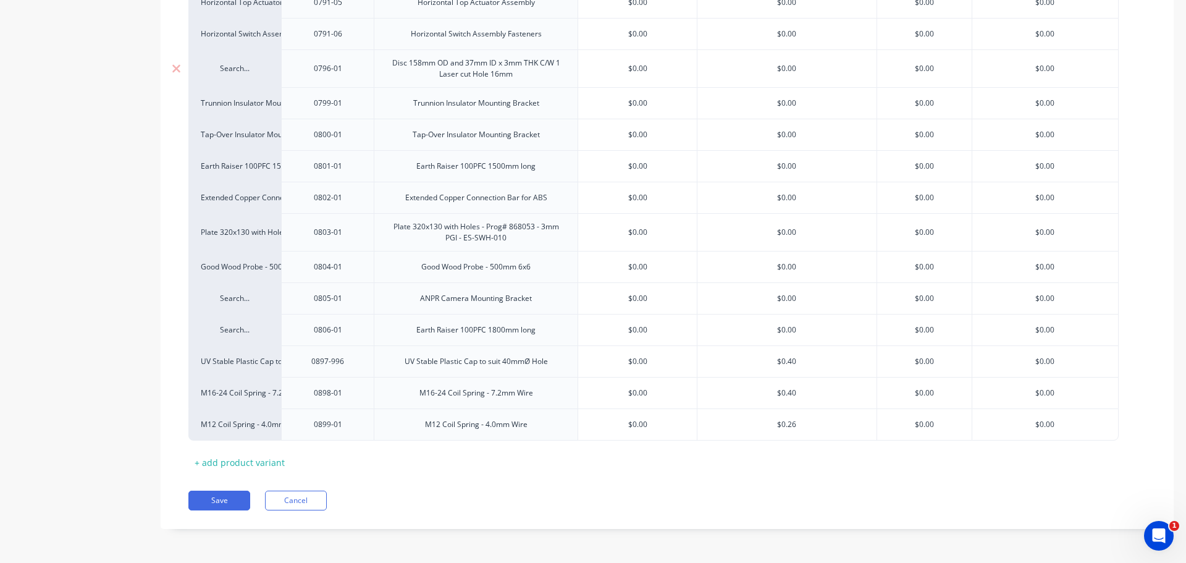
click at [234, 72] on div "Search..." at bounding box center [235, 68] width 68 height 11
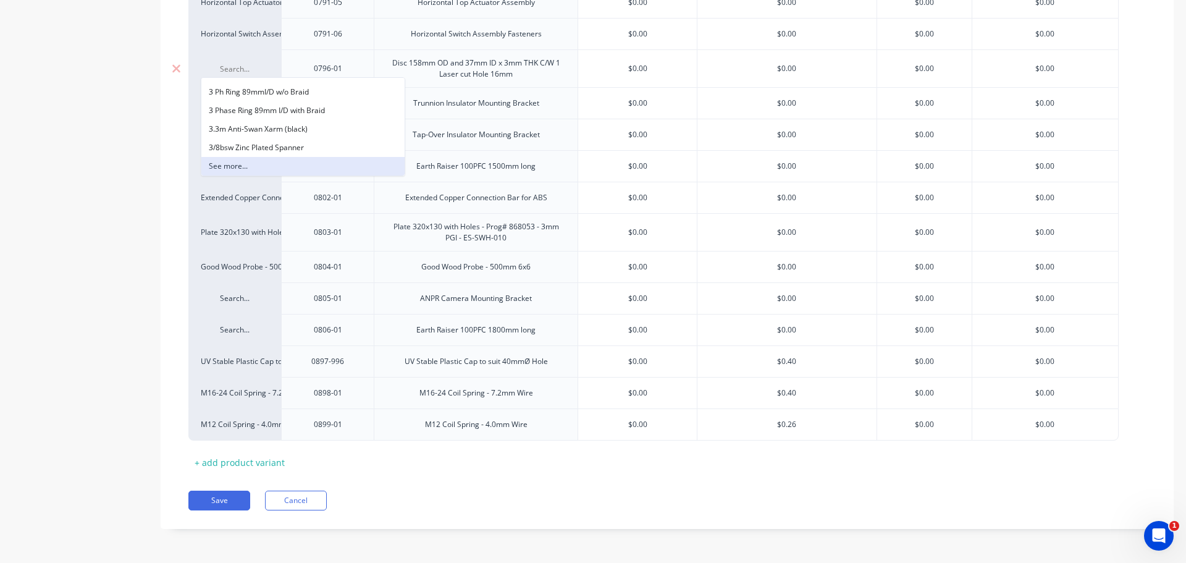
click at [279, 162] on button "See more..." at bounding box center [302, 166] width 203 height 19
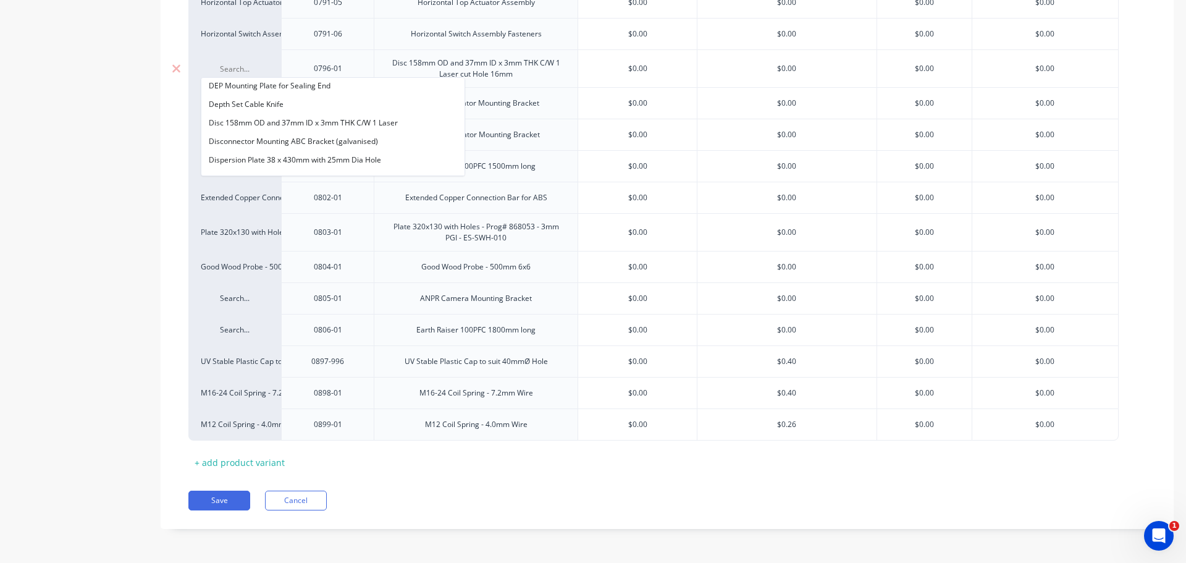
scroll to position [3535, 0]
click at [325, 125] on button "Disc 158mm OD and 37mm ID x 3mm THK C/W 1 Laser" at bounding box center [332, 129] width 263 height 19
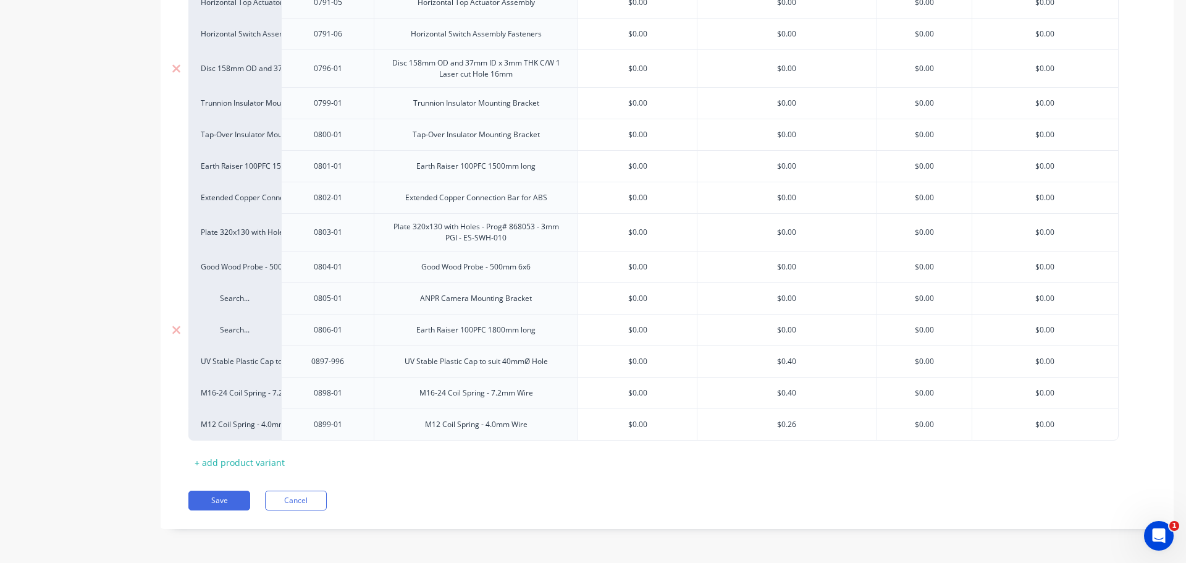
click at [242, 334] on div "Search..." at bounding box center [235, 329] width 68 height 11
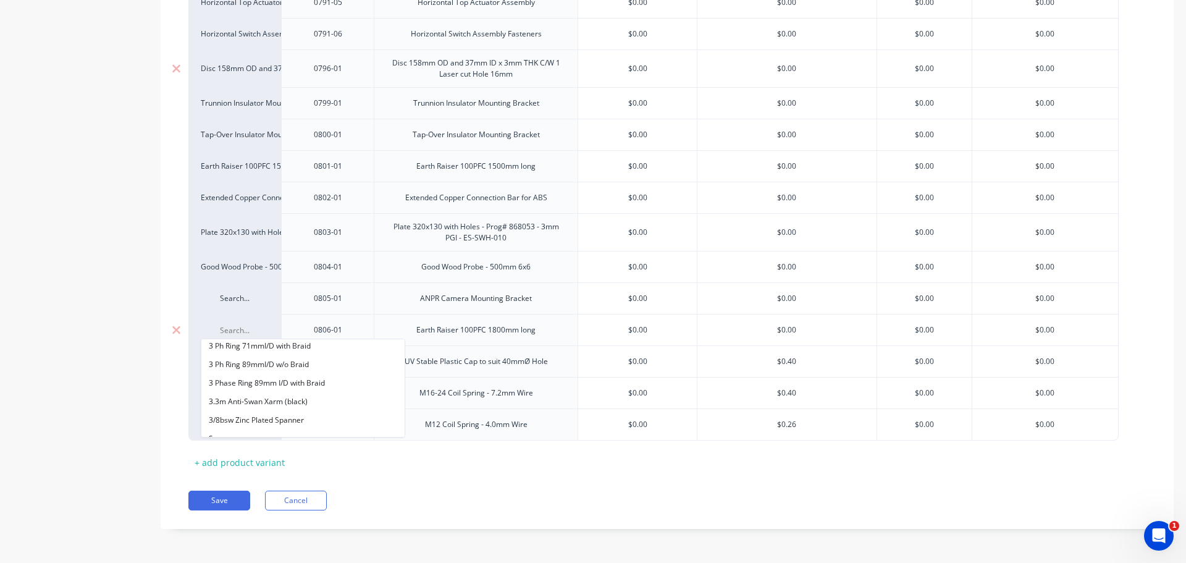
scroll to position [477, 0]
click at [248, 425] on button "See more..." at bounding box center [302, 427] width 203 height 19
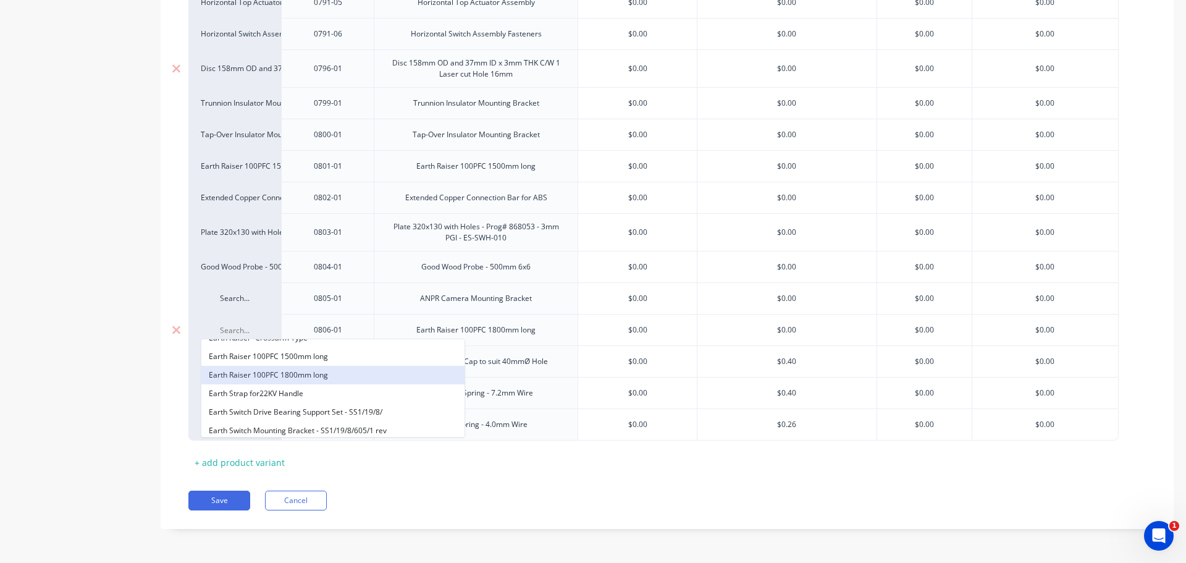
click at [305, 374] on button "Earth Raiser 100PFC 1800mm long" at bounding box center [332, 375] width 263 height 19
type textarea "x"
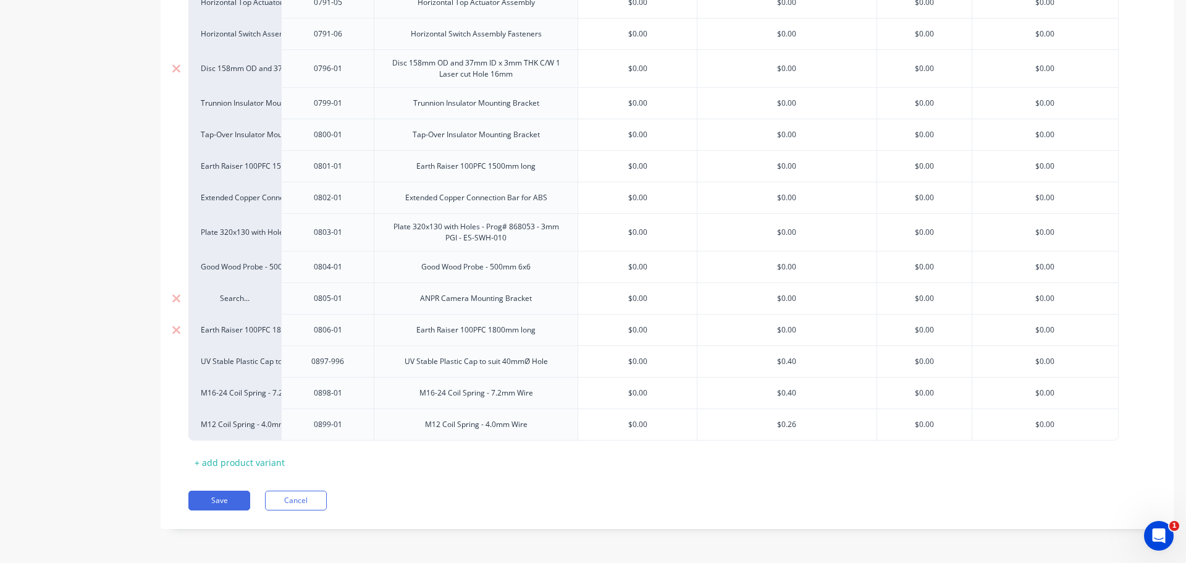
click at [249, 305] on div "Search..." at bounding box center [234, 298] width 93 height 32
click at [235, 300] on div "Search..." at bounding box center [235, 298] width 68 height 11
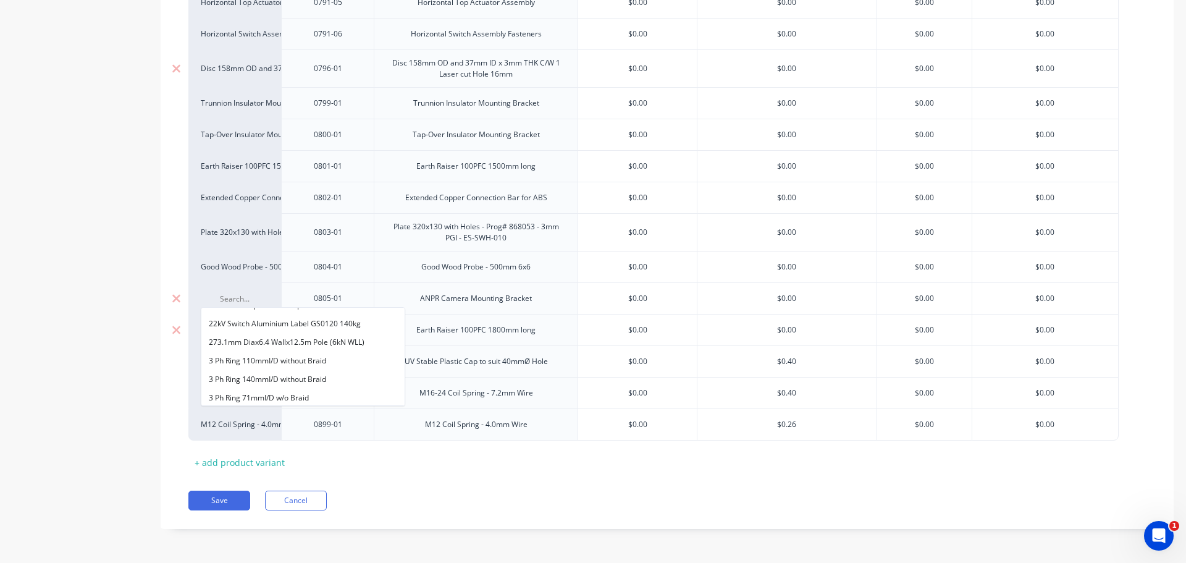
scroll to position [477, 0]
click at [297, 392] on button "See more..." at bounding box center [302, 396] width 203 height 19
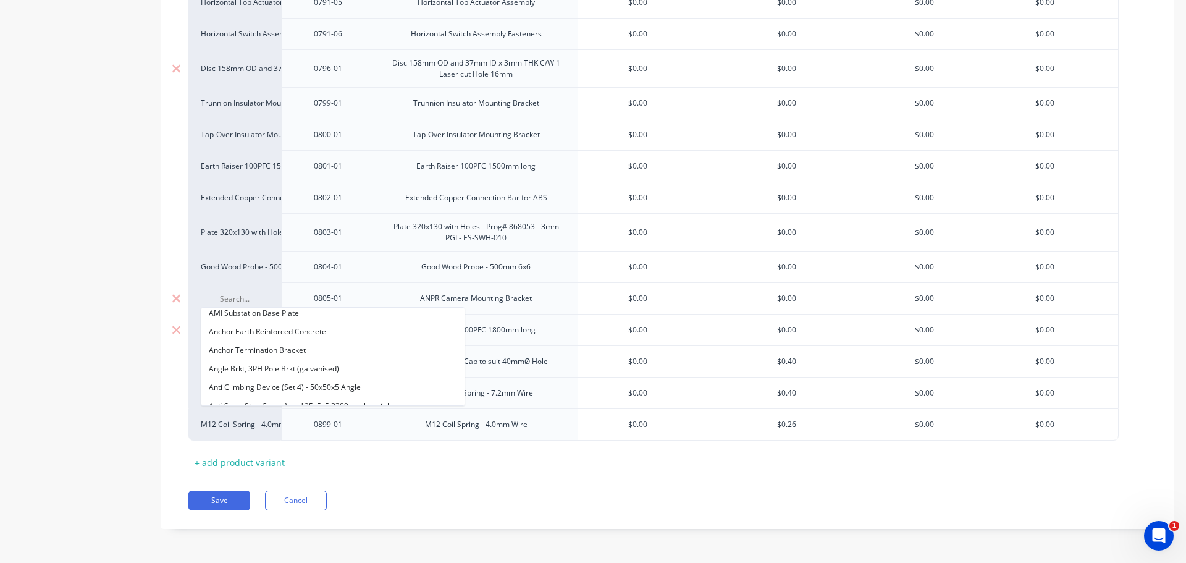
scroll to position [1265, 0]
click at [225, 298] on input at bounding box center [235, 299] width 68 height 12
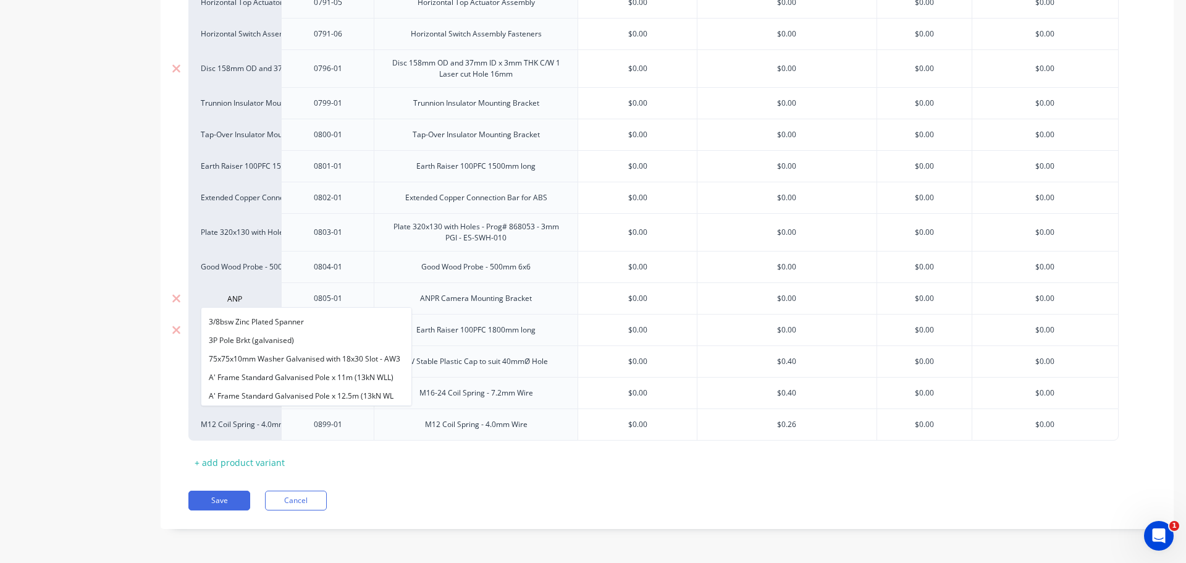
scroll to position [162, 0]
type input "A"
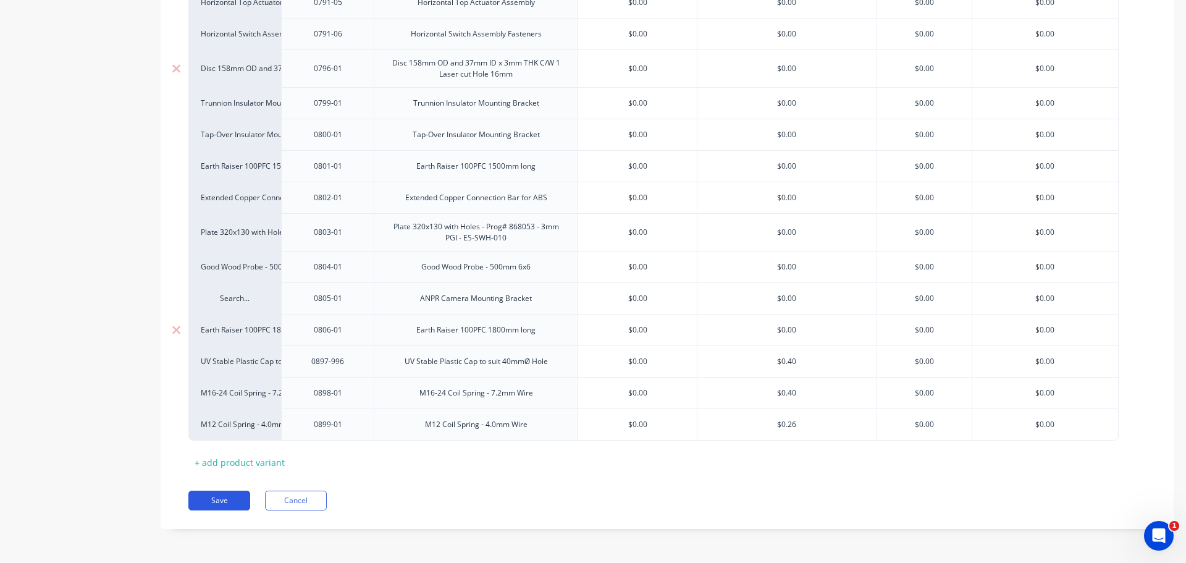
click at [217, 500] on button "Save" at bounding box center [219, 501] width 62 height 20
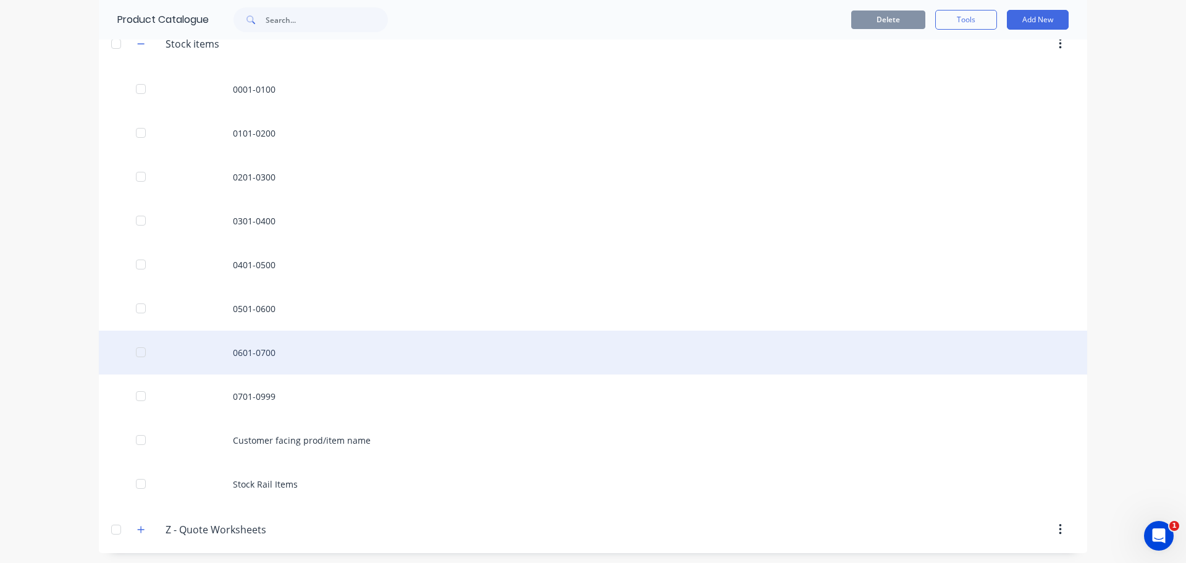
scroll to position [765, 0]
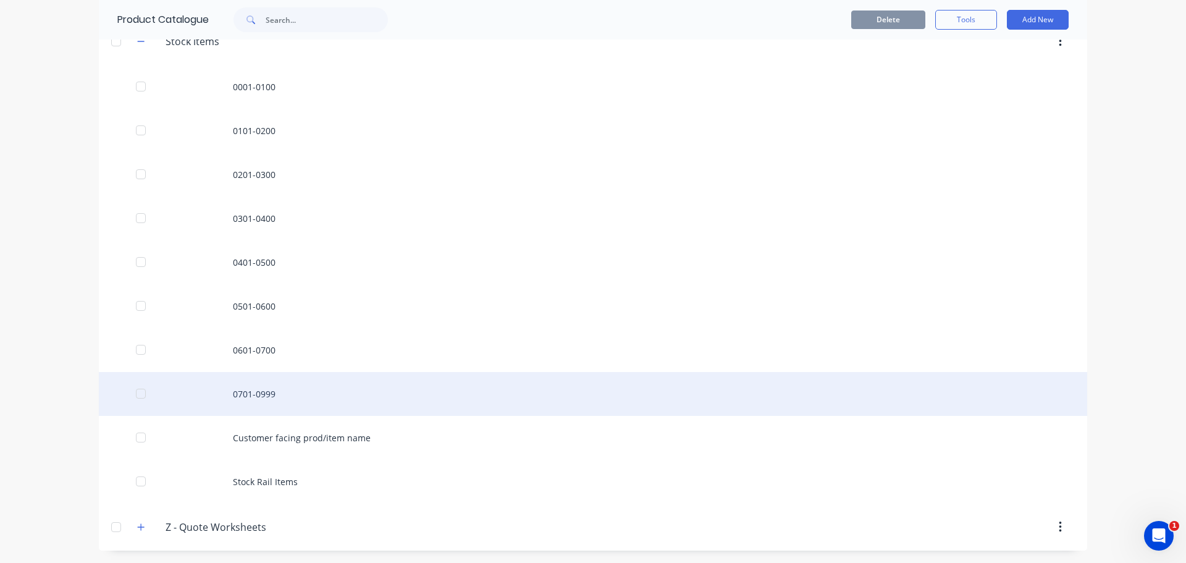
click at [274, 398] on div "0701-0999" at bounding box center [593, 394] width 988 height 44
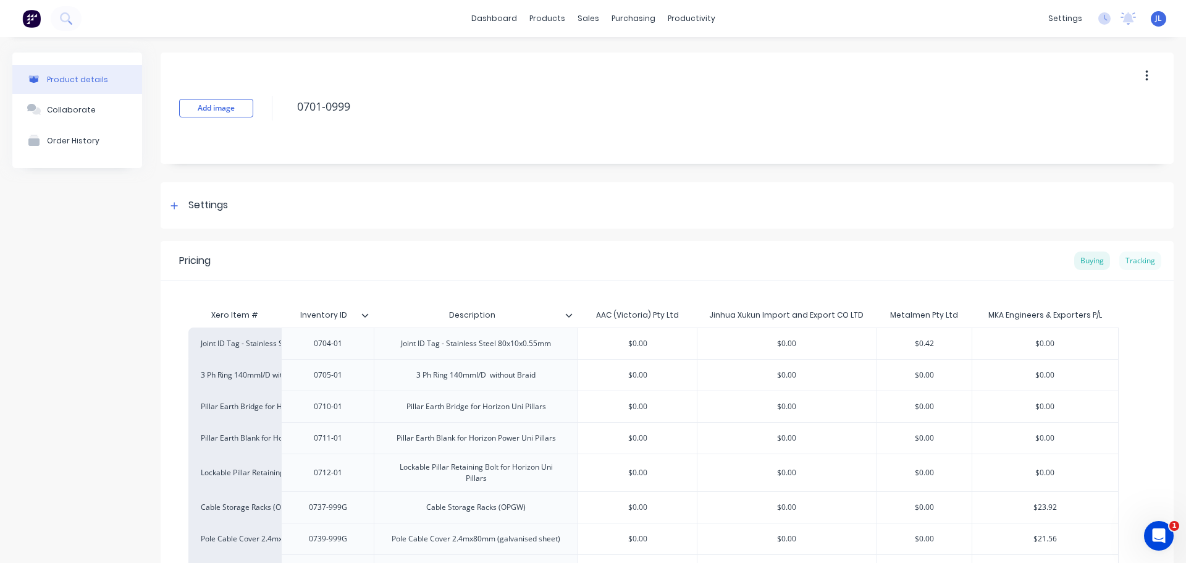
click at [1140, 255] on div "Tracking" at bounding box center [1140, 260] width 42 height 19
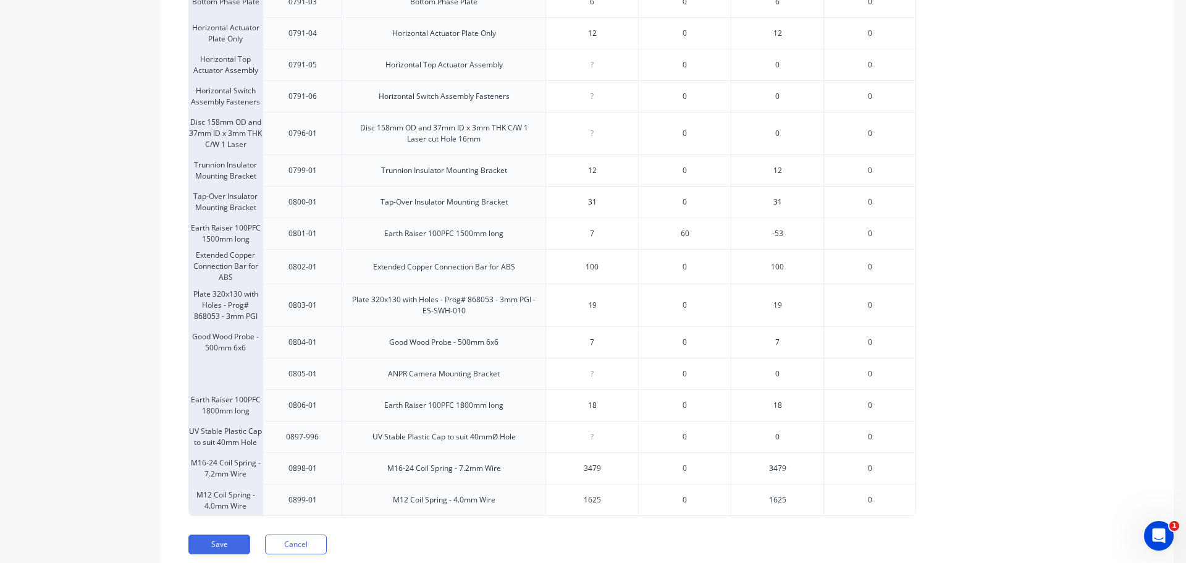
scroll to position [2146, 0]
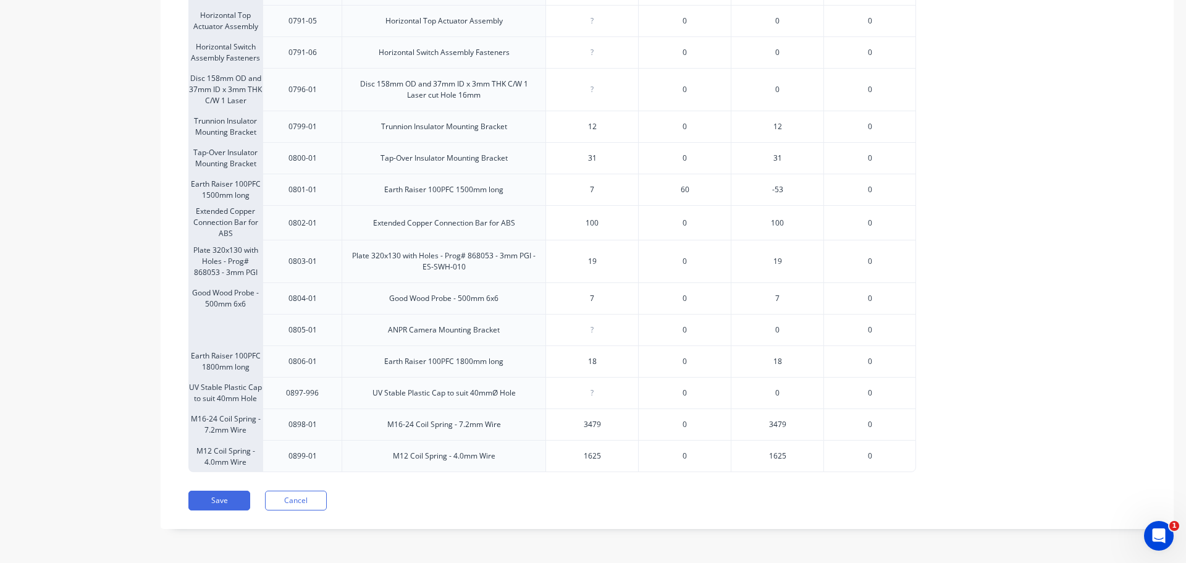
click at [241, 326] on div at bounding box center [225, 330] width 74 height 32
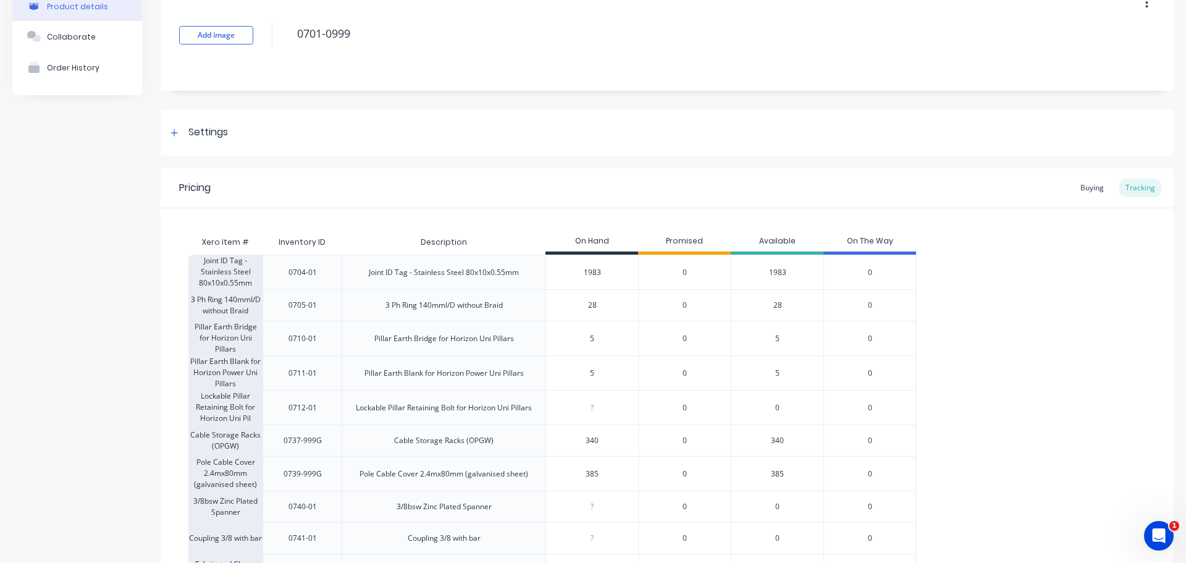
scroll to position [0, 0]
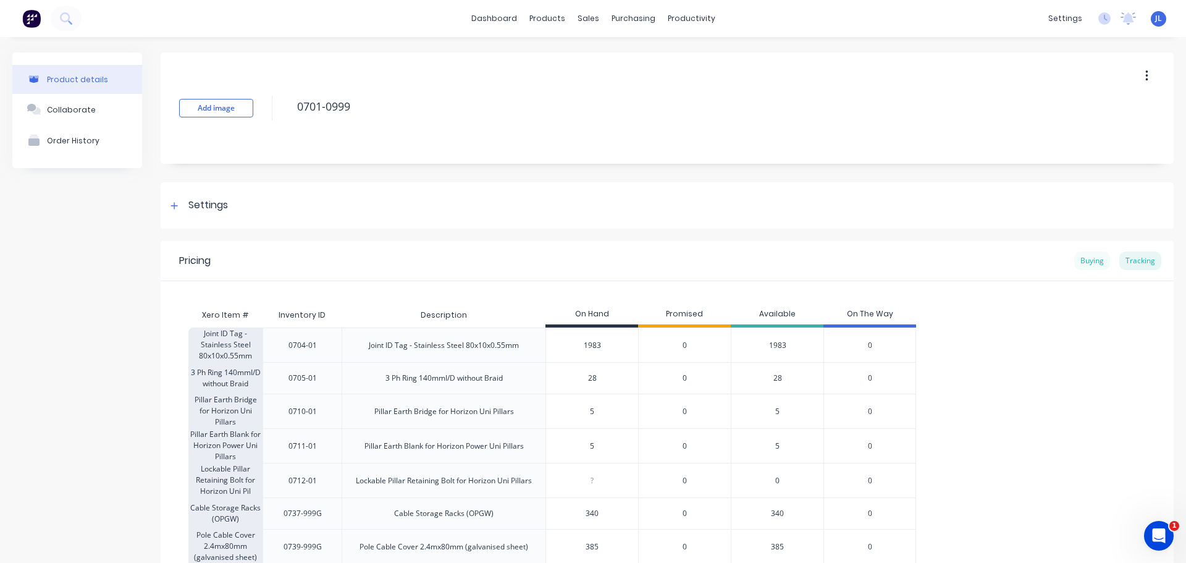
click at [1079, 264] on div "Buying" at bounding box center [1092, 260] width 36 height 19
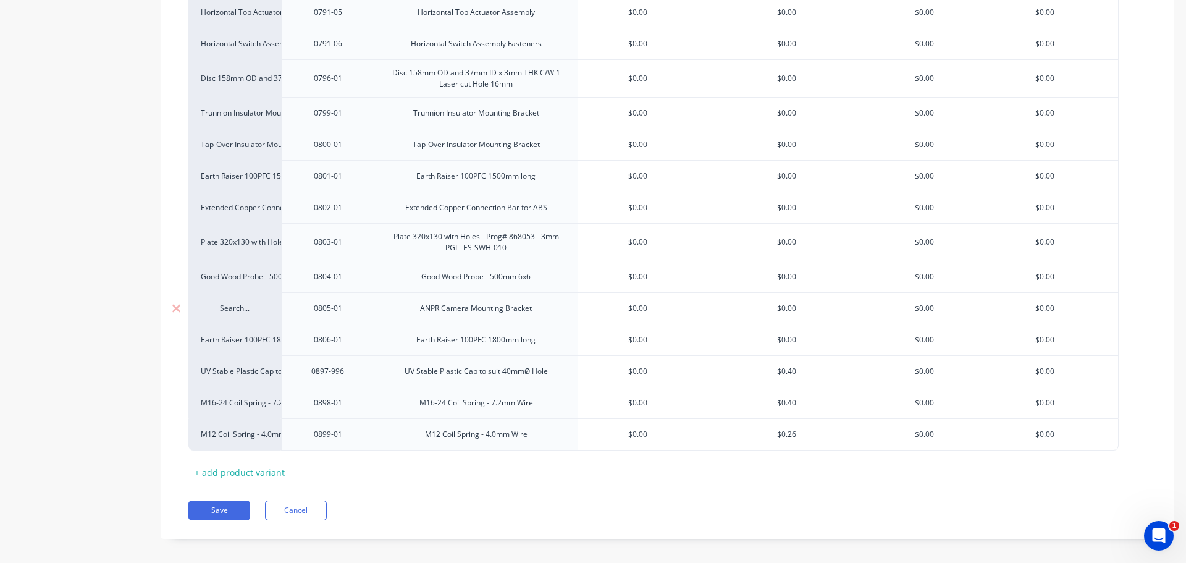
scroll to position [2111, 0]
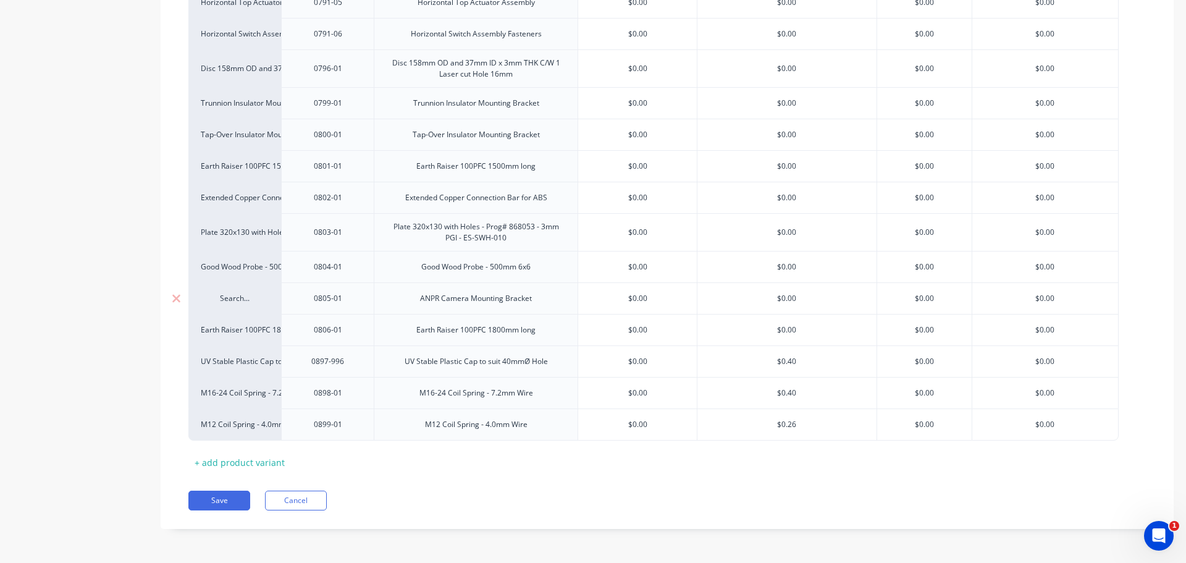
click at [240, 300] on div "Search..." at bounding box center [235, 298] width 68 height 11
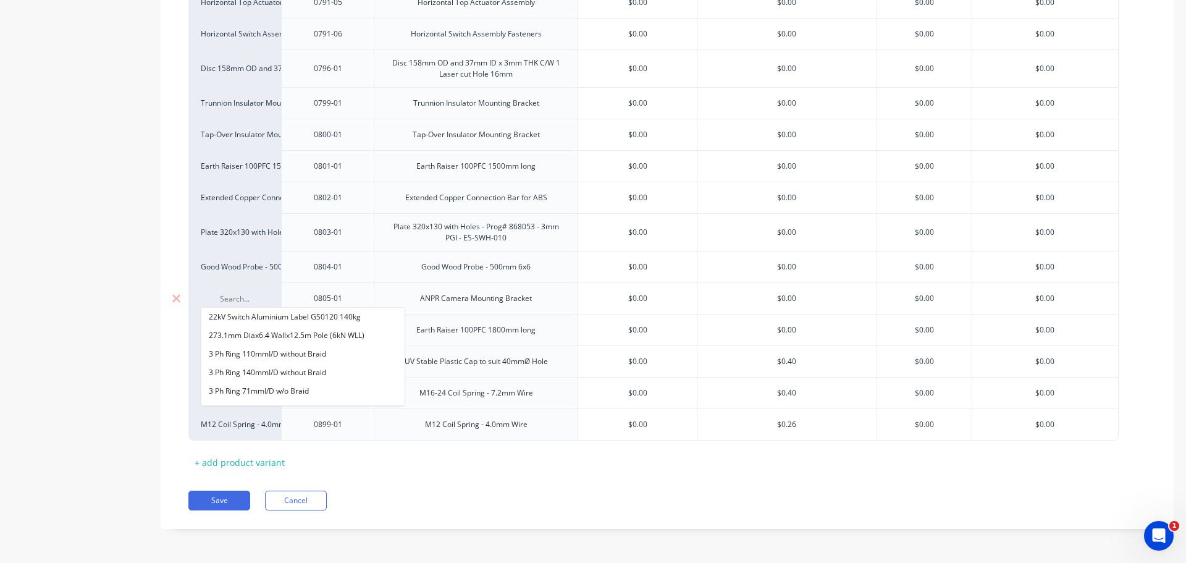
scroll to position [477, 0]
click at [307, 397] on button "See more..." at bounding box center [302, 396] width 203 height 19
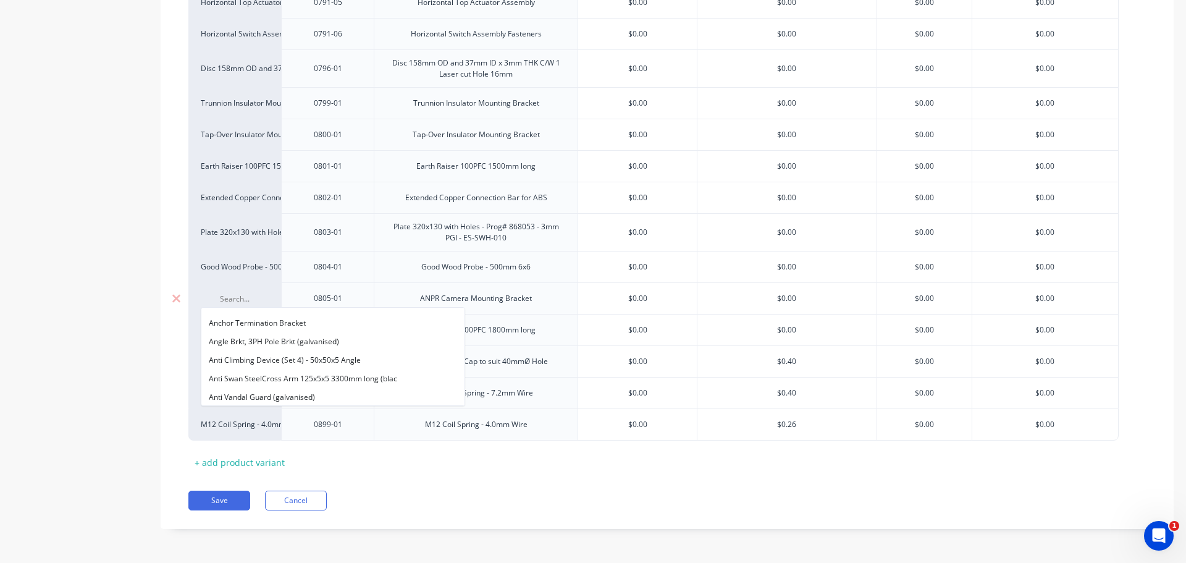
scroll to position [1265, 0]
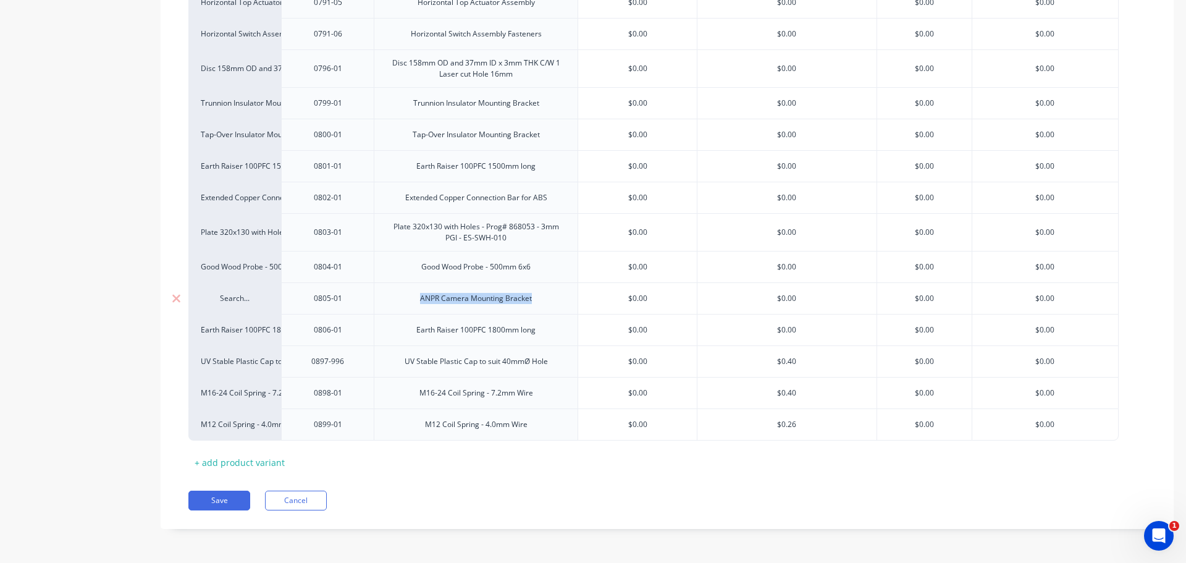
drag, startPoint x: 416, startPoint y: 301, endPoint x: 531, endPoint y: 310, distance: 115.2
click at [531, 310] on div "ANPR Camera Mounting Bracket" at bounding box center [476, 298] width 204 height 32
copy div "ANPR Camera Mounting Bracket"
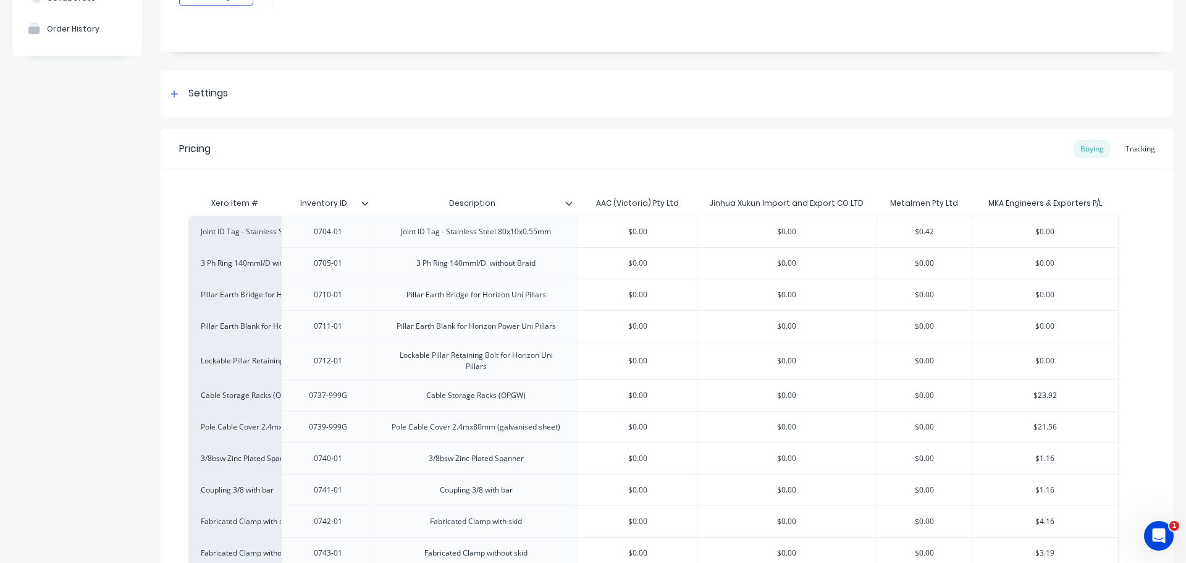
scroll to position [0, 0]
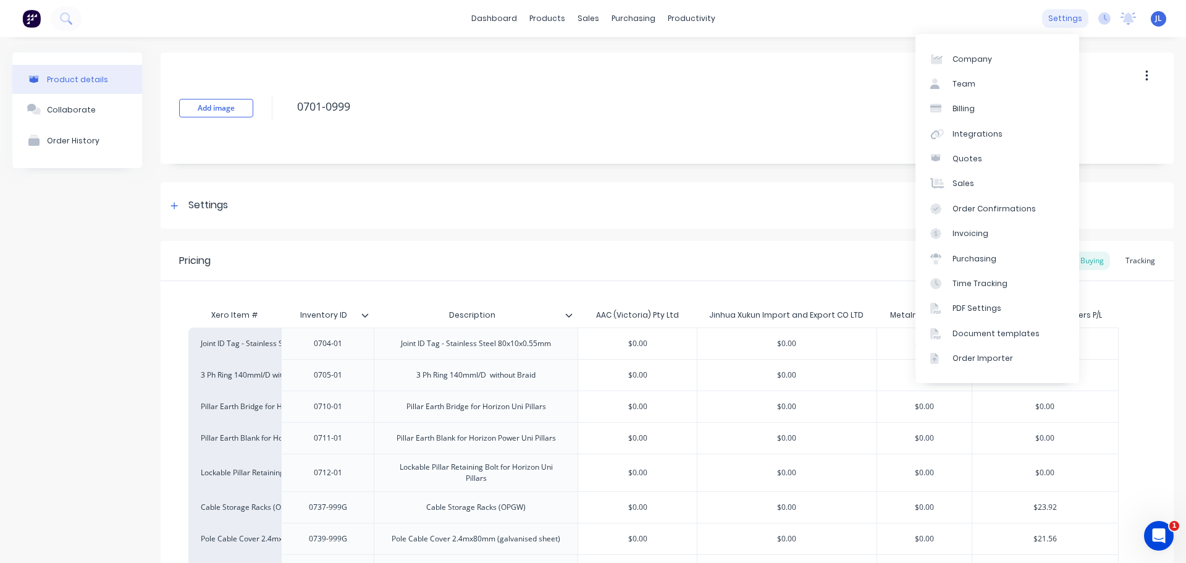
click at [1051, 17] on div "settings" at bounding box center [1065, 18] width 46 height 19
click at [998, 132] on link "Integrations" at bounding box center [998, 134] width 164 height 25
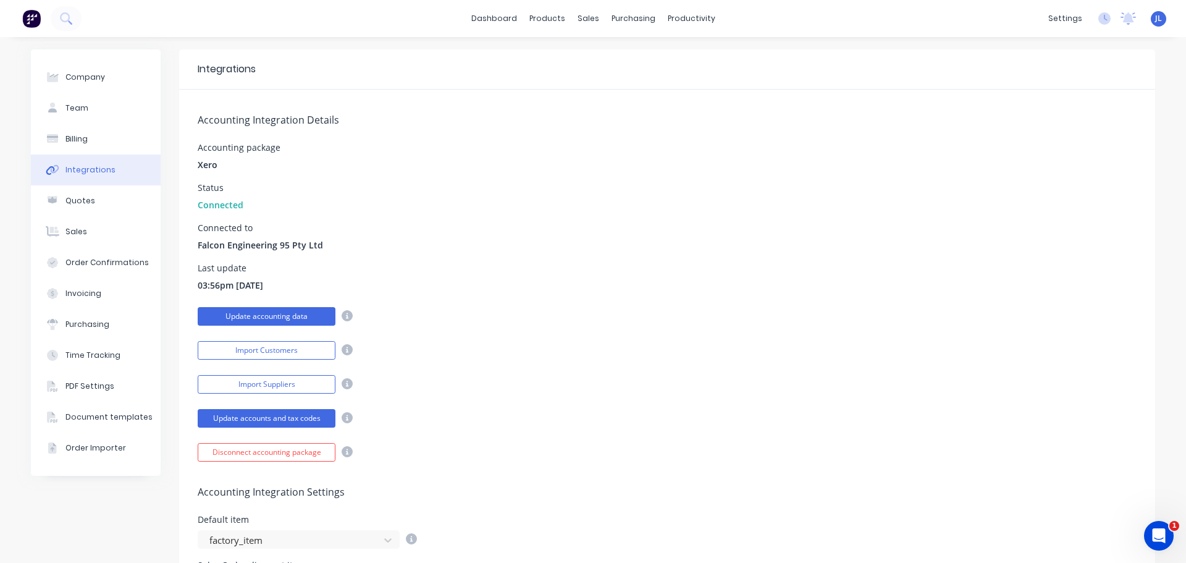
click at [267, 316] on button "Update accounting data" at bounding box center [267, 316] width 138 height 19
click at [286, 416] on button "Update accounts and tax codes" at bounding box center [267, 418] width 138 height 19
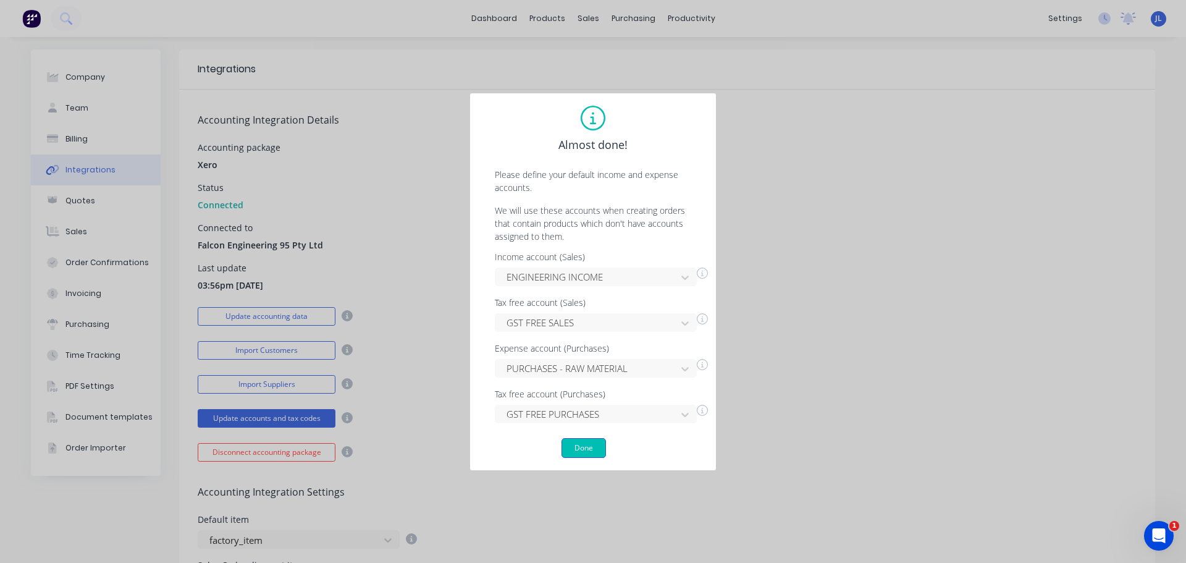
click at [576, 445] on button "Done" at bounding box center [584, 448] width 44 height 20
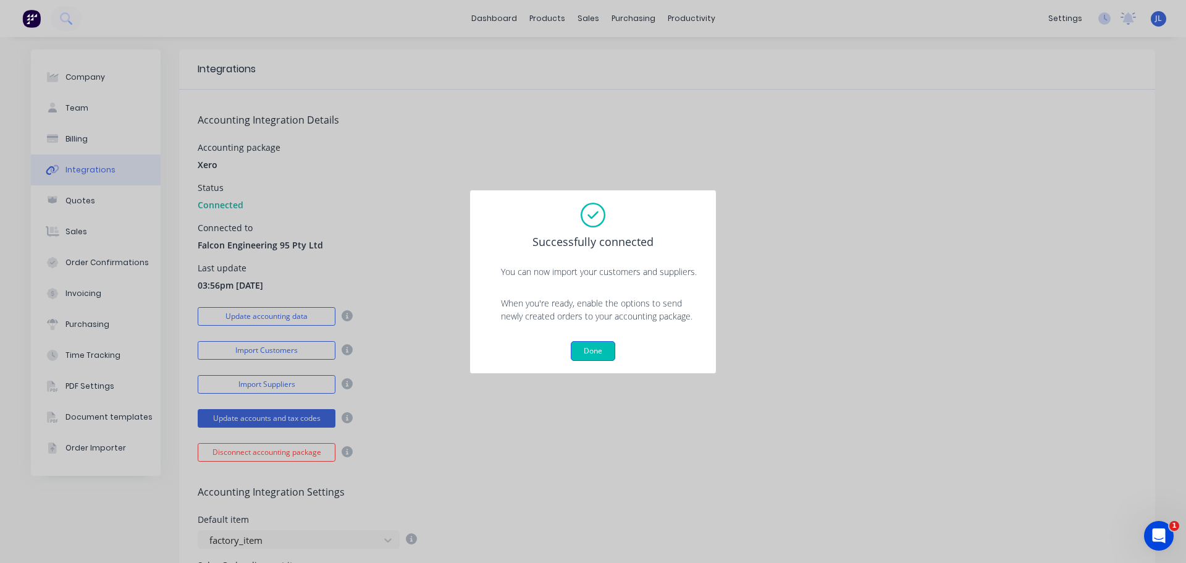
click at [588, 348] on button "Done" at bounding box center [593, 351] width 44 height 20
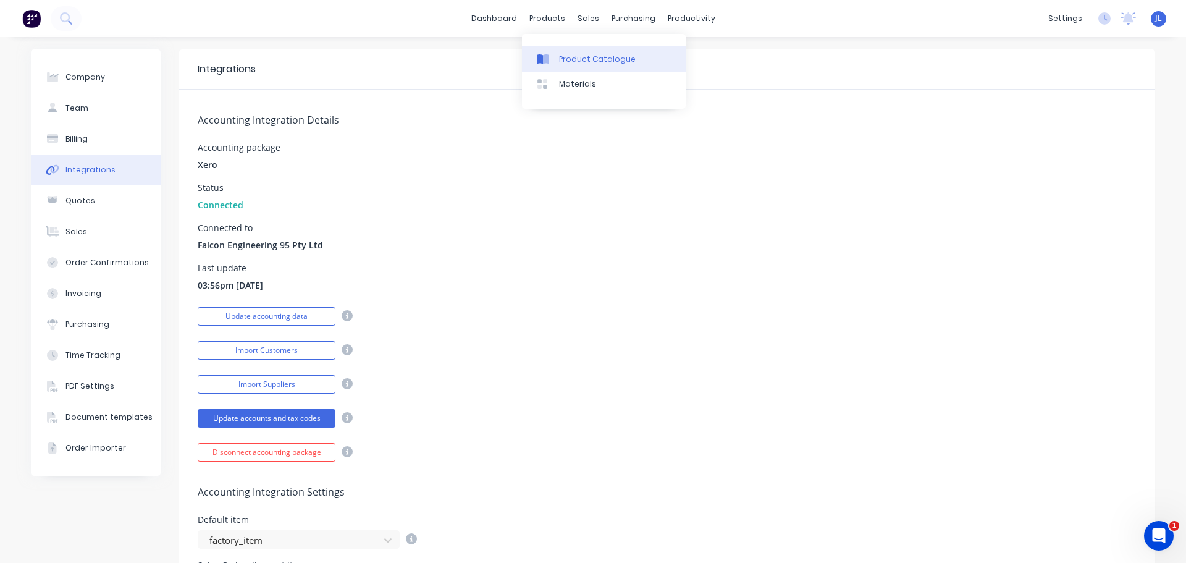
click at [568, 58] on div "Product Catalogue" at bounding box center [597, 59] width 77 height 11
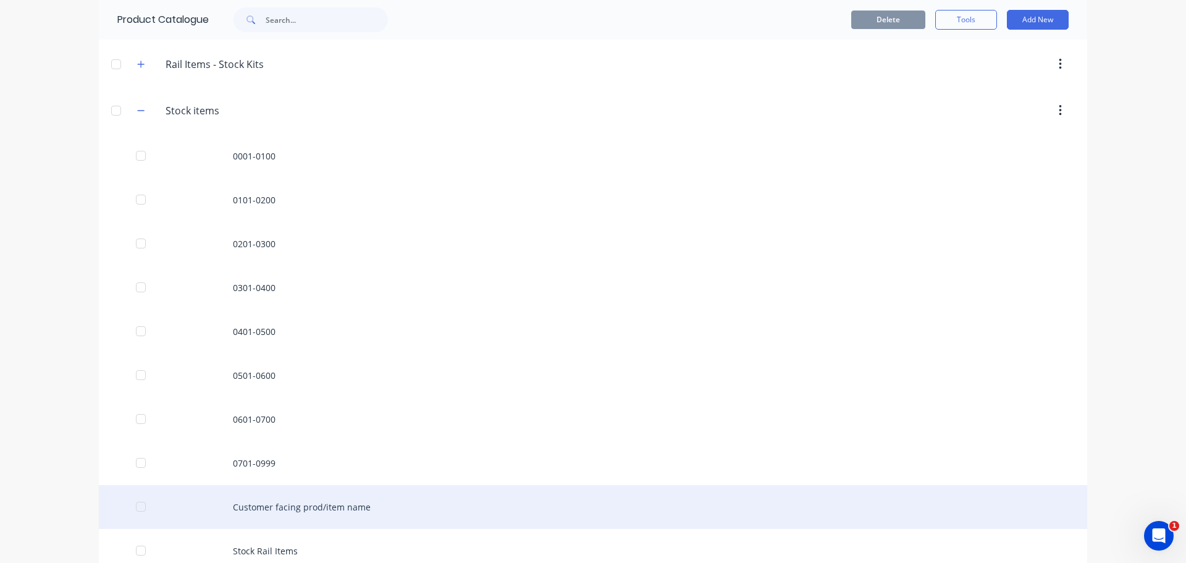
scroll to position [765, 0]
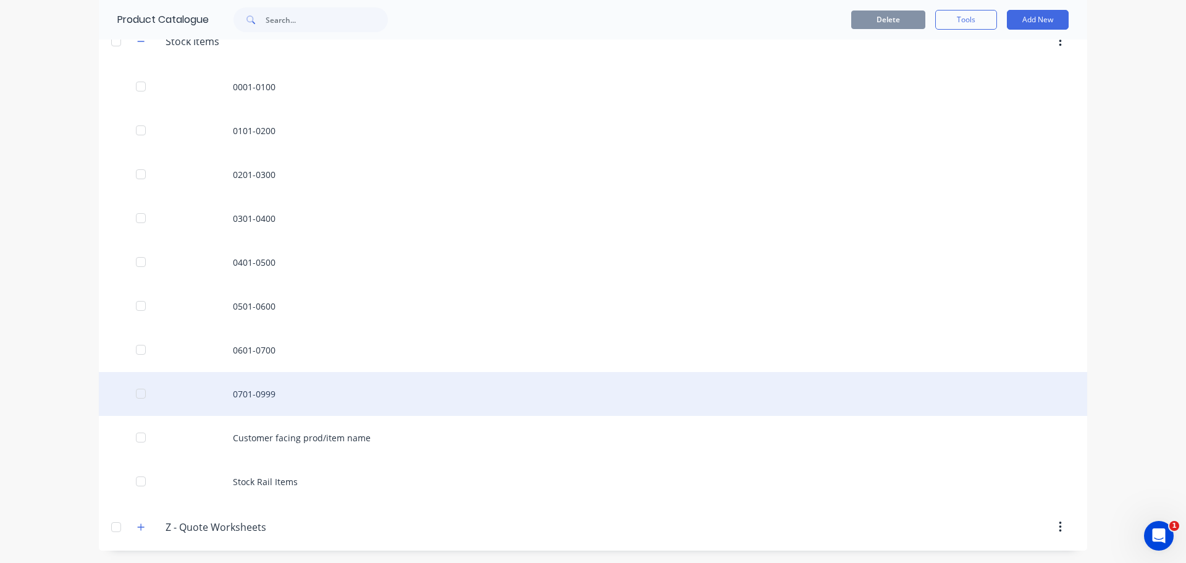
click at [238, 395] on div "0701-0999" at bounding box center [593, 394] width 988 height 44
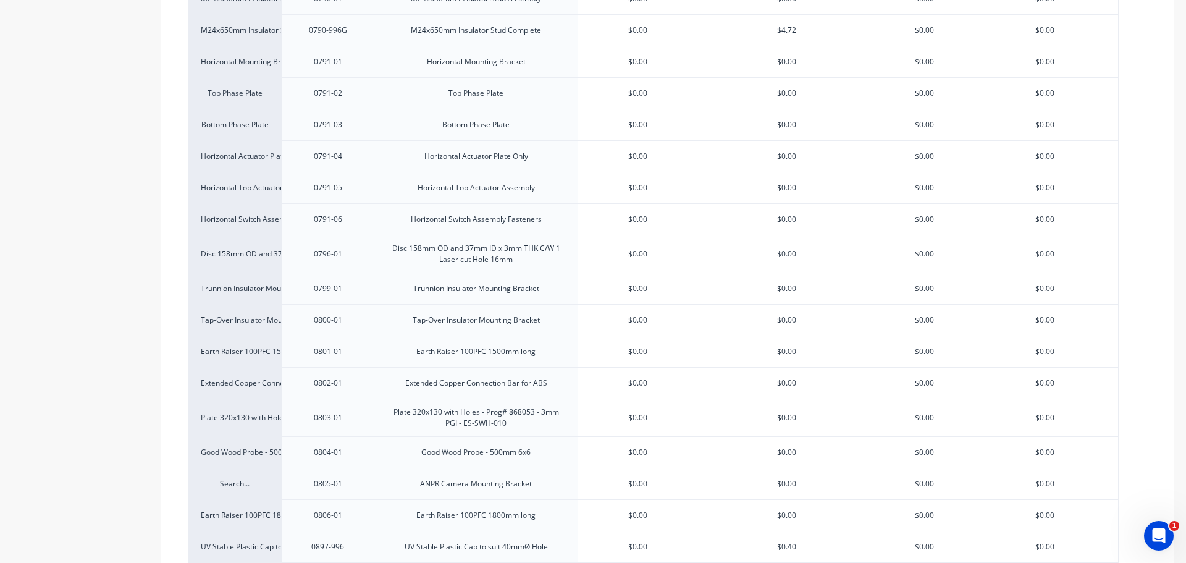
scroll to position [2111, 0]
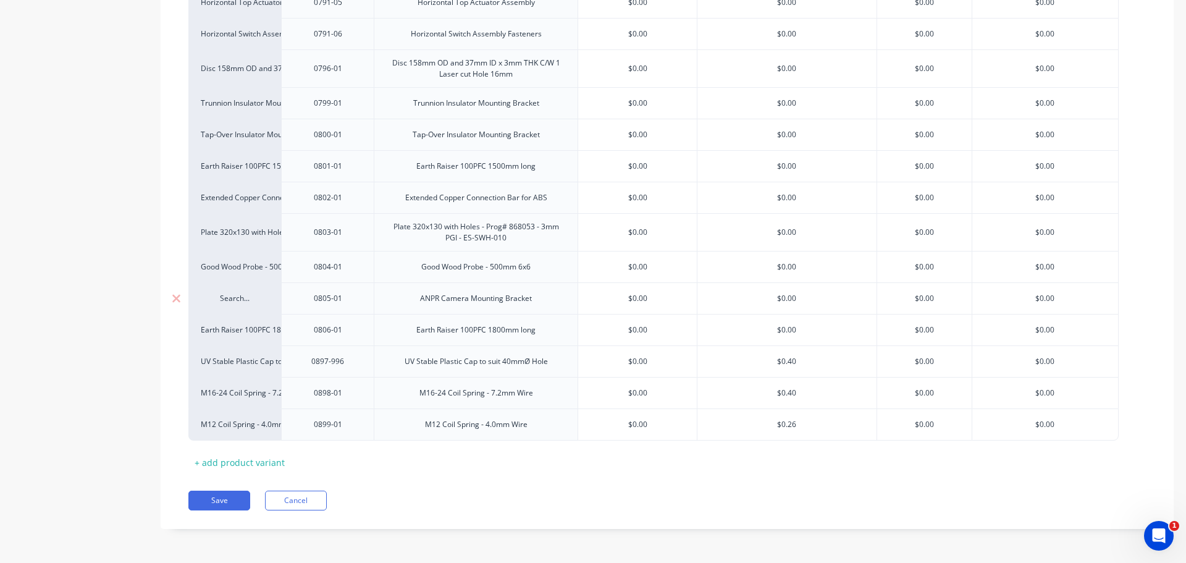
click at [219, 301] on div "Search..." at bounding box center [235, 298] width 68 height 11
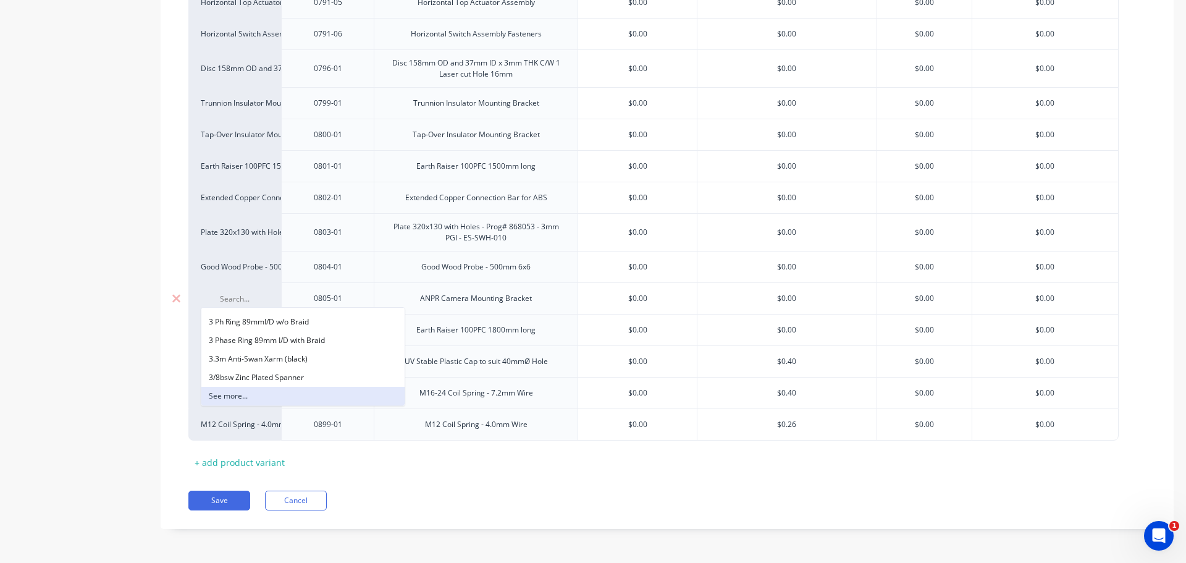
click at [218, 391] on button "See more..." at bounding box center [302, 396] width 203 height 19
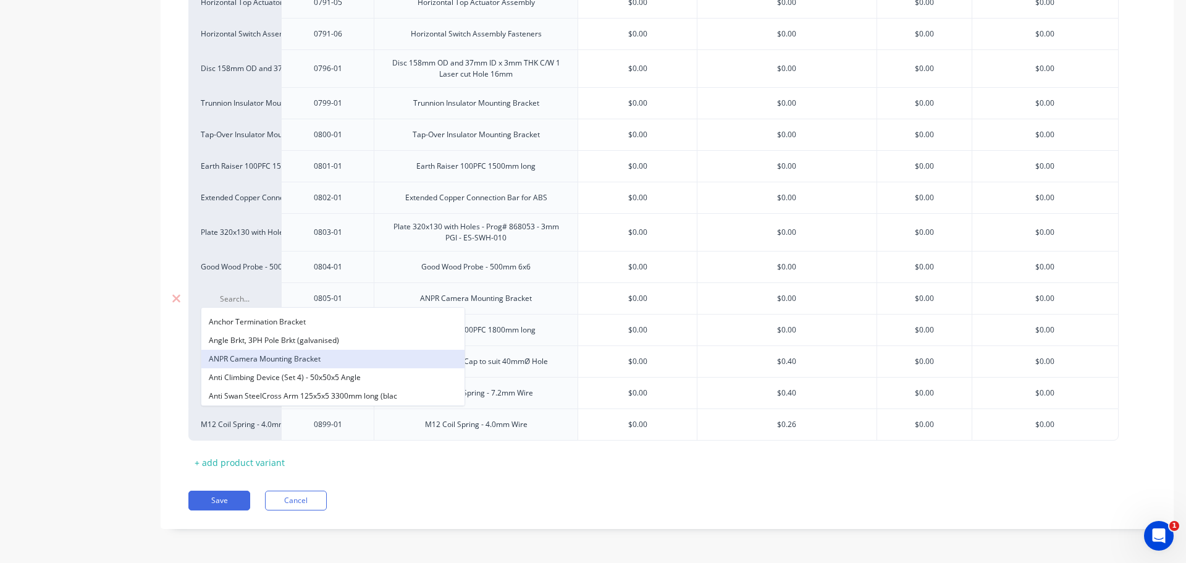
click at [298, 359] on button "ANPR Camera Mounting Bracket" at bounding box center [332, 359] width 263 height 19
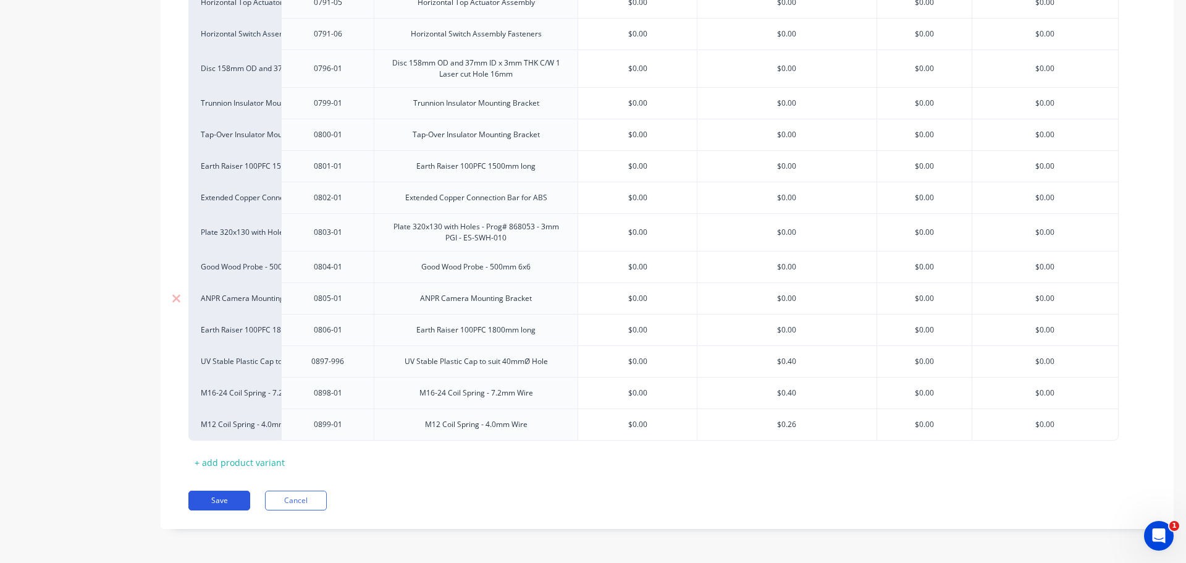
click at [221, 499] on button "Save" at bounding box center [219, 501] width 62 height 20
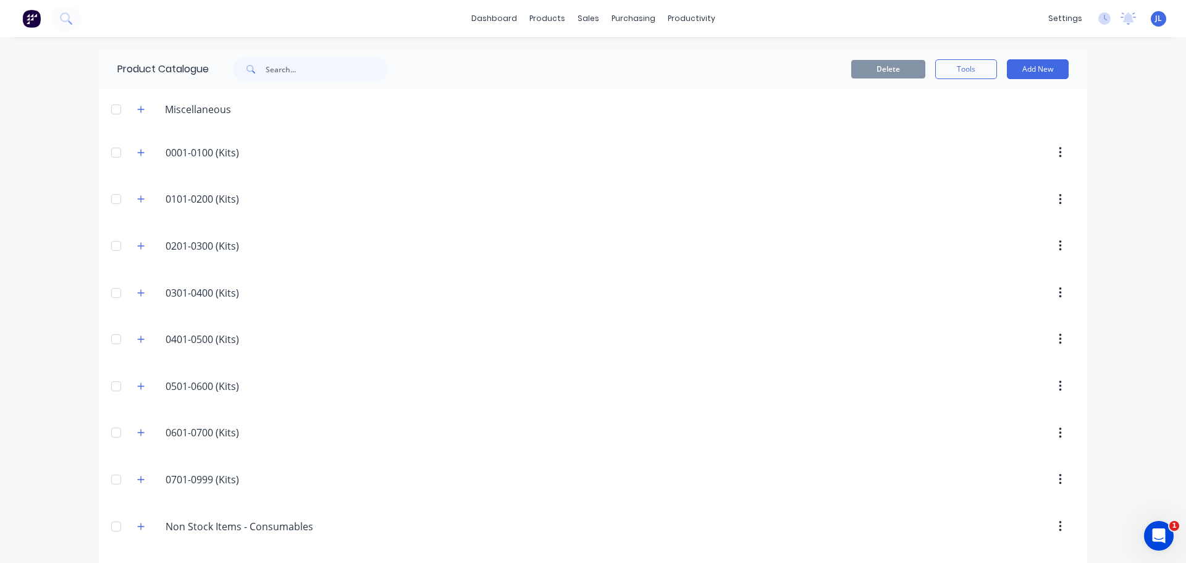
click at [757, 227] on header "0201-0300.(Kits) 0201-0300 (Kits)" at bounding box center [593, 245] width 988 height 47
click at [770, 228] on header "0201-0300.(Kits) 0201-0300 (Kits)" at bounding box center [593, 245] width 988 height 47
click at [769, 228] on header "0201-0300.(Kits) 0201-0300 (Kits)" at bounding box center [593, 245] width 988 height 47
click at [692, 229] on header "0201-0300.(Kits) 0201-0300 (Kits)" at bounding box center [593, 245] width 988 height 47
click at [651, 57] on div "Purchase Orders" at bounding box center [668, 59] width 65 height 11
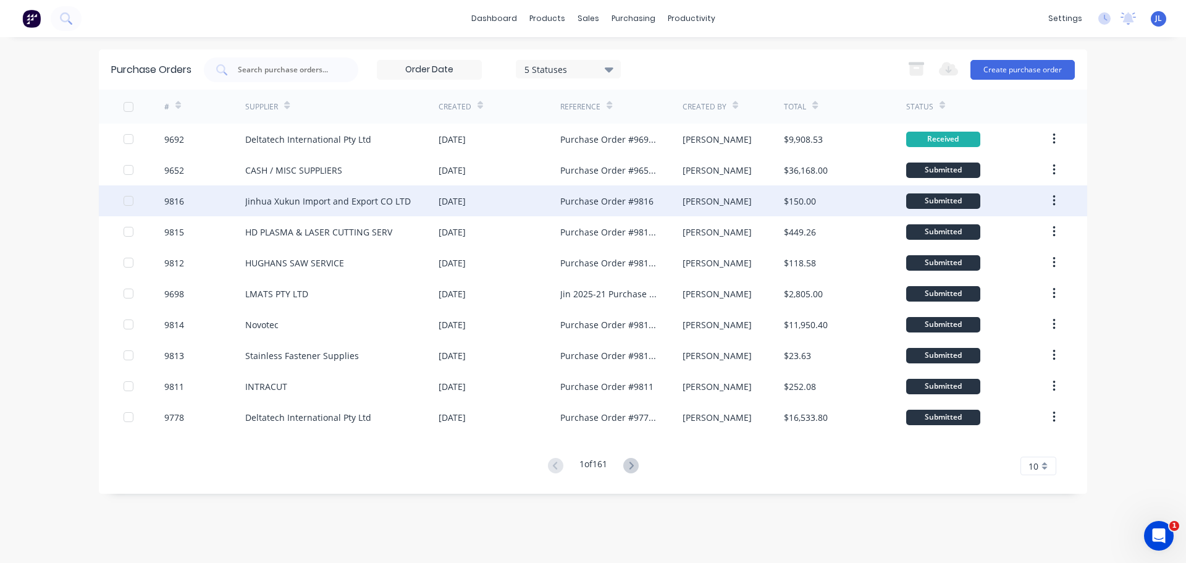
click at [371, 196] on div "Jinhua Xukun Import and Export CO LTD" at bounding box center [328, 201] width 166 height 13
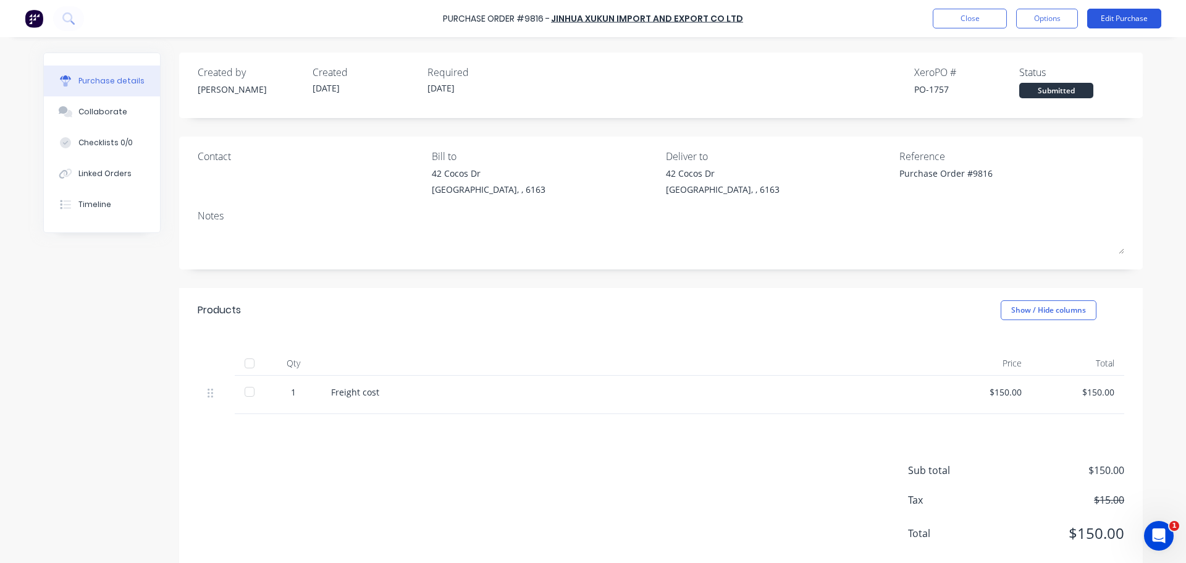
click at [1114, 14] on button "Edit Purchase" at bounding box center [1124, 19] width 74 height 20
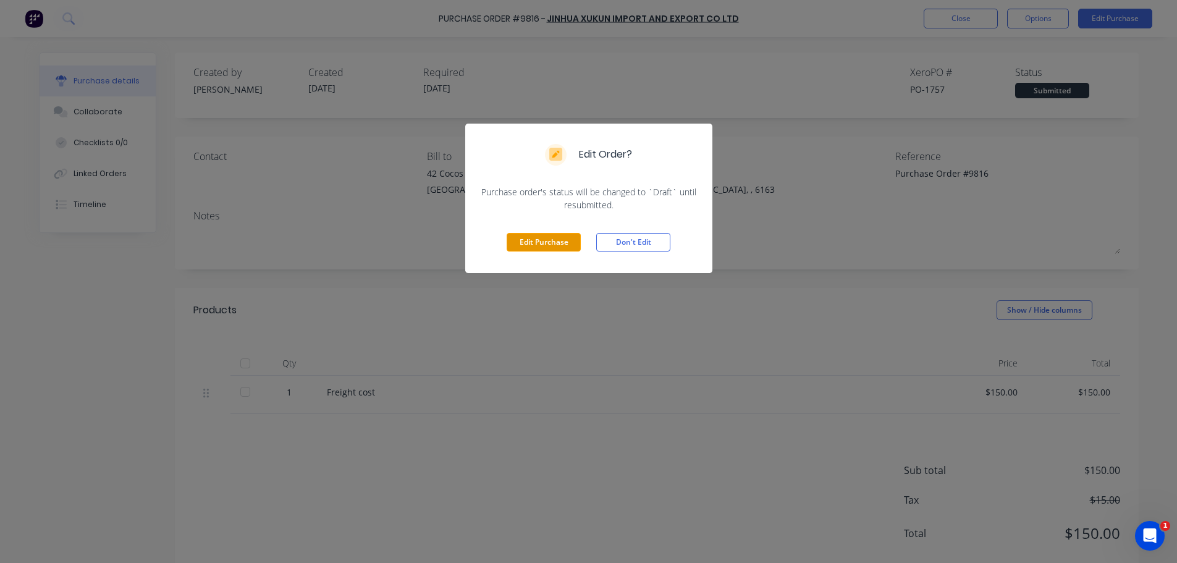
click at [536, 241] on button "Edit Purchase" at bounding box center [544, 242] width 74 height 19
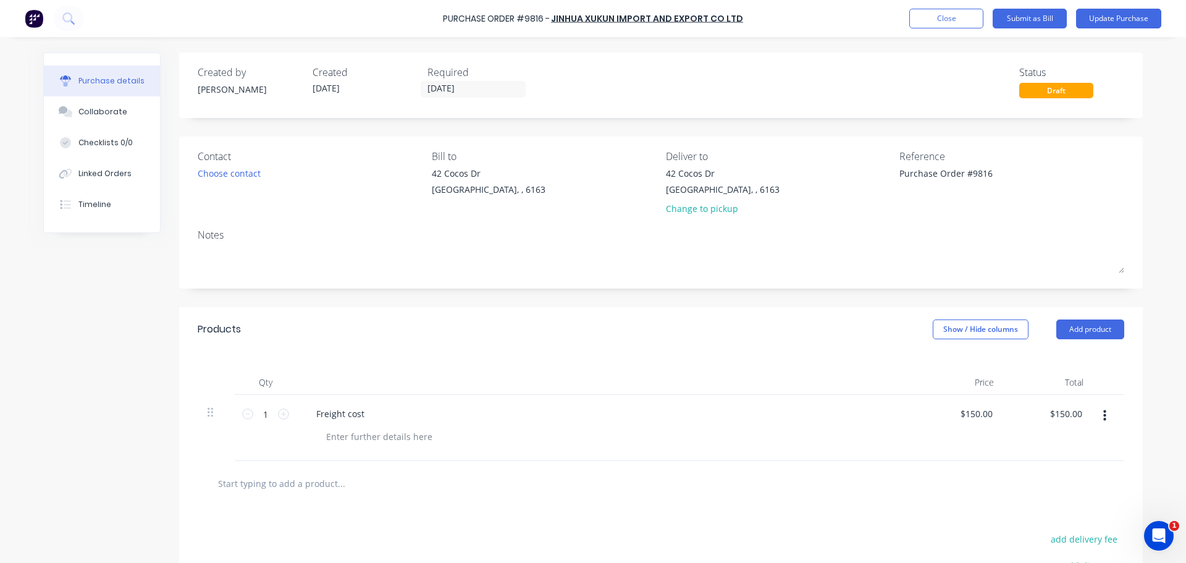
click at [1096, 411] on button "button" at bounding box center [1104, 416] width 29 height 22
click at [1045, 515] on button "Delete" at bounding box center [1066, 522] width 105 height 25
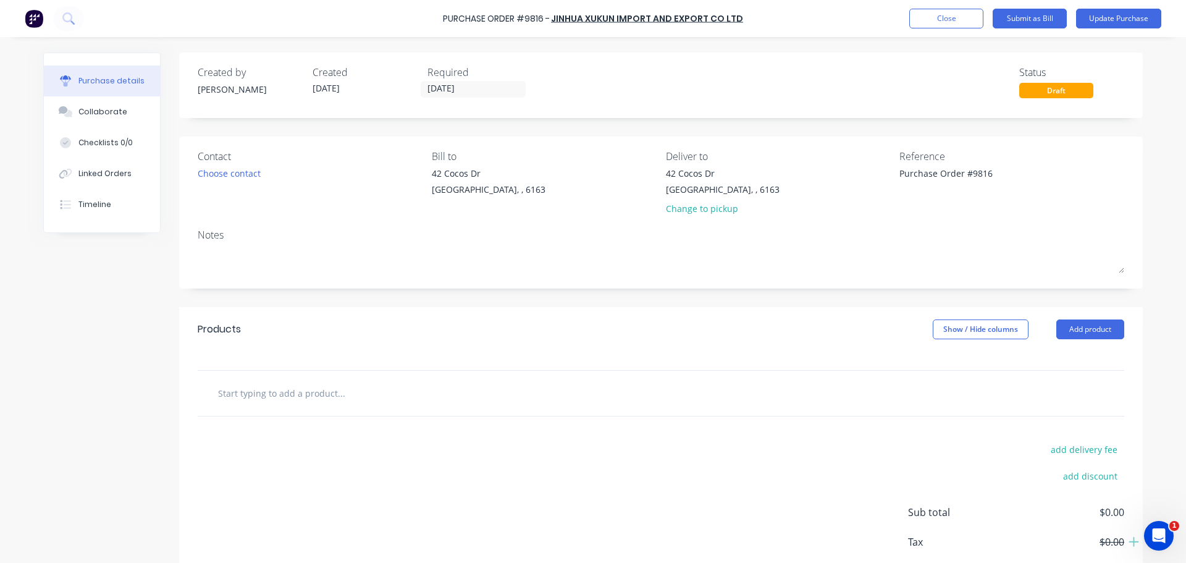
click at [272, 400] on input "text" at bounding box center [340, 393] width 247 height 25
type textarea "x"
type input "0"
type textarea "x"
type input "08"
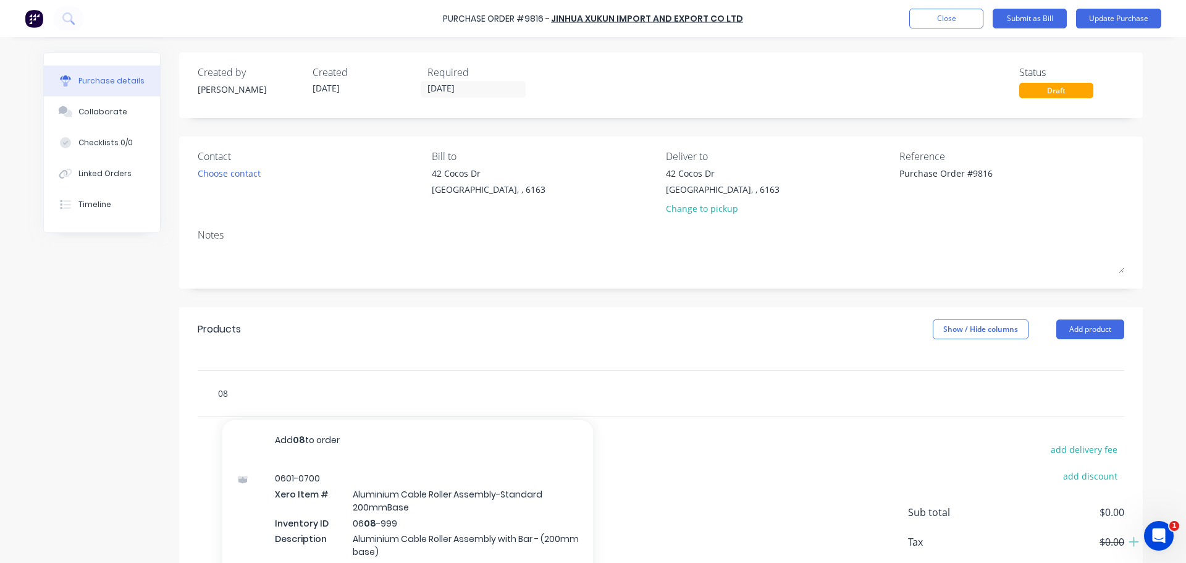
type textarea "x"
type input "088"
type textarea "x"
type input "0889"
type textarea "x"
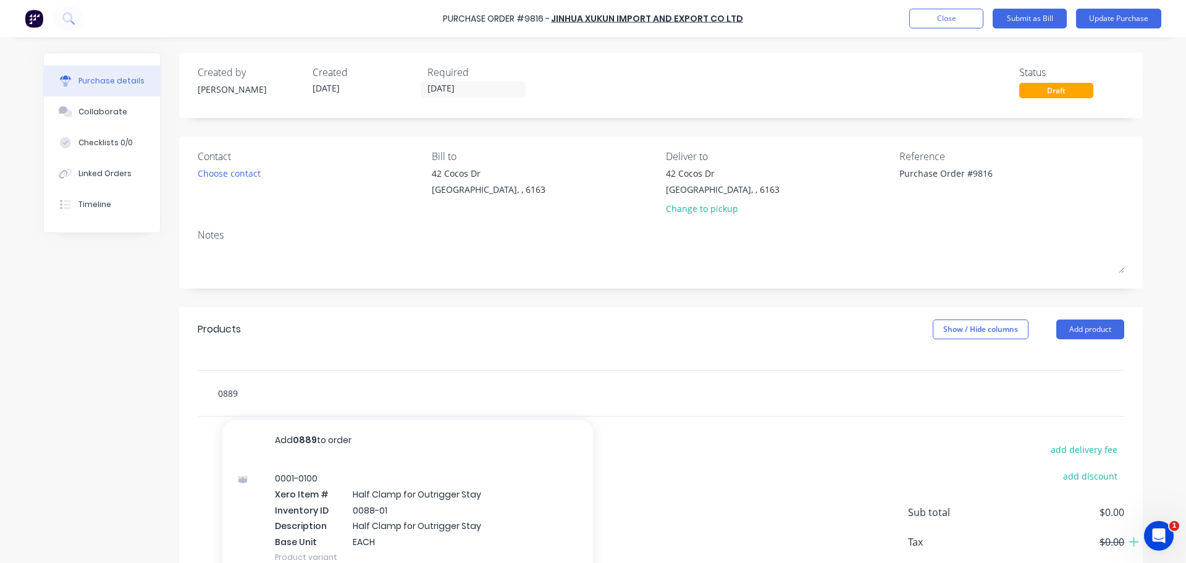
type input "08897"
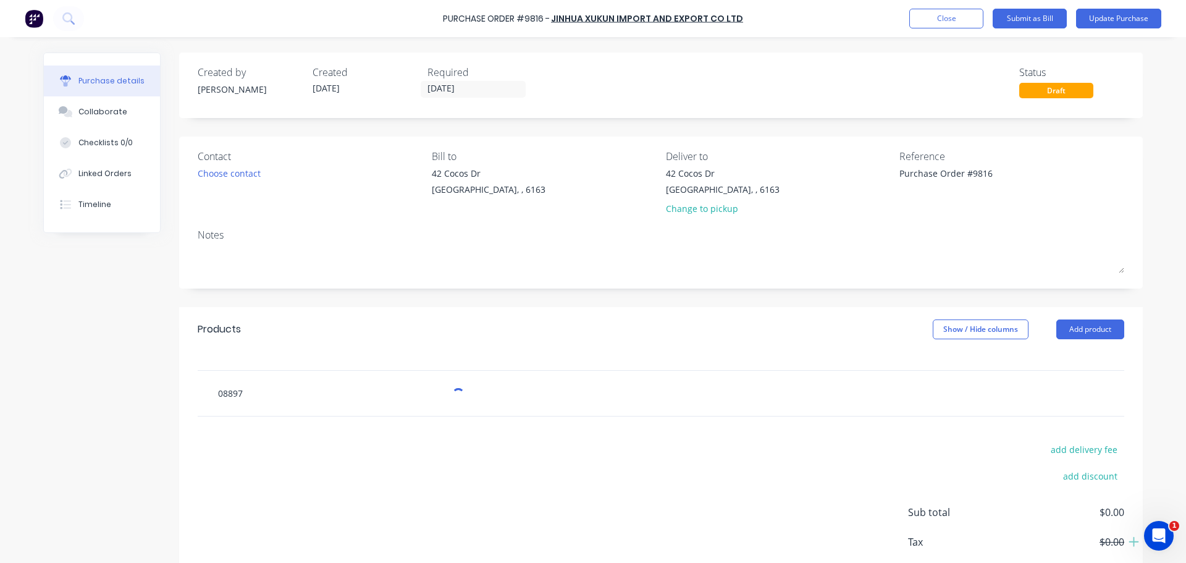
type textarea "x"
type input "08897-"
type textarea "x"
type input "08897"
type textarea "x"
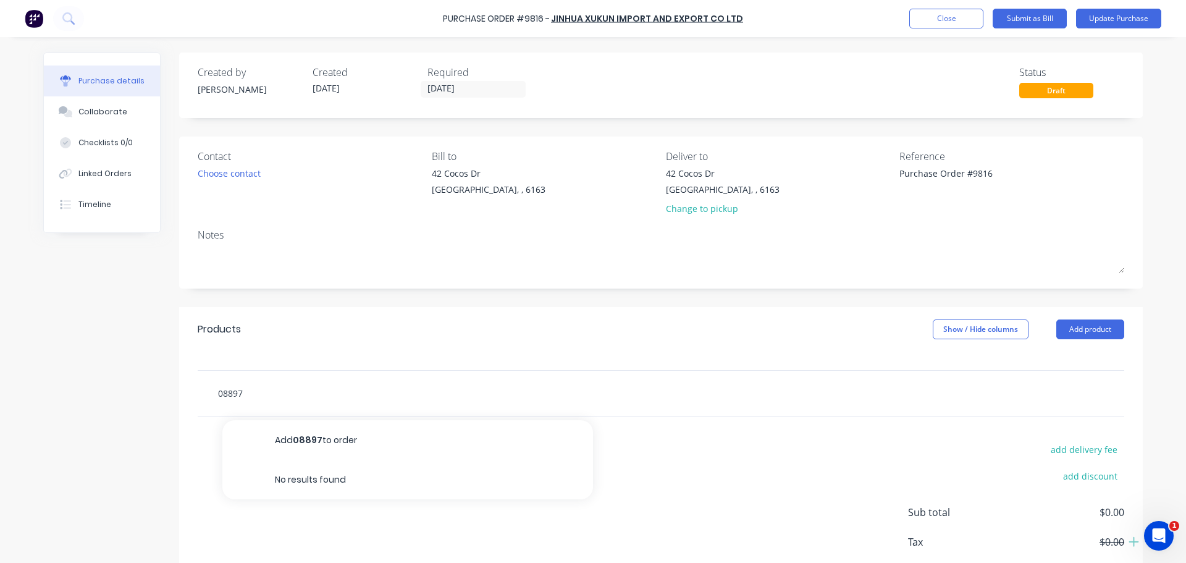
type input "0889"
type textarea "x"
type input "088"
type textarea "x"
type input "08"
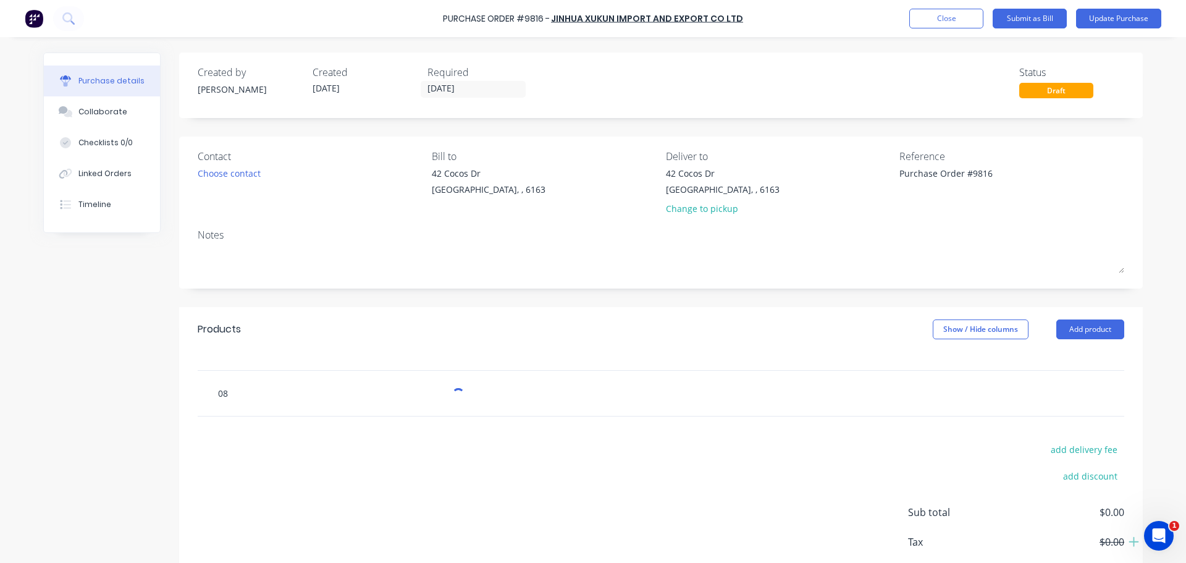
type textarea "x"
type input "089"
type textarea "x"
type input "0897"
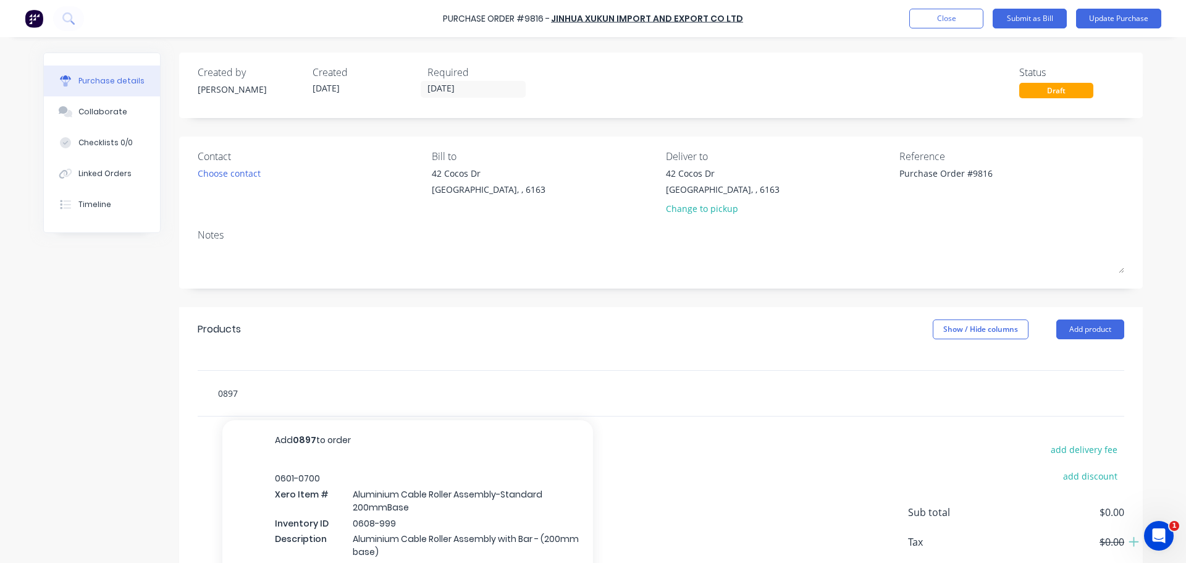
type textarea "x"
type input "0897-"
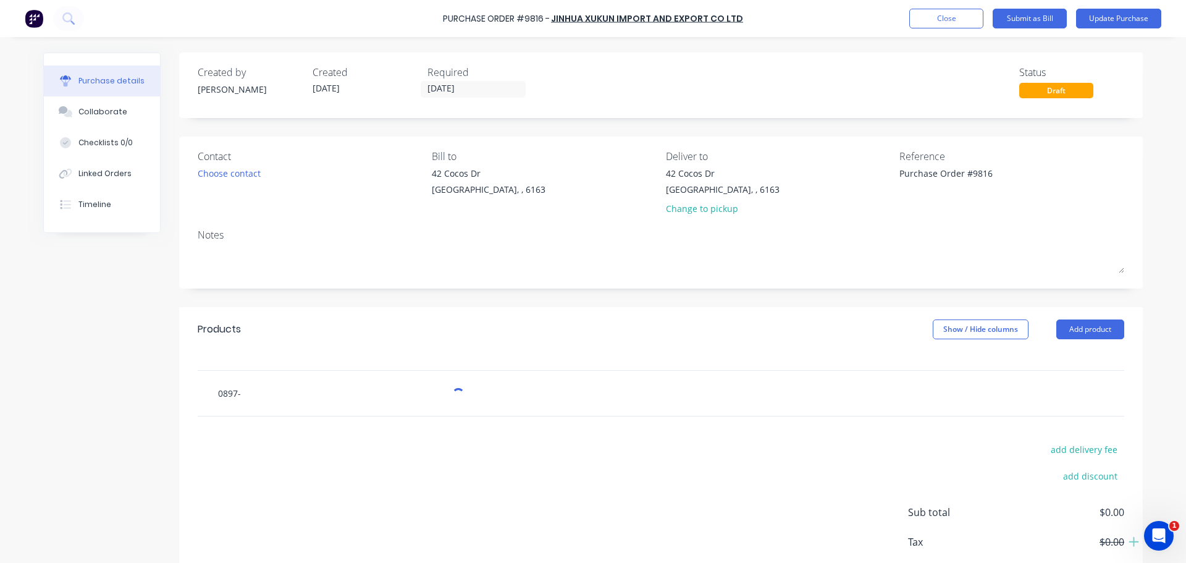
type textarea "x"
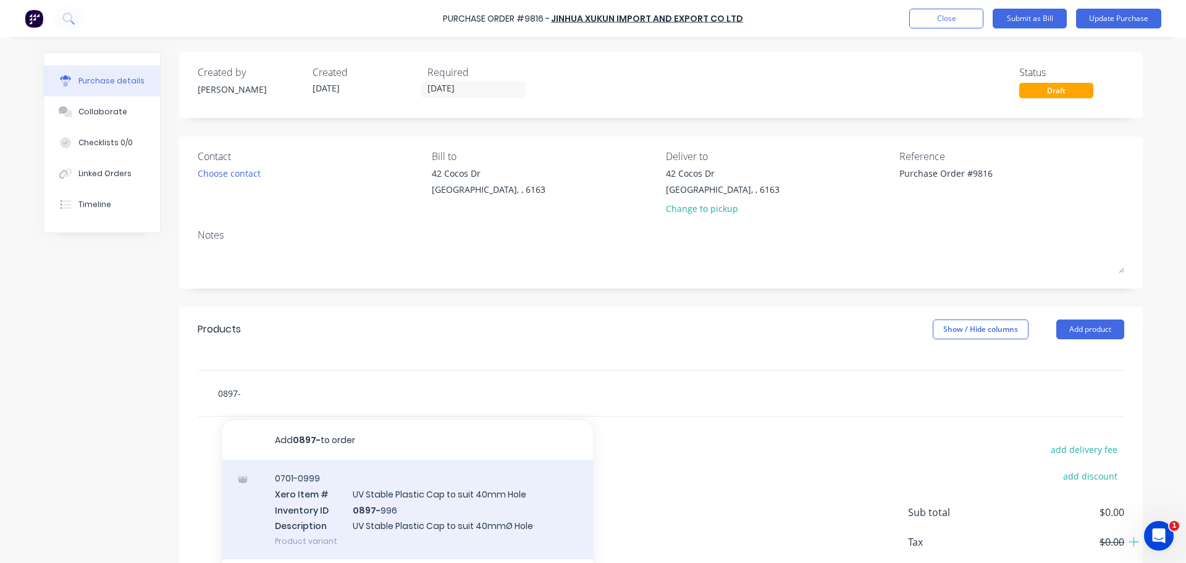
type input "0897-"
click at [401, 510] on div "0701-0999 Xero Item # UV Stable Plastic Cap to suit 40mm Hole Inventory ID 0897…" at bounding box center [407, 509] width 371 height 99
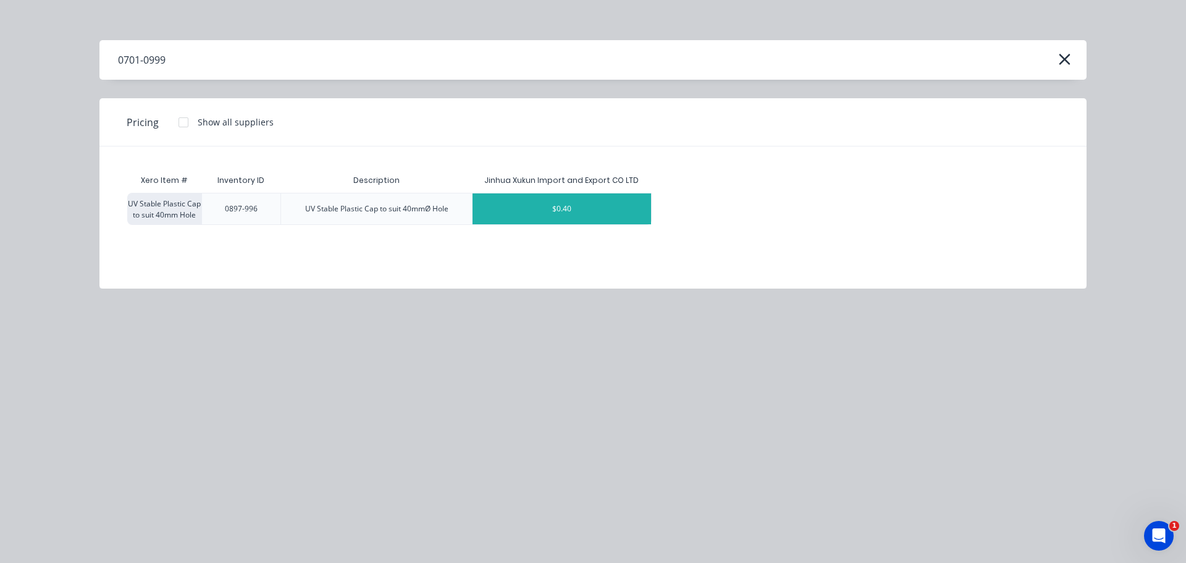
click at [571, 210] on div "$0.40" at bounding box center [562, 208] width 179 height 31
type textarea "x"
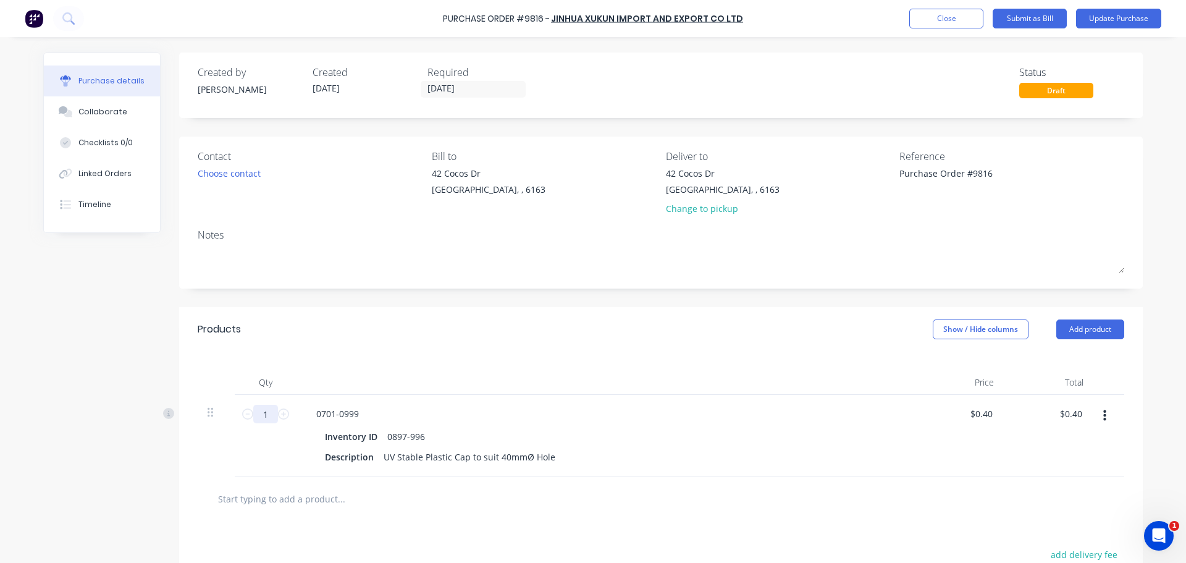
click at [266, 416] on input "1" at bounding box center [265, 414] width 25 height 19
type textarea "x"
type input "15"
type input "$6.00"
type textarea "x"
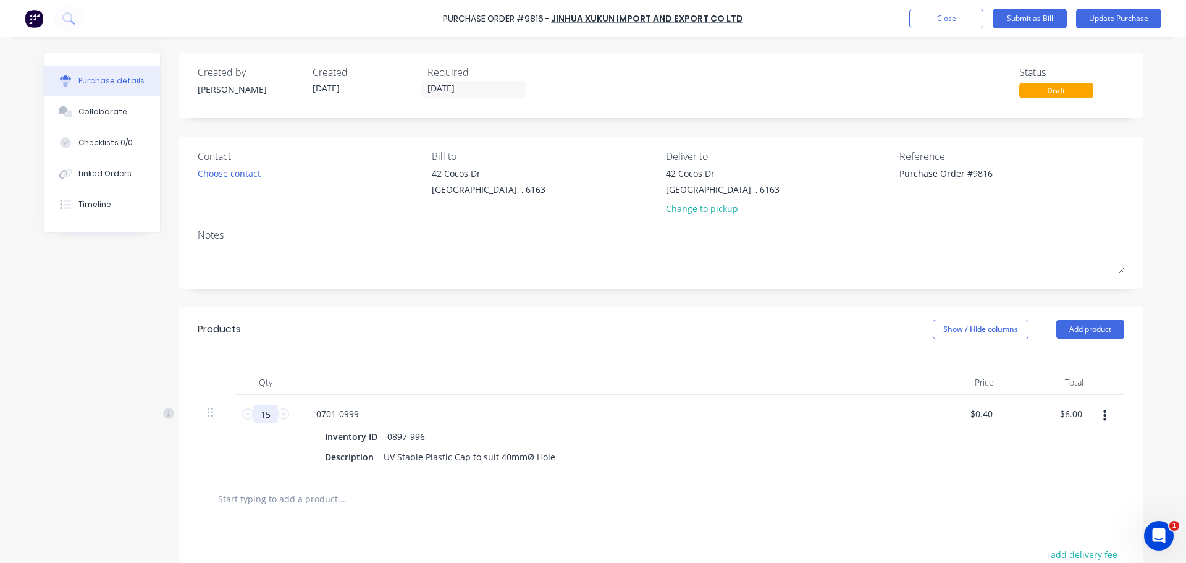
type input "150"
type input "$60.00"
type textarea "x"
type input "150"
click at [1103, 410] on icon "button" at bounding box center [1104, 415] width 3 height 11
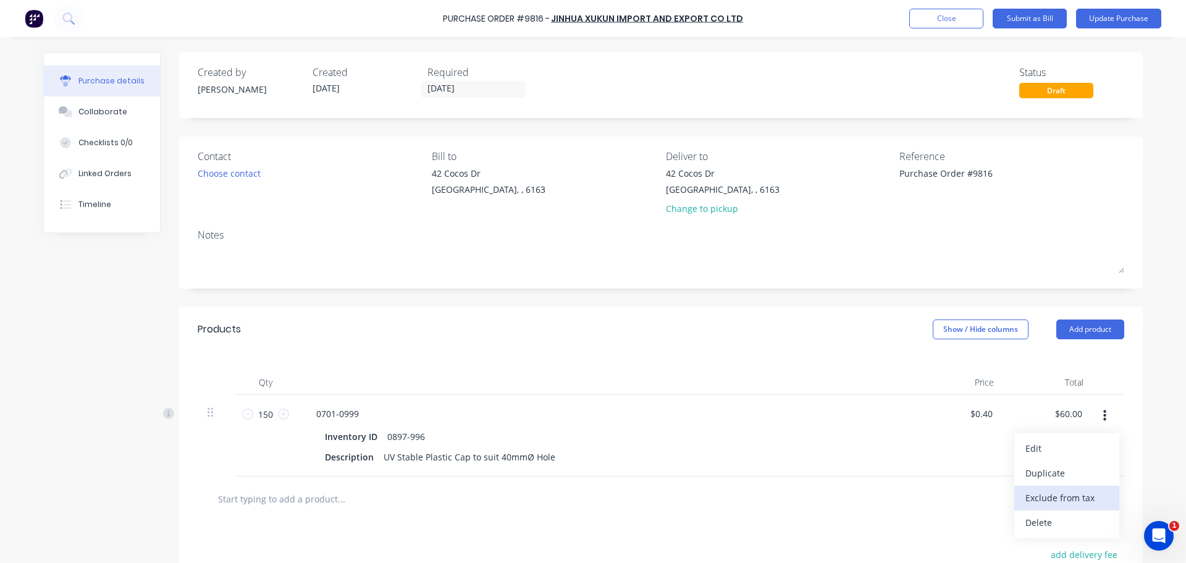
click at [1077, 495] on button "Exclude from tax" at bounding box center [1066, 498] width 105 height 25
click at [1092, 323] on button "Add product" at bounding box center [1090, 329] width 68 height 20
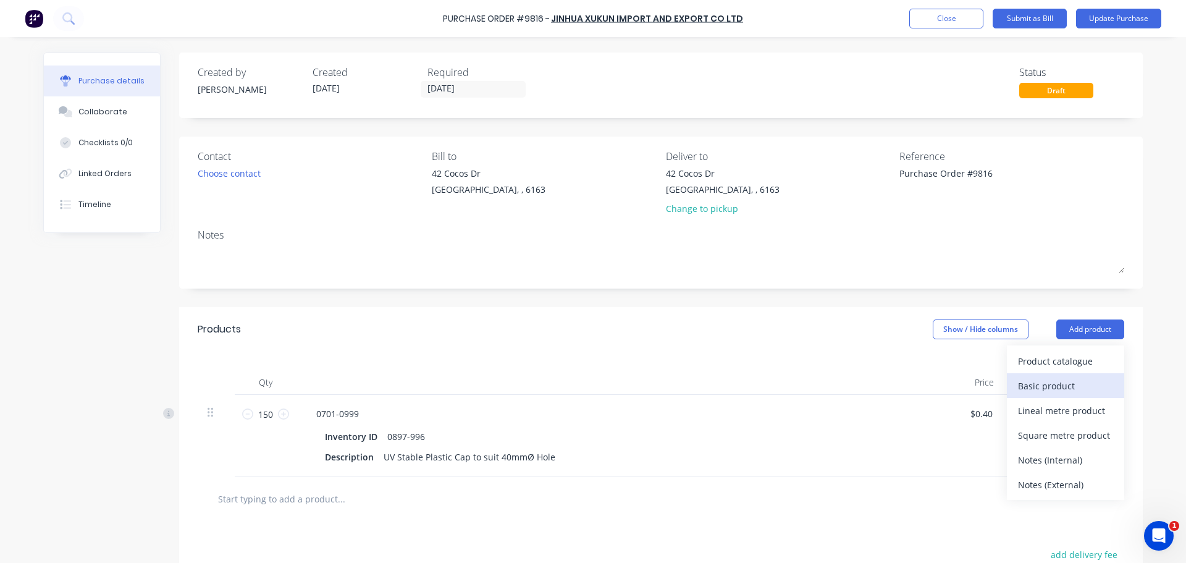
click at [1051, 382] on div "Basic product" at bounding box center [1065, 386] width 95 height 18
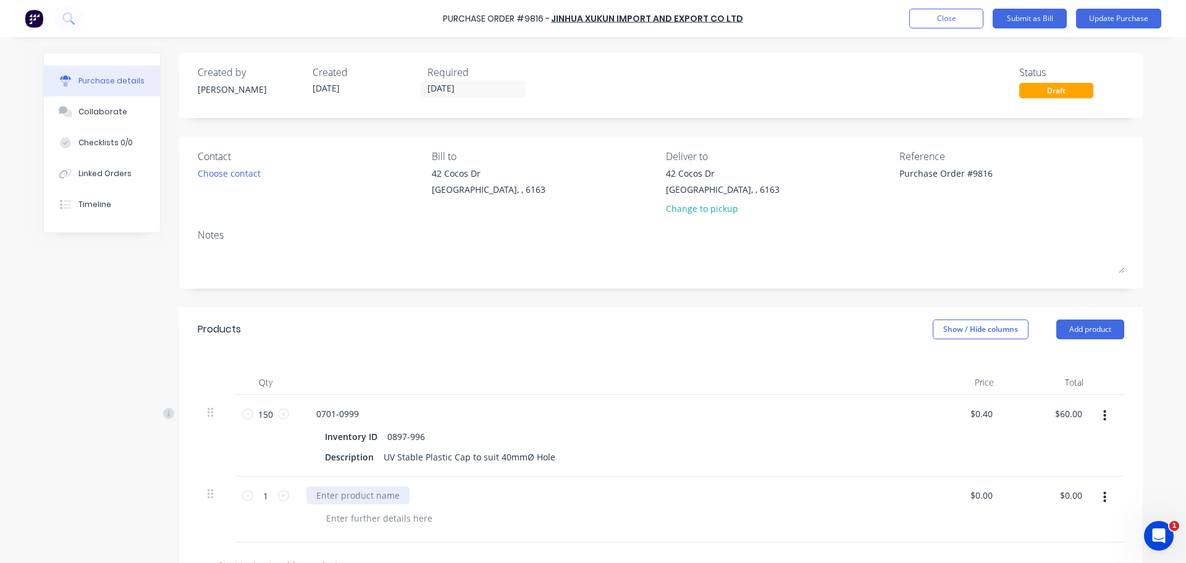
type textarea "x"
click at [343, 497] on div at bounding box center [357, 495] width 103 height 18
type textarea "x"
drag, startPoint x: 979, startPoint y: 497, endPoint x: 1013, endPoint y: 499, distance: 34.0
click at [979, 497] on input "0.00" at bounding box center [981, 495] width 28 height 18
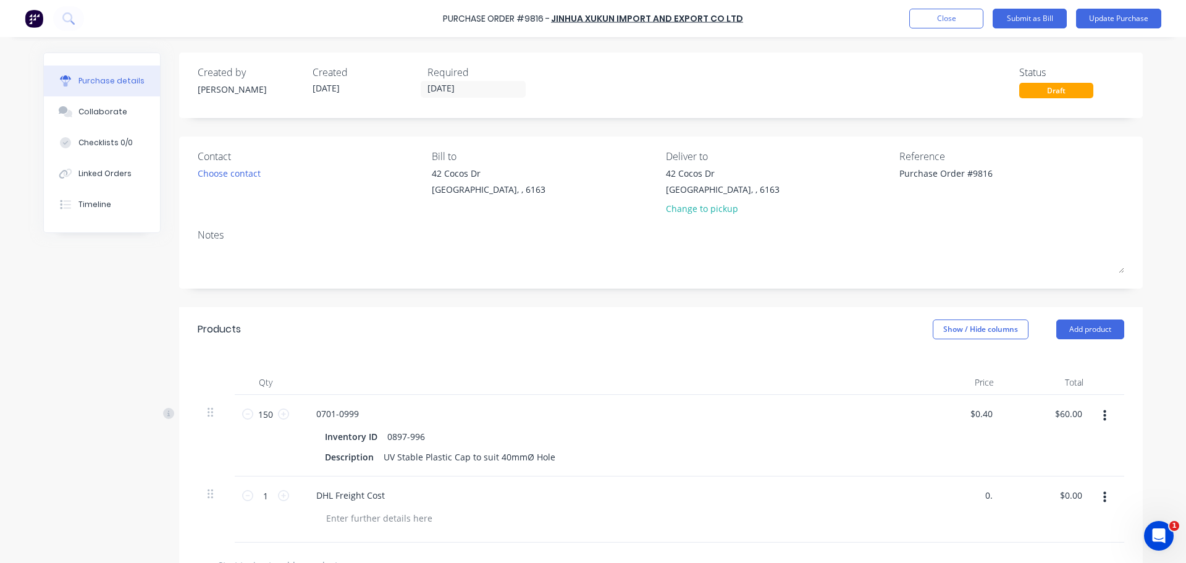
type input "0"
type input "150.00"
type textarea "x"
type input "$150.00"
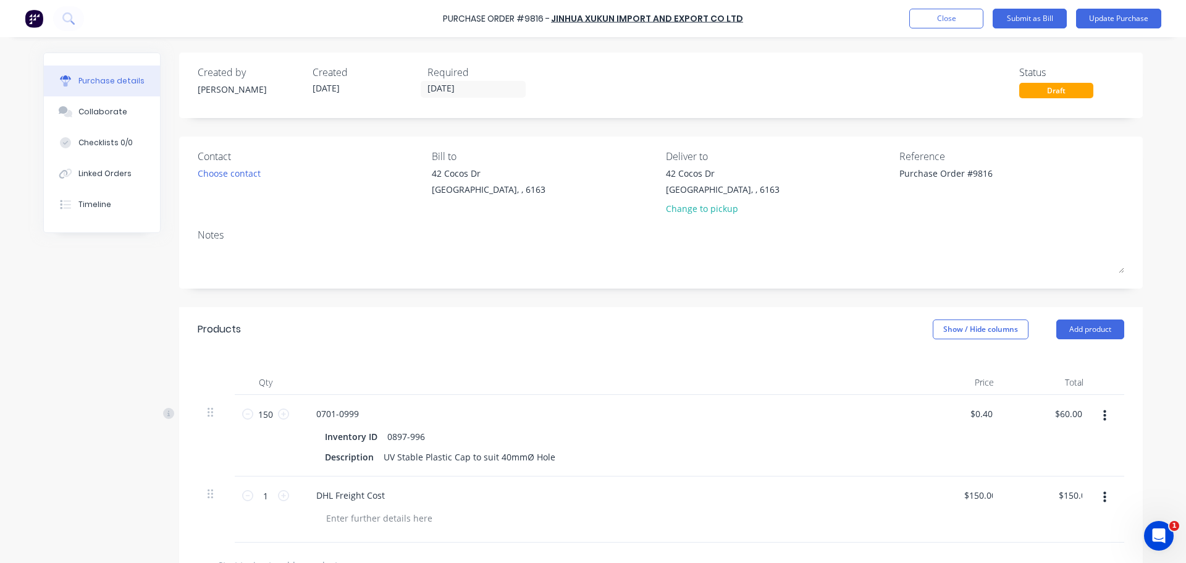
click at [1103, 494] on icon "button" at bounding box center [1104, 498] width 3 height 14
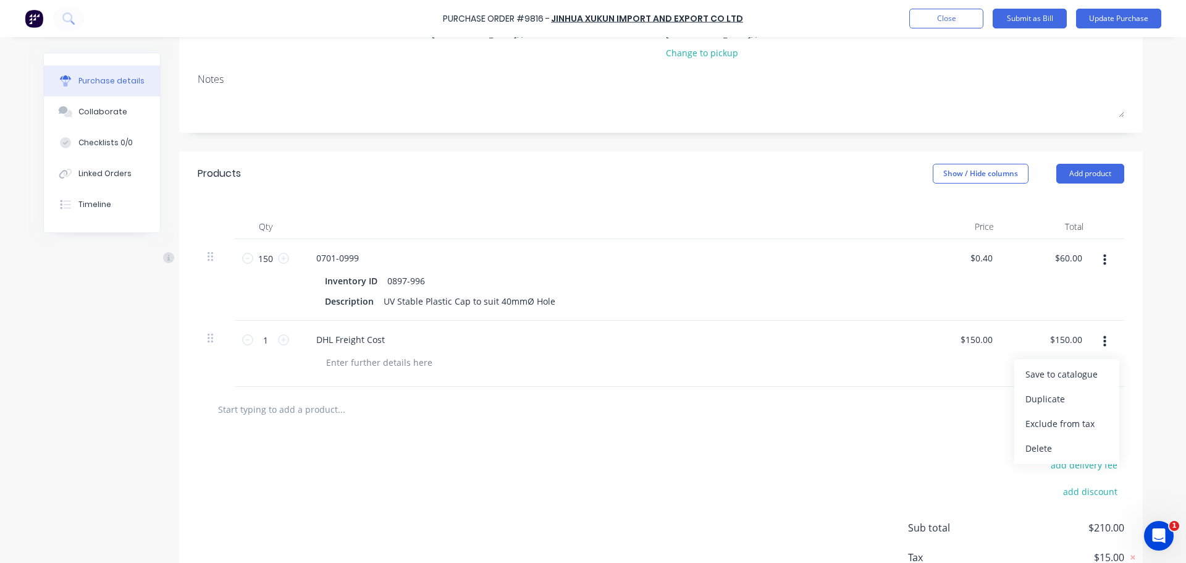
scroll to position [185, 0]
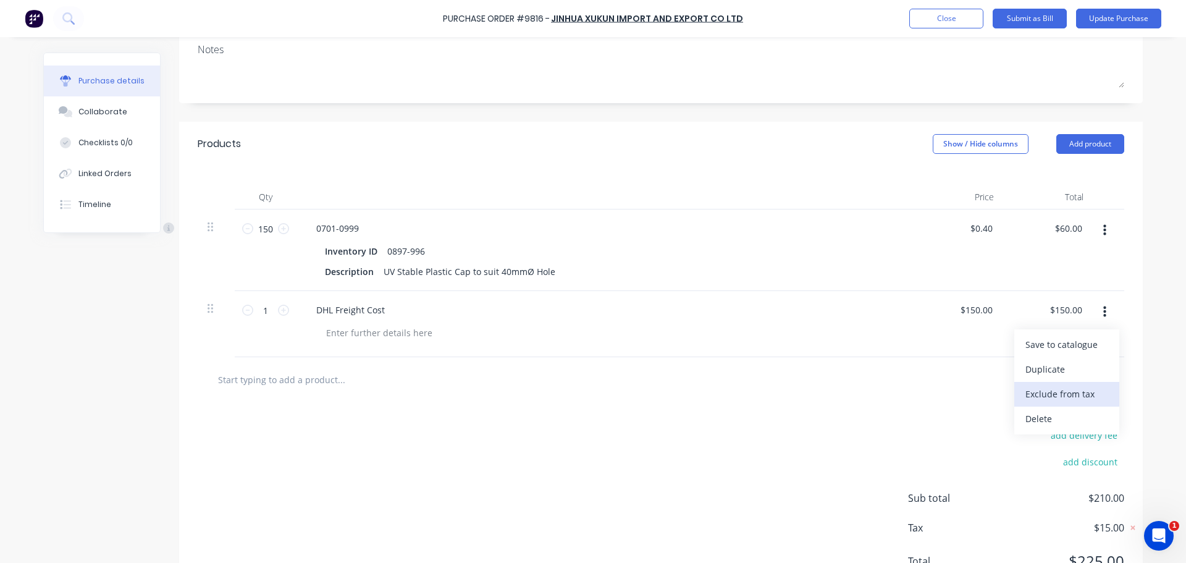
click at [1037, 392] on button "Exclude from tax" at bounding box center [1066, 394] width 105 height 25
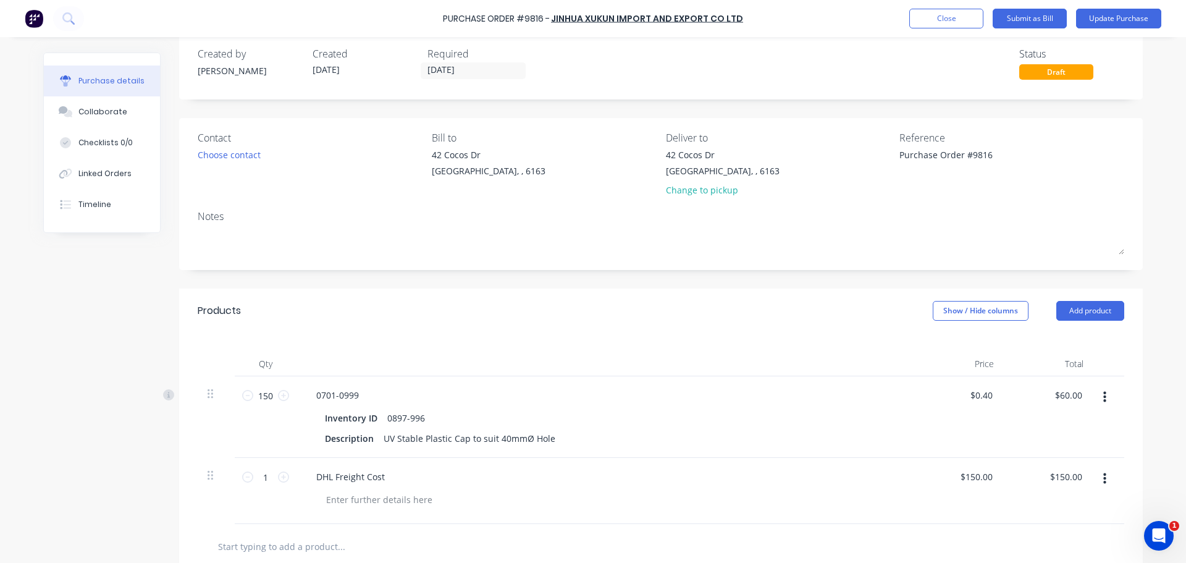
scroll to position [0, 0]
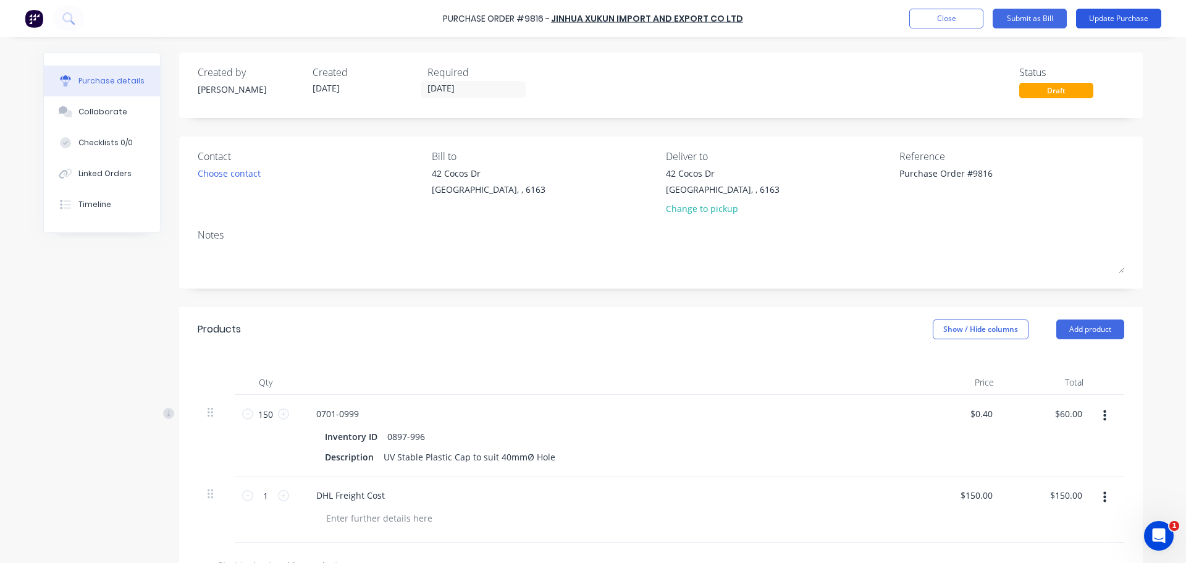
click at [1108, 19] on button "Update Purchase" at bounding box center [1118, 19] width 85 height 20
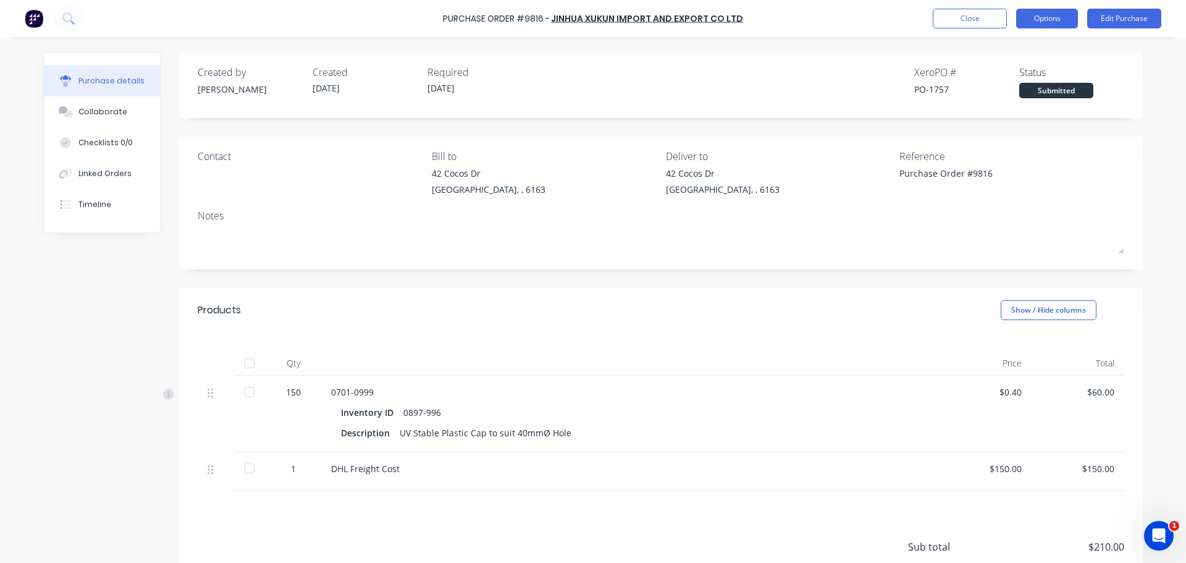
click at [1041, 17] on button "Options" at bounding box center [1047, 19] width 62 height 20
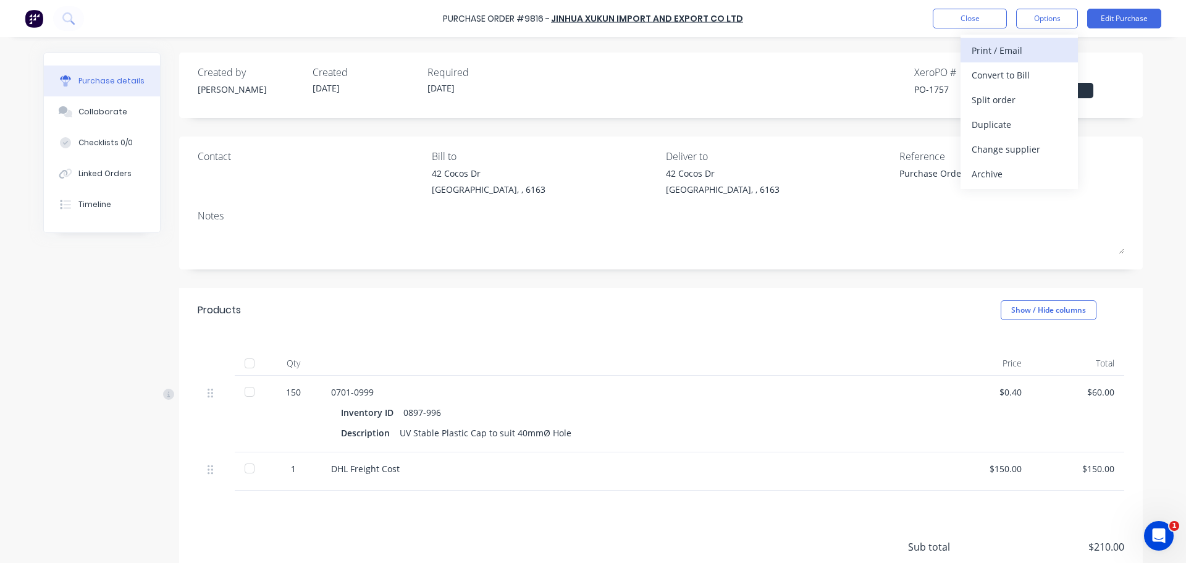
click at [1013, 52] on div "Print / Email" at bounding box center [1019, 50] width 95 height 18
click at [1006, 73] on div "With pricing" at bounding box center [1019, 75] width 95 height 18
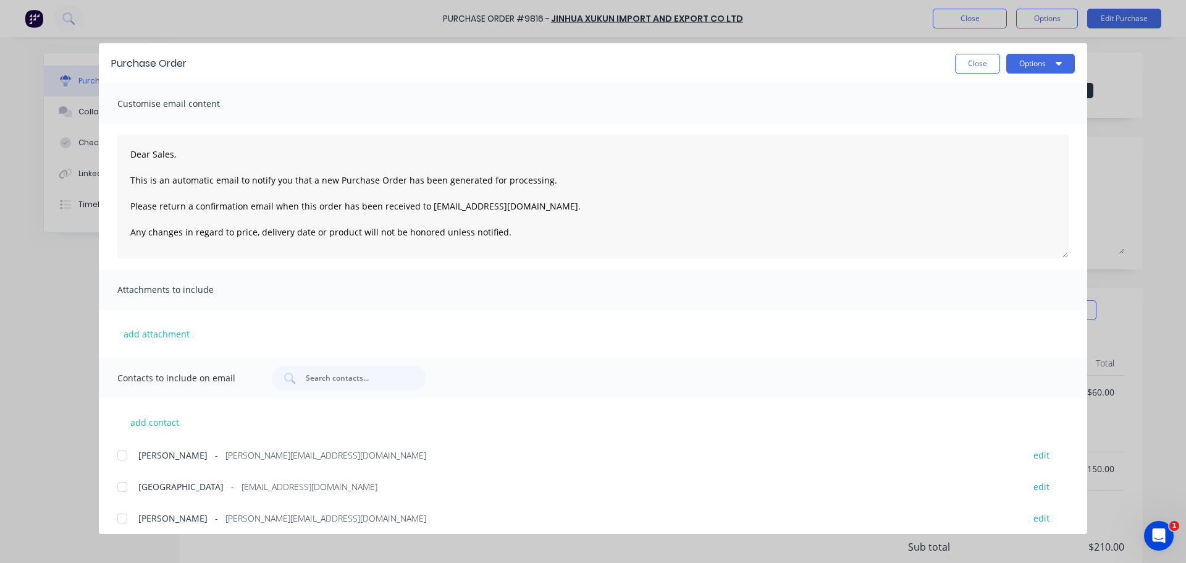
scroll to position [40, 0]
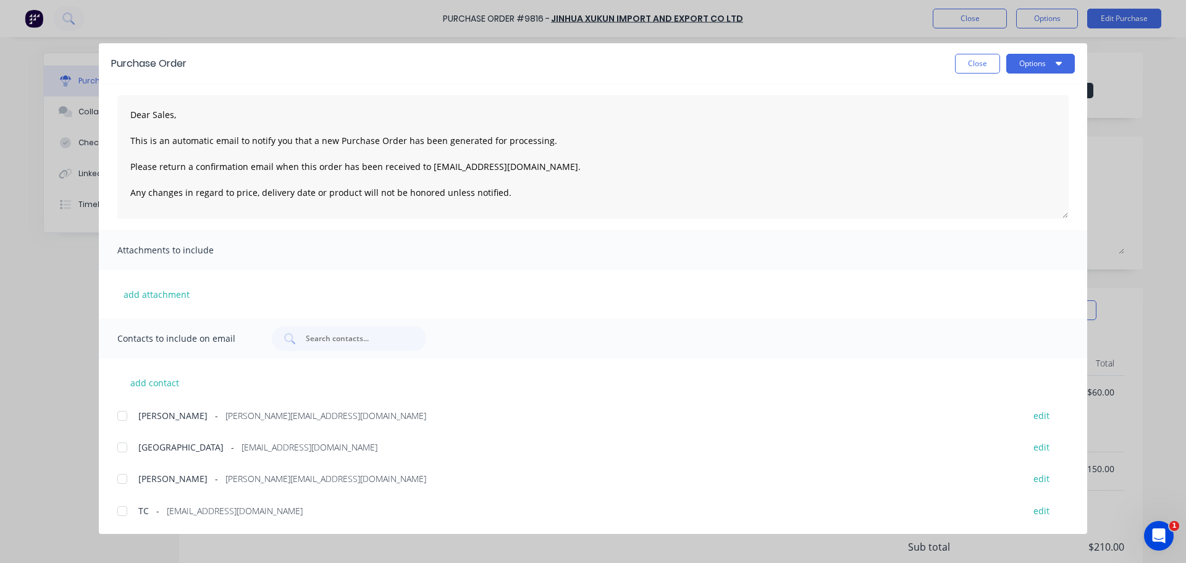
click at [123, 443] on div at bounding box center [122, 447] width 25 height 25
click at [124, 476] on div at bounding box center [122, 478] width 25 height 25
click at [1040, 60] on button "Options" at bounding box center [1040, 64] width 69 height 20
click at [983, 140] on div "Email" at bounding box center [1016, 144] width 95 height 18
click at [99, 536] on span "×" at bounding box center [101, 538] width 7 height 17
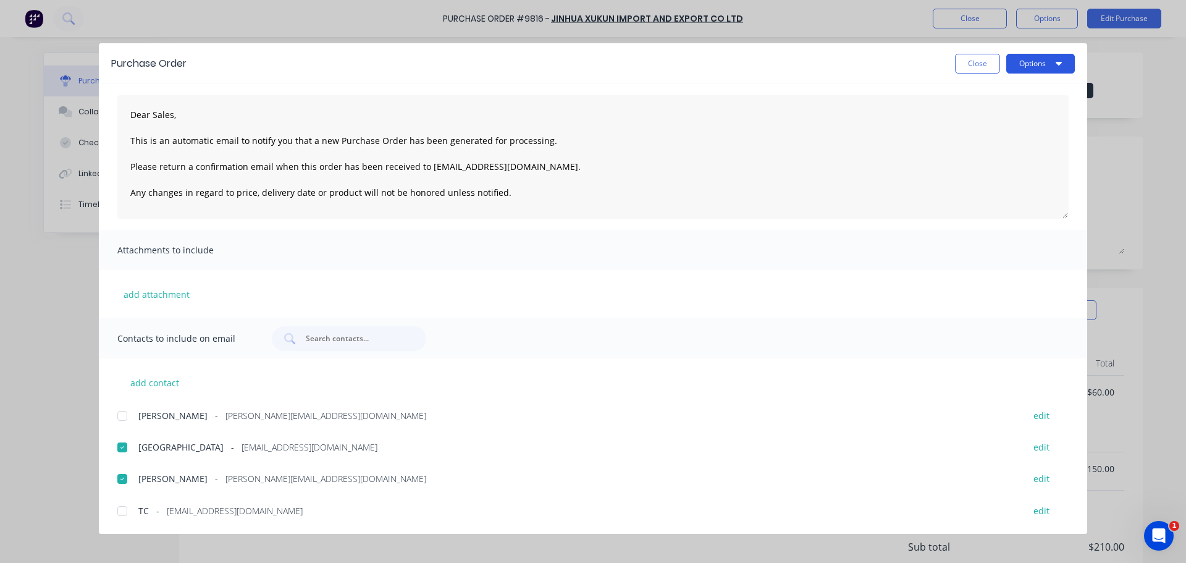
click at [1032, 59] on button "Options" at bounding box center [1040, 64] width 69 height 20
click at [988, 119] on div "Print" at bounding box center [1016, 120] width 95 height 18
click at [976, 61] on button "Close" at bounding box center [977, 64] width 45 height 20
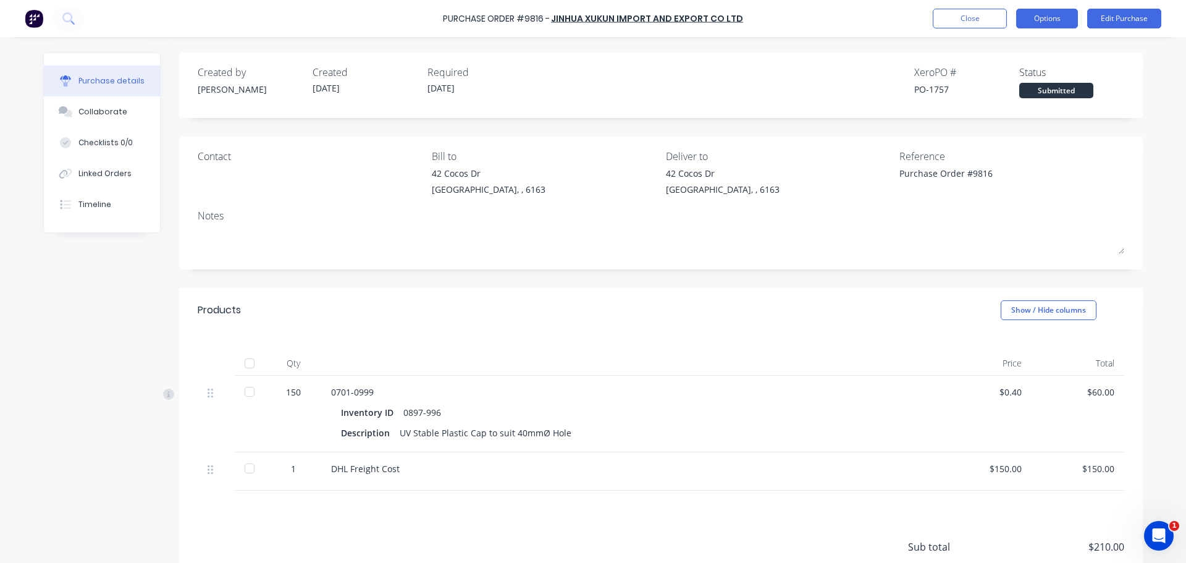
click at [1041, 15] on button "Options" at bounding box center [1047, 19] width 62 height 20
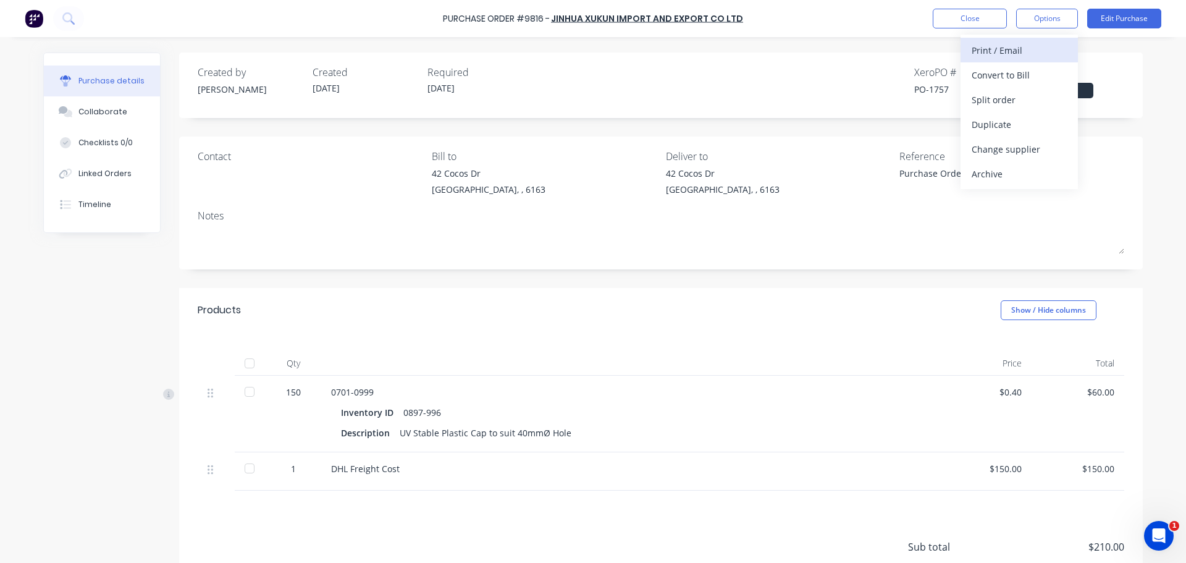
click at [1002, 51] on div "Print / Email" at bounding box center [1019, 50] width 95 height 18
click at [998, 72] on div "With pricing" at bounding box center [1019, 75] width 95 height 18
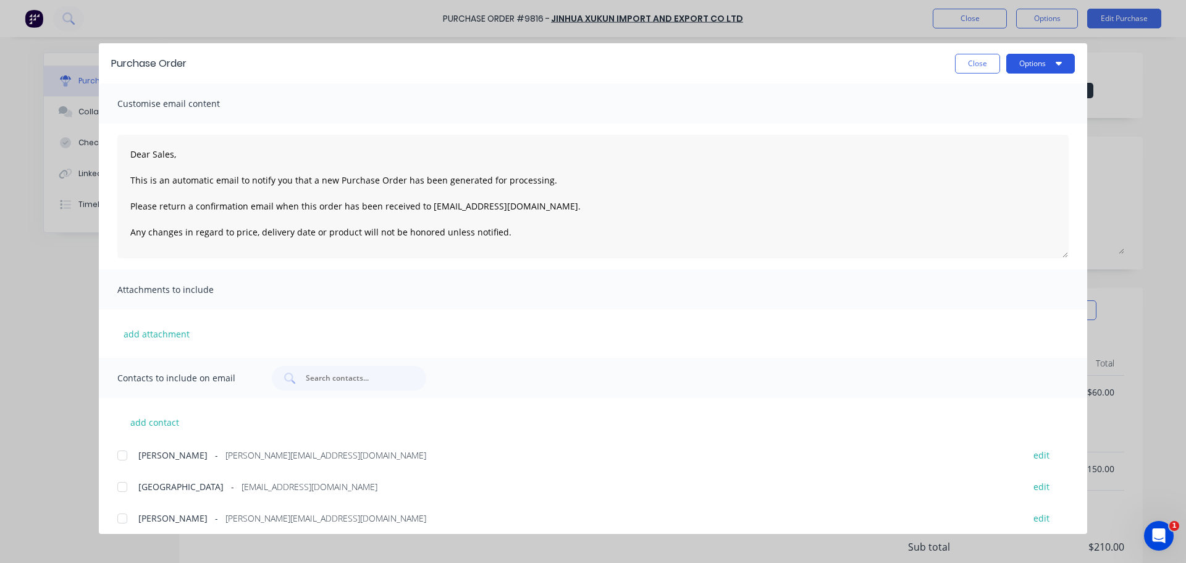
click at [1050, 65] on button "Options" at bounding box center [1040, 64] width 69 height 20
click at [989, 120] on div "Print" at bounding box center [1016, 120] width 95 height 18
click at [1029, 56] on button "Options" at bounding box center [1040, 64] width 69 height 20
click at [981, 116] on div "Print" at bounding box center [1016, 120] width 95 height 18
click at [1041, 58] on button "Options" at bounding box center [1040, 64] width 69 height 20
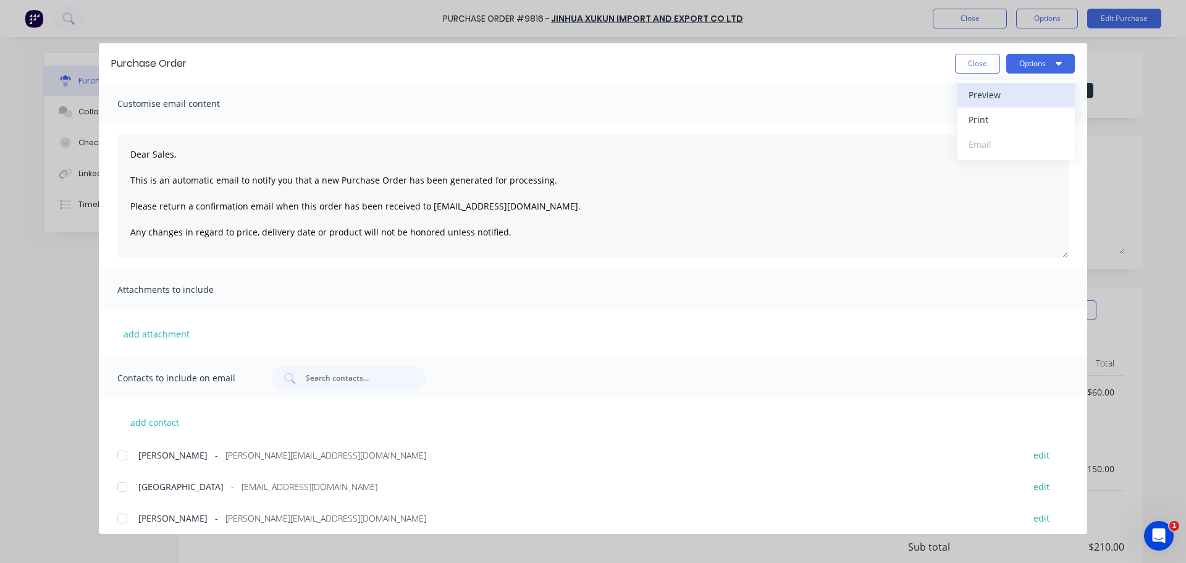
click at [1013, 94] on div "Preview" at bounding box center [1016, 95] width 95 height 18
click at [1036, 65] on button "Options" at bounding box center [1040, 64] width 69 height 20
click at [1002, 117] on div "Print" at bounding box center [1016, 120] width 95 height 18
click at [1035, 56] on button "Options" at bounding box center [1040, 64] width 69 height 20
click at [1008, 95] on div "Preview" at bounding box center [1016, 95] width 95 height 18
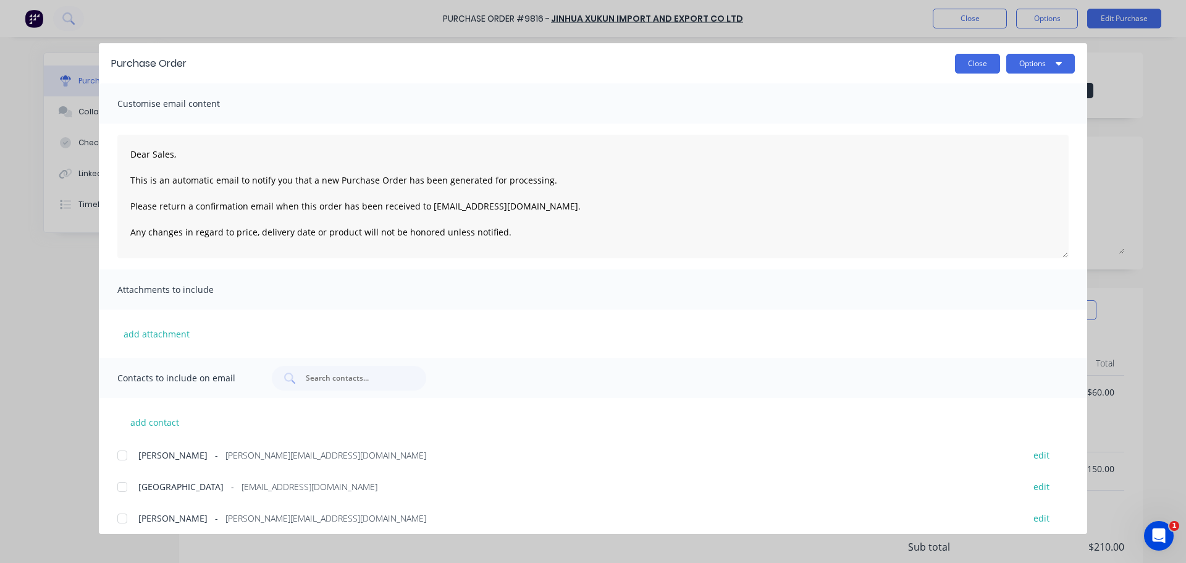
click at [968, 62] on button "Close" at bounding box center [977, 64] width 45 height 20
type textarea "x"
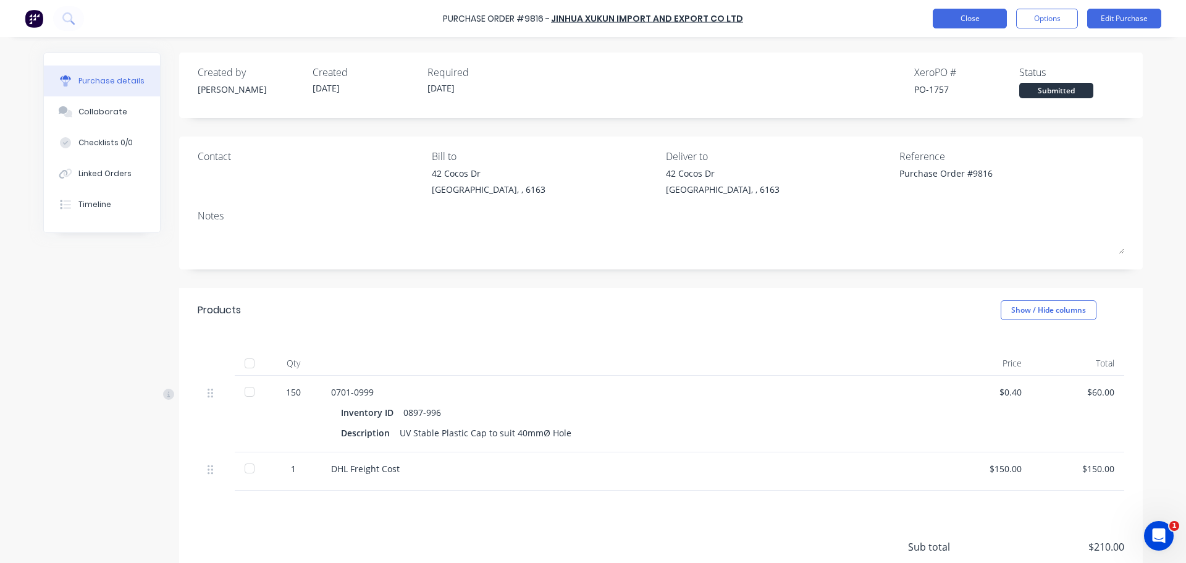
click at [970, 14] on button "Close" at bounding box center [970, 19] width 74 height 20
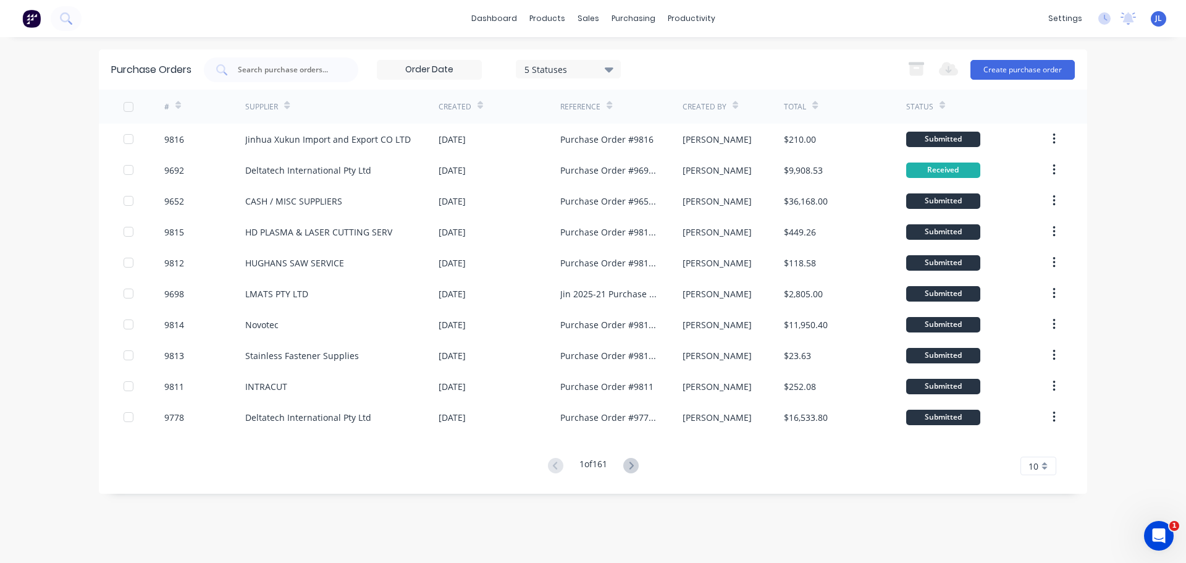
click at [1159, 19] on span "JL" at bounding box center [1158, 18] width 7 height 11
click at [1057, 157] on div "Sign out" at bounding box center [1051, 155] width 33 height 11
